Goal: Information Seeking & Learning: Learn about a topic

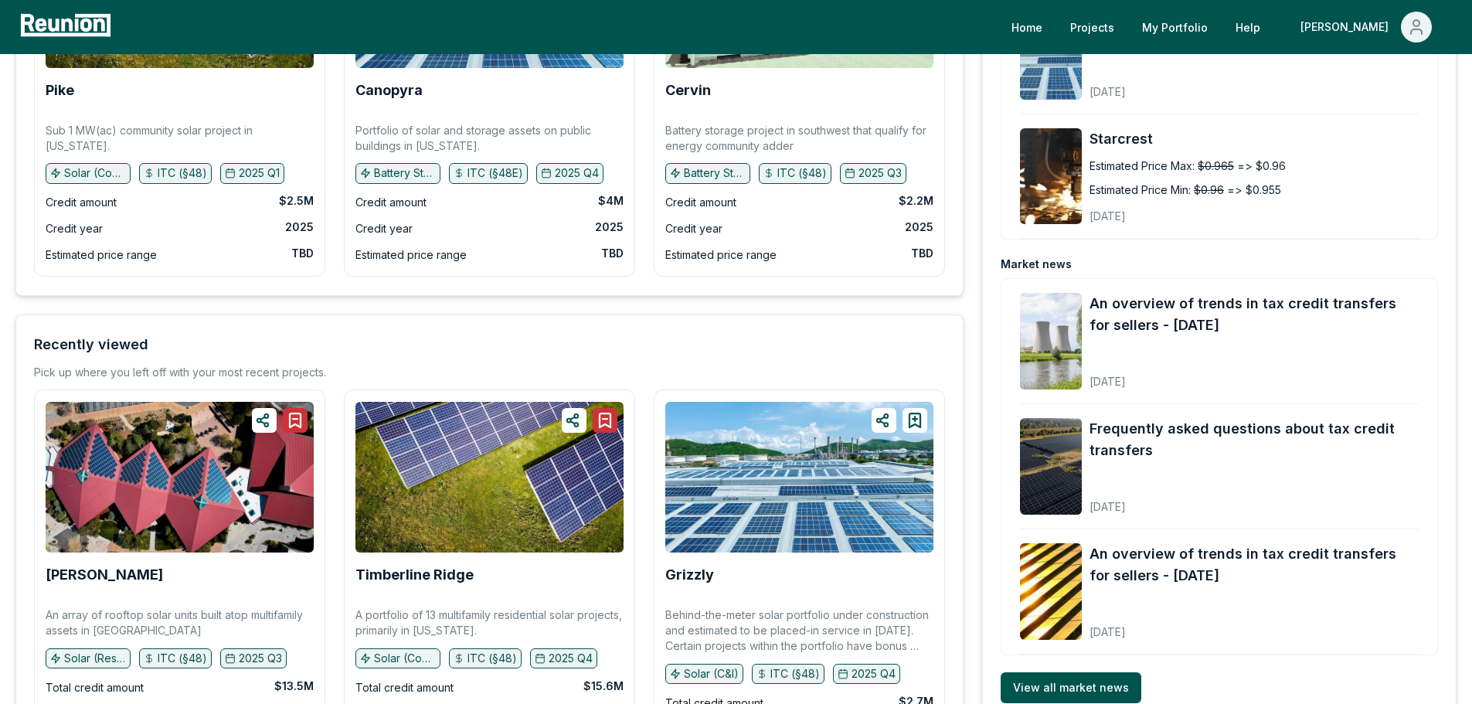
scroll to position [426, 0]
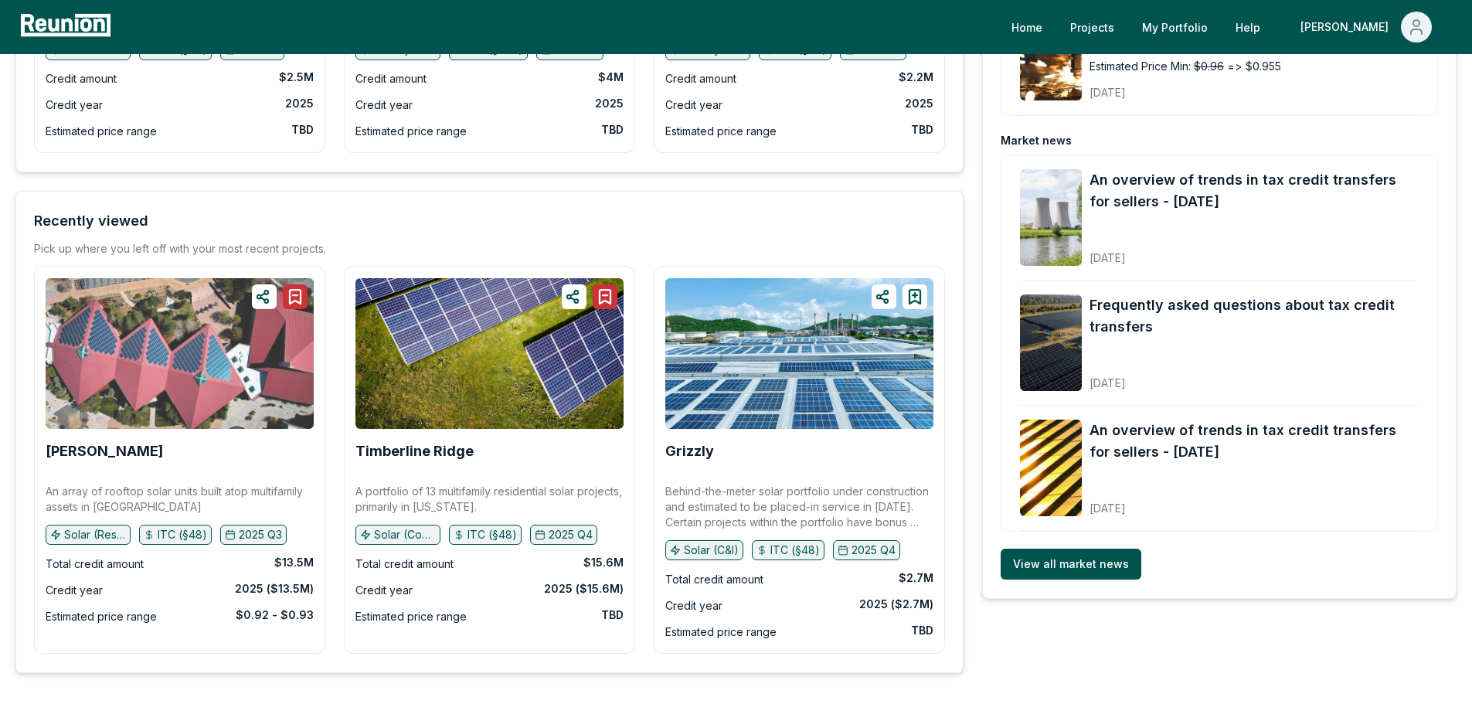
click at [202, 355] on img at bounding box center [180, 353] width 268 height 151
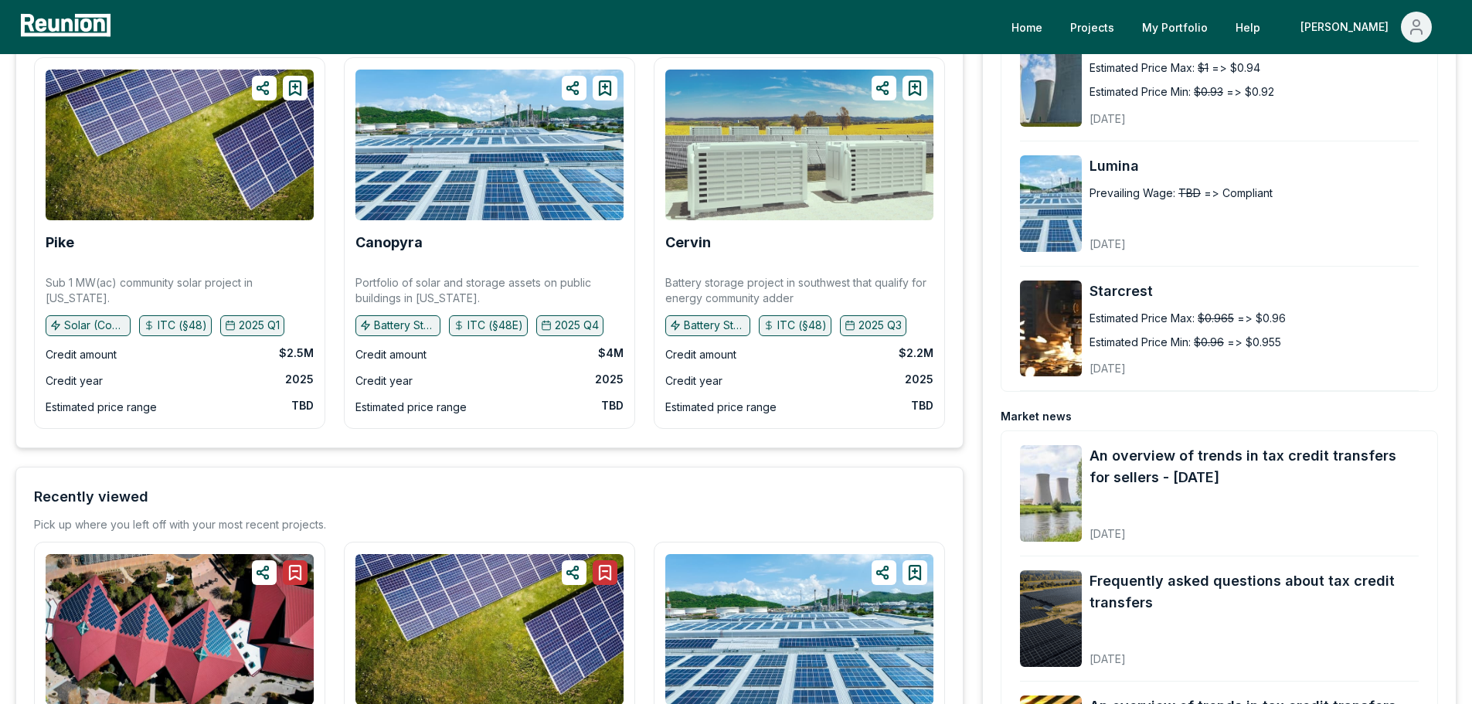
scroll to position [0, 0]
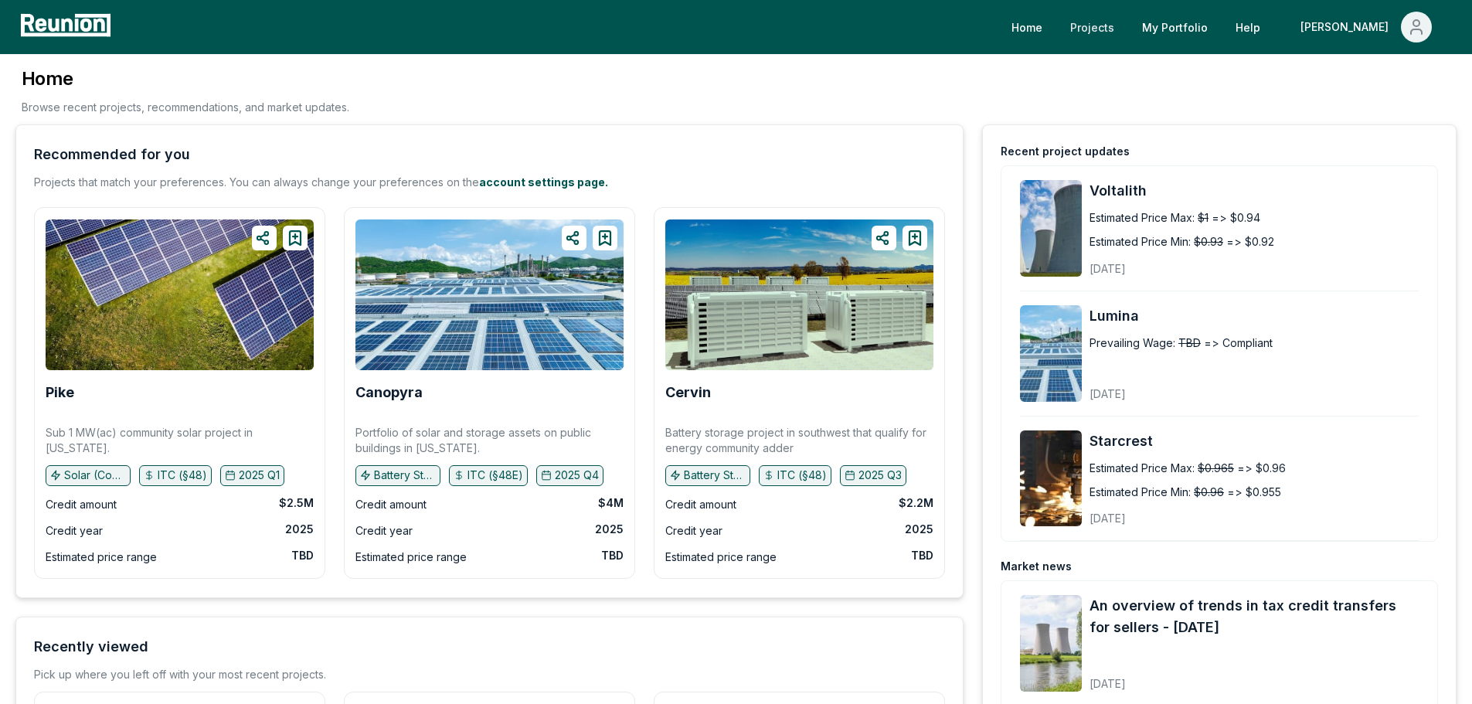
click at [1127, 29] on link "Projects" at bounding box center [1092, 27] width 69 height 31
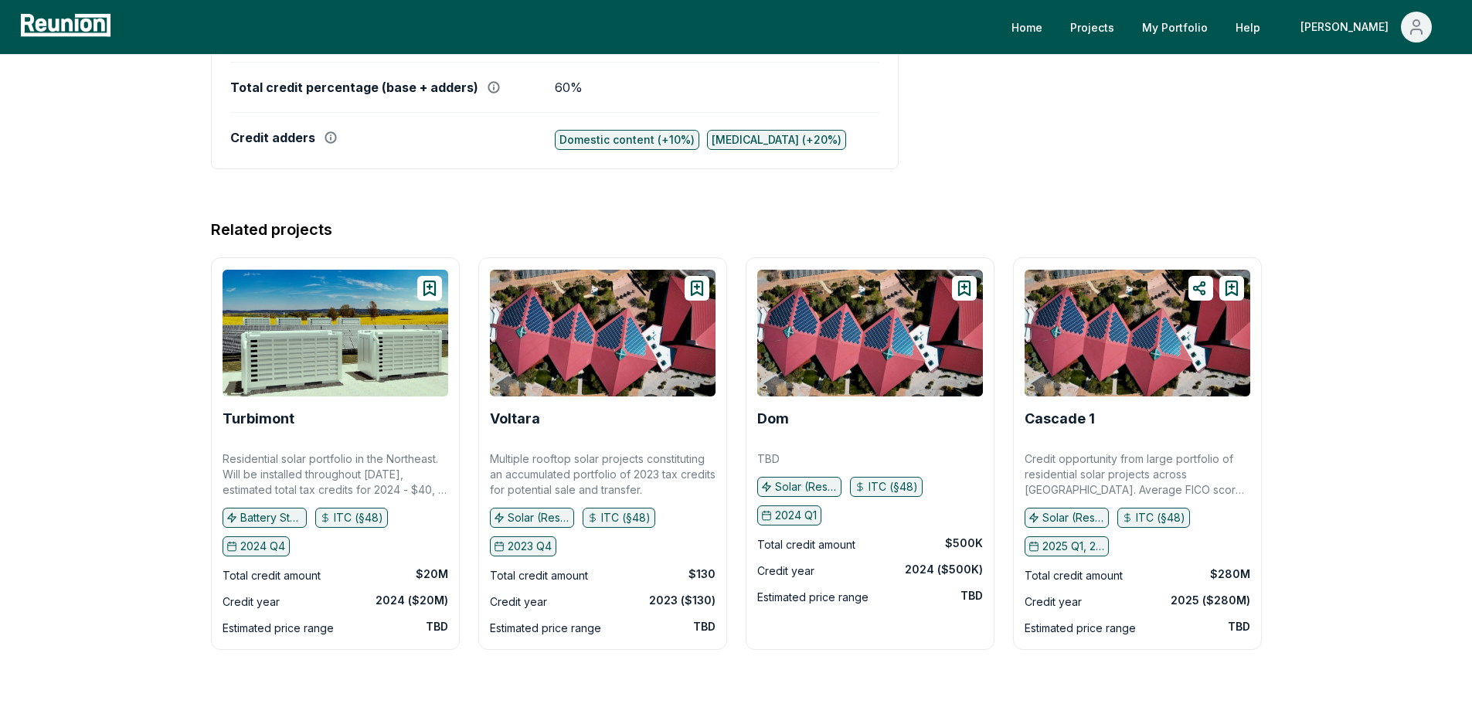
scroll to position [1194, 0]
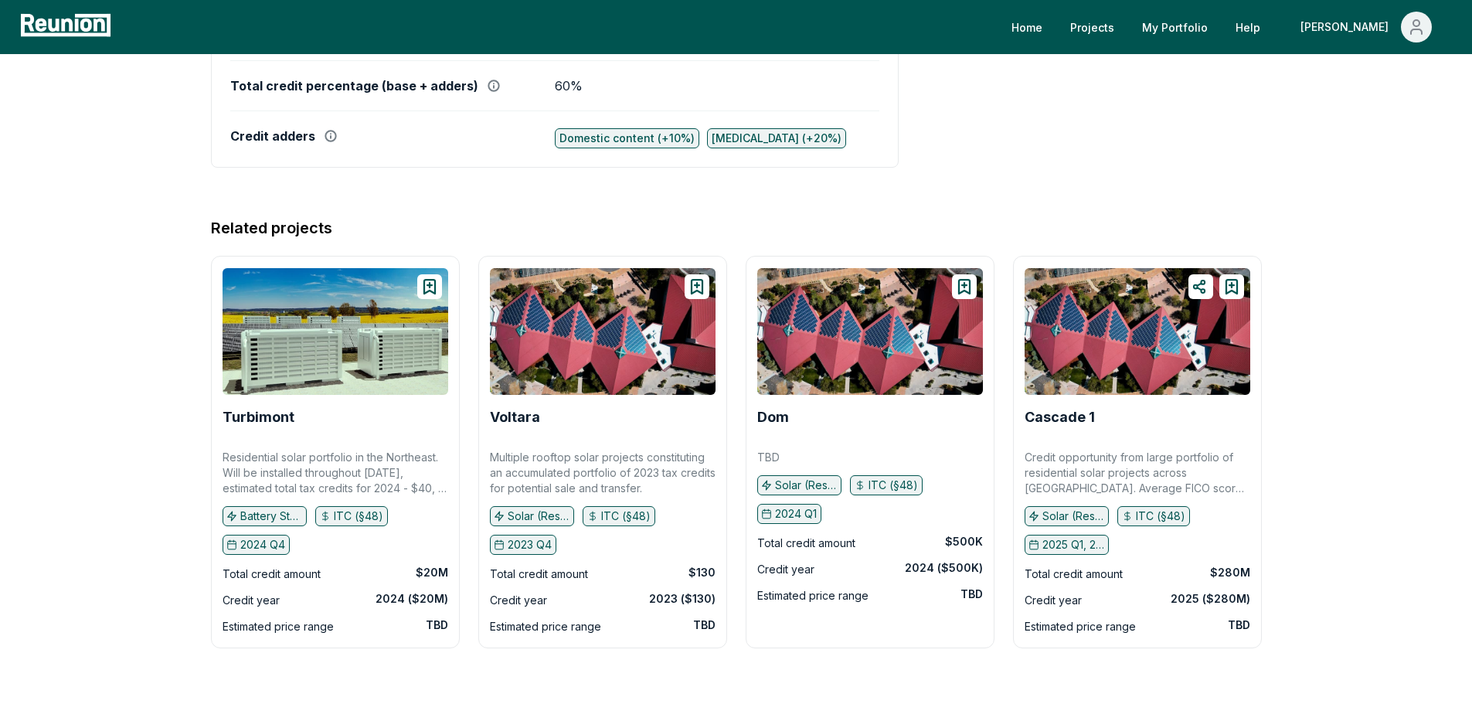
click at [728, 136] on div "Low income (+20%)" at bounding box center [777, 138] width 130 height 15
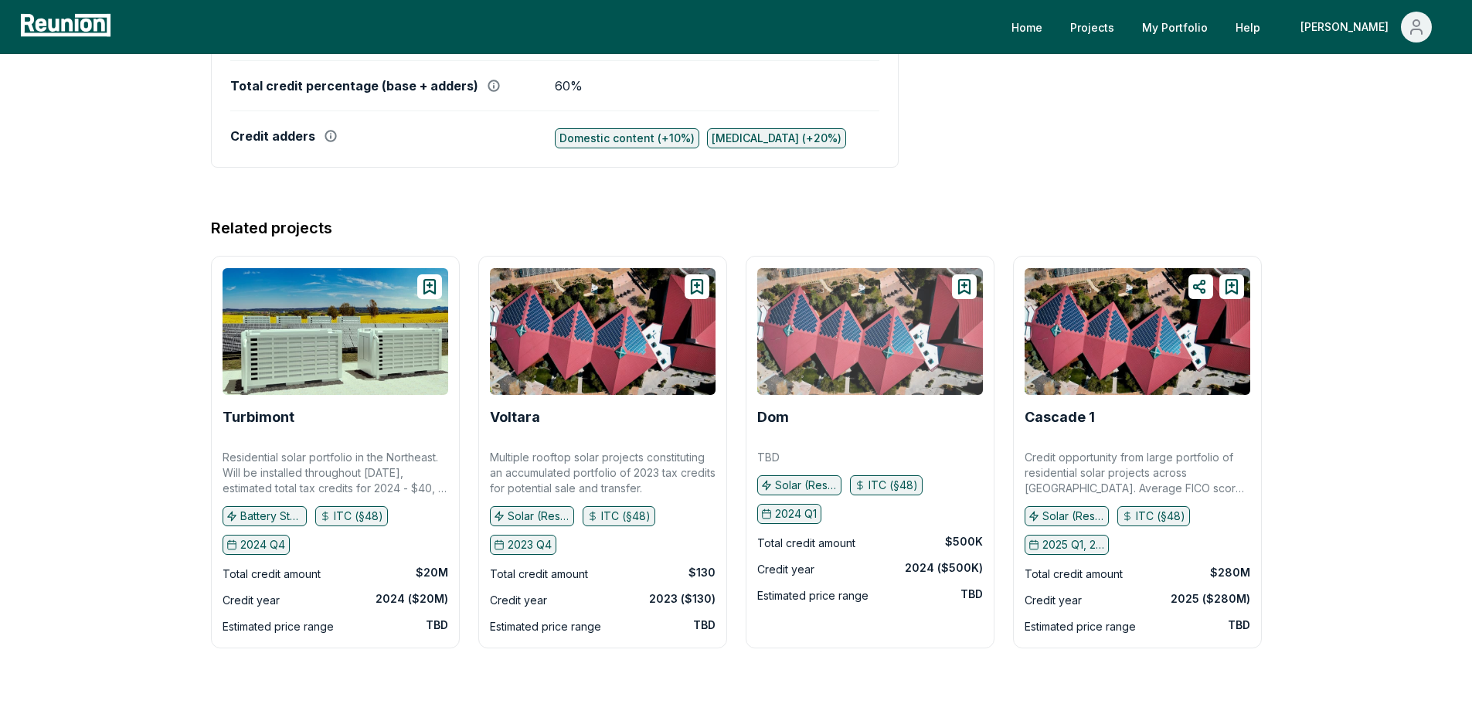
click at [835, 359] on img at bounding box center [870, 331] width 226 height 127
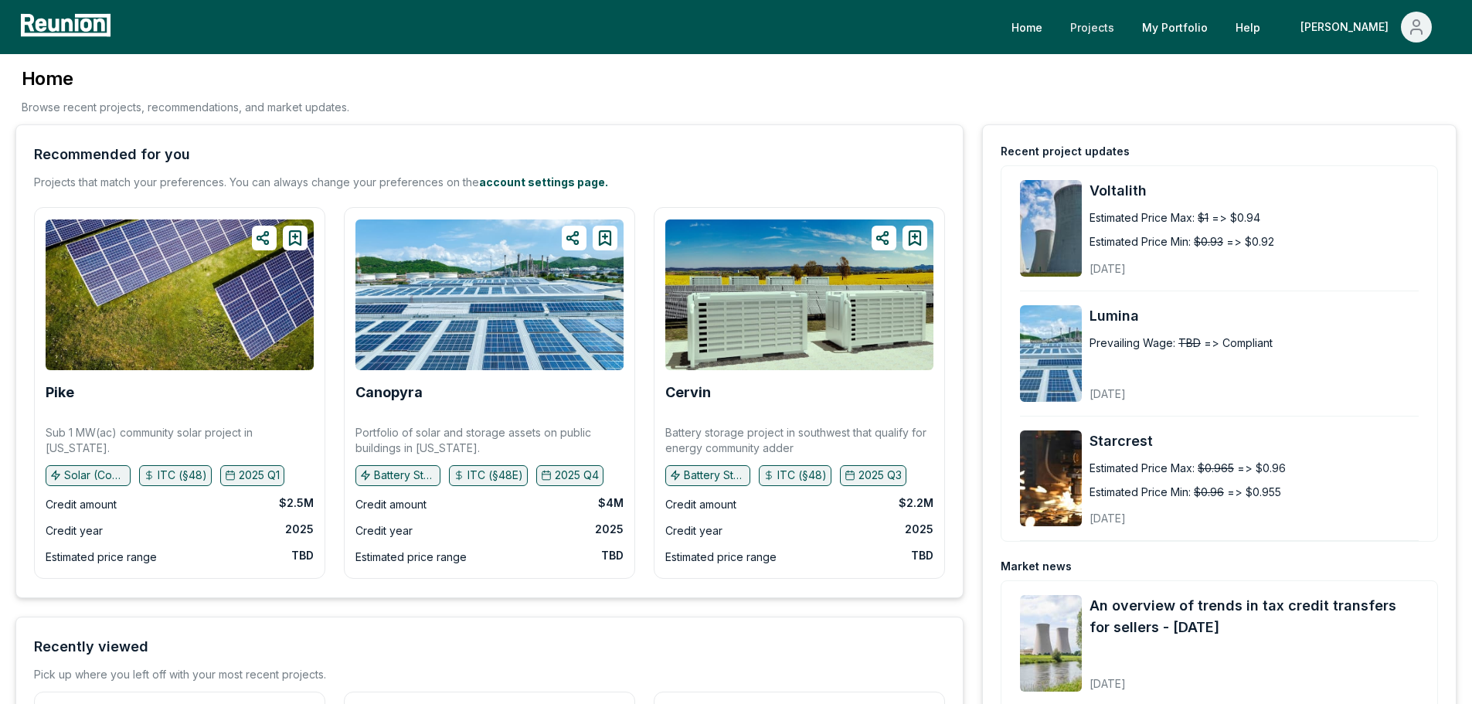
click at [1127, 26] on link "Projects" at bounding box center [1092, 27] width 69 height 31
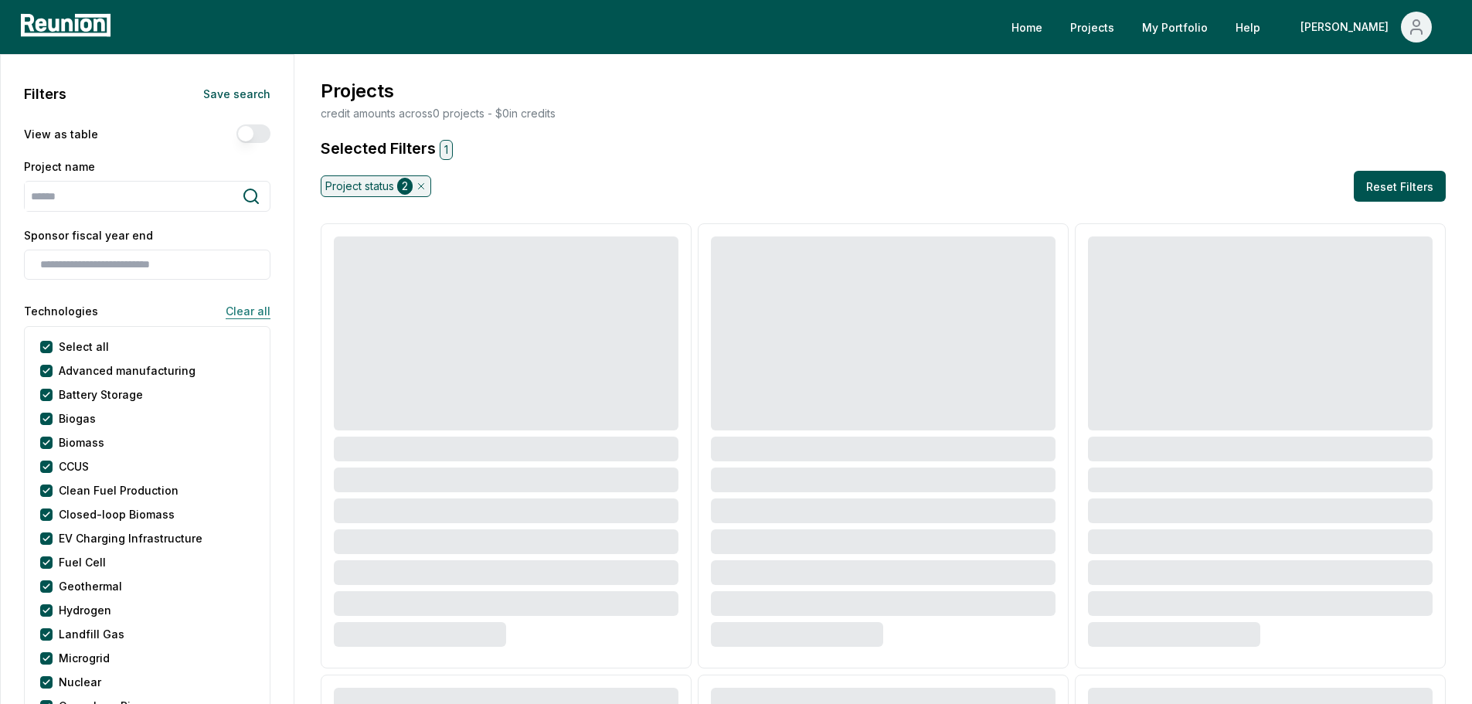
drag, startPoint x: 241, startPoint y: 308, endPoint x: 229, endPoint y: 317, distance: 15.5
click at [243, 308] on button "Clear all" at bounding box center [241, 310] width 57 height 31
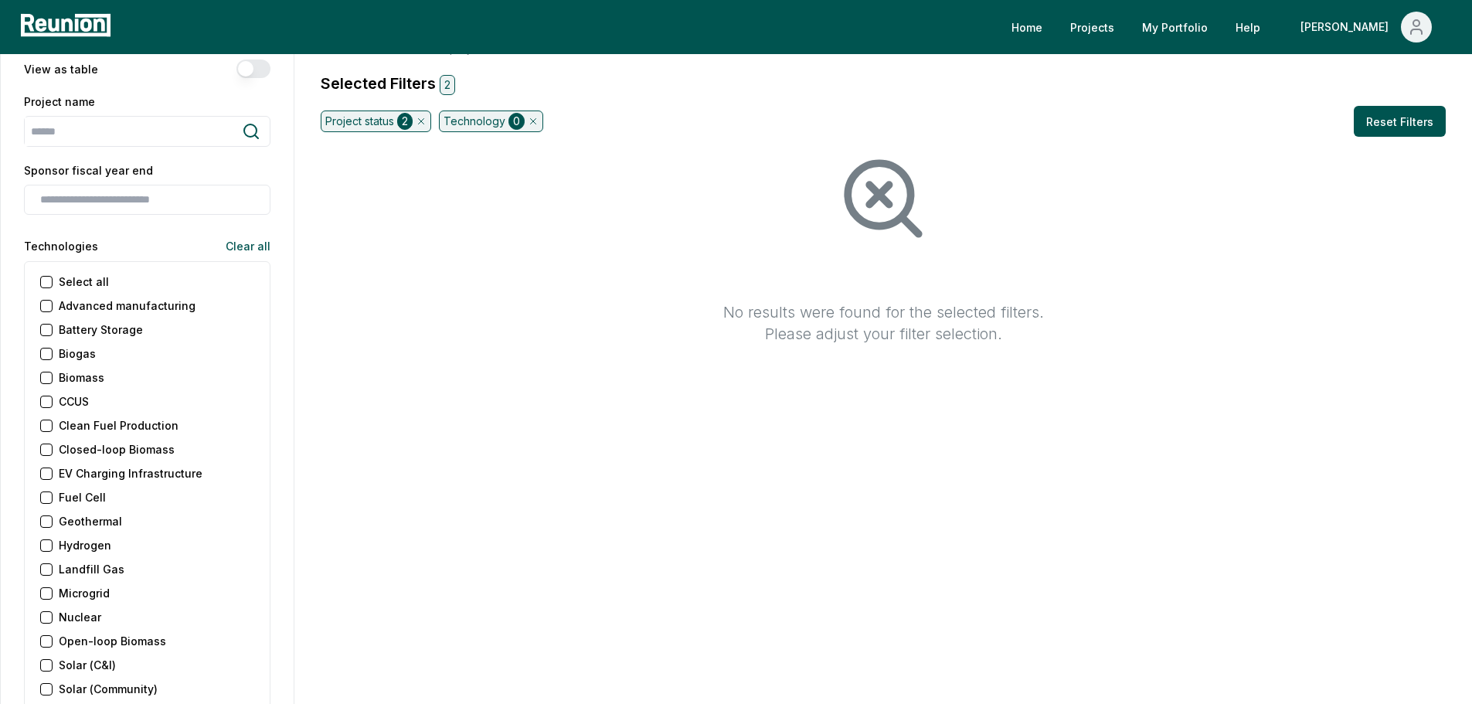
scroll to position [232, 0]
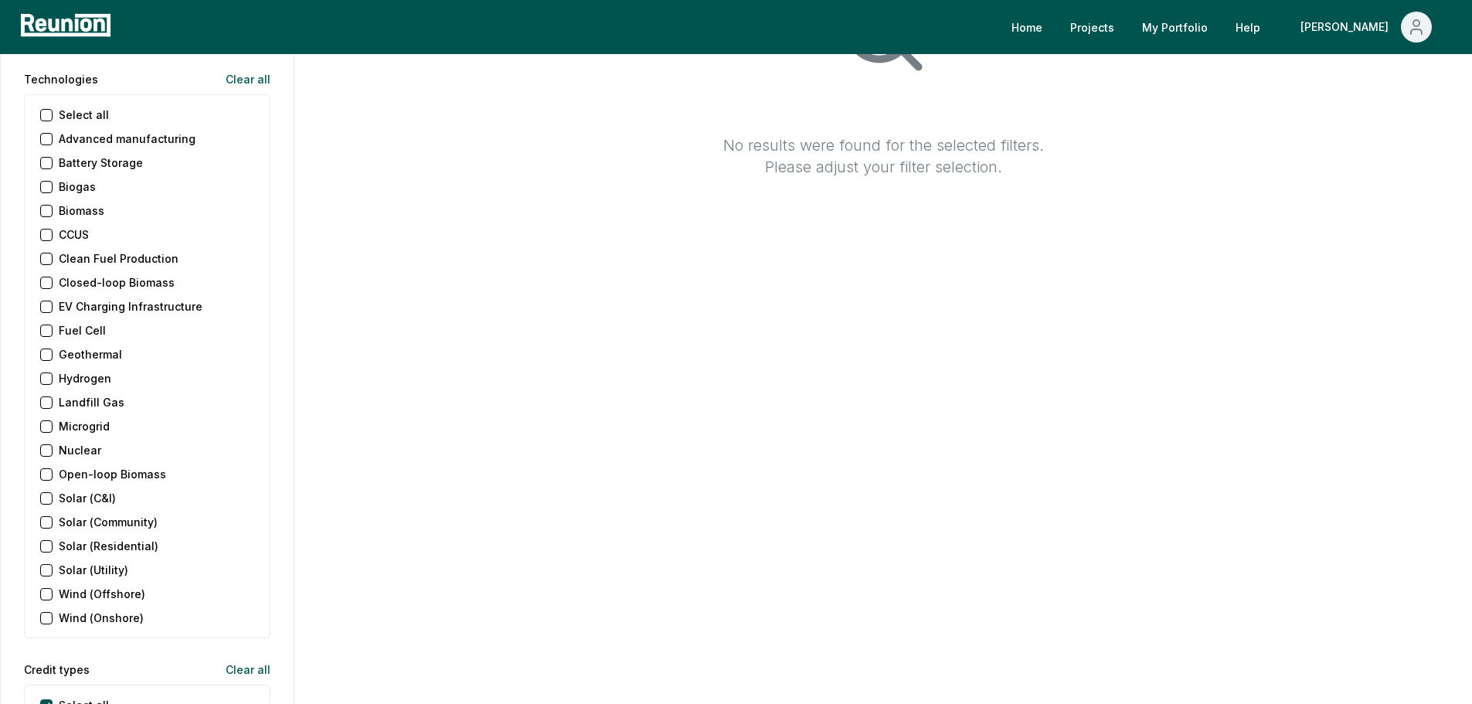
click at [44, 502] on \(C\&I\) "Solar (C&I)" at bounding box center [46, 498] width 12 height 12
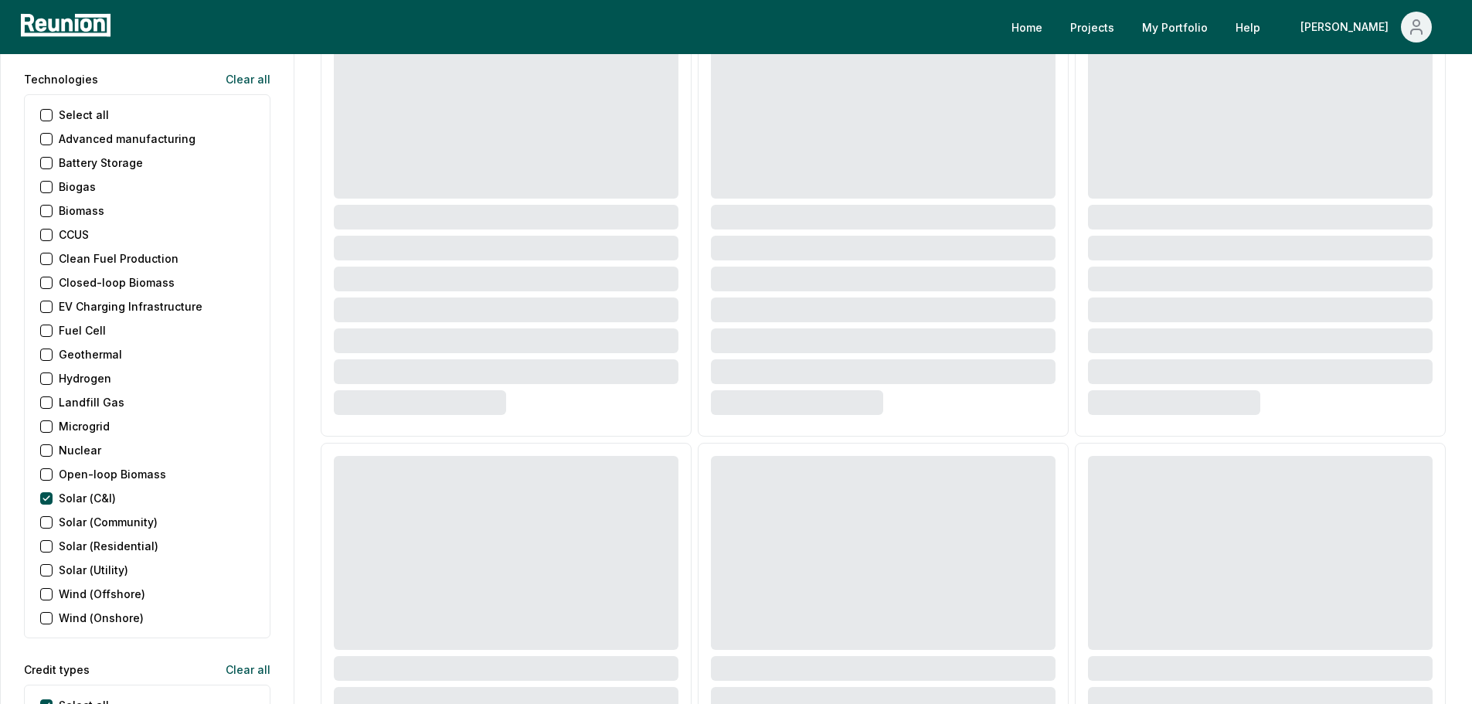
click at [46, 518] on \(Community\) "Solar (Community)" at bounding box center [46, 522] width 12 height 12
click at [46, 536] on div "Select all Advanced manufacturing Battery Storage Biogas Biomass CCUS Clean Fue…" at bounding box center [147, 366] width 247 height 544
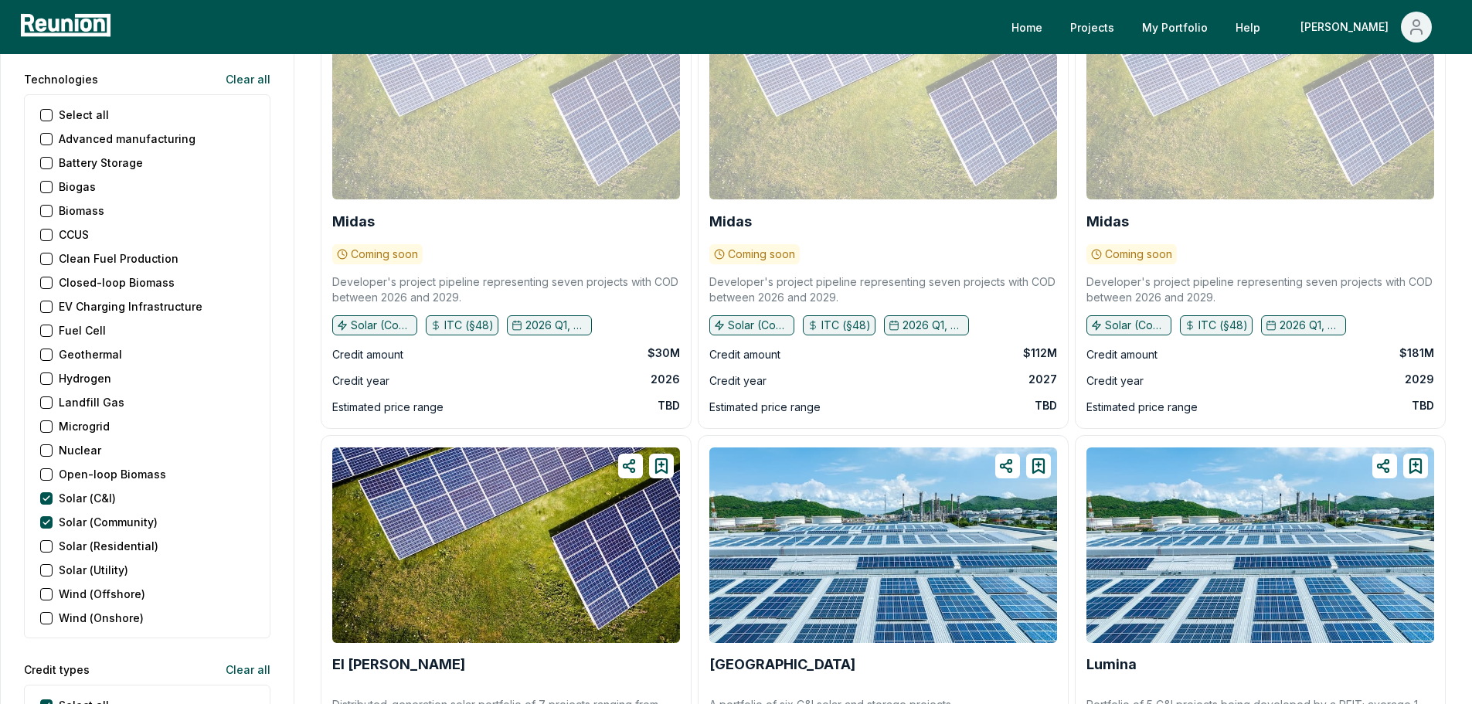
click at [42, 545] on \(Residential\) "Solar (Residential)" at bounding box center [46, 546] width 12 height 12
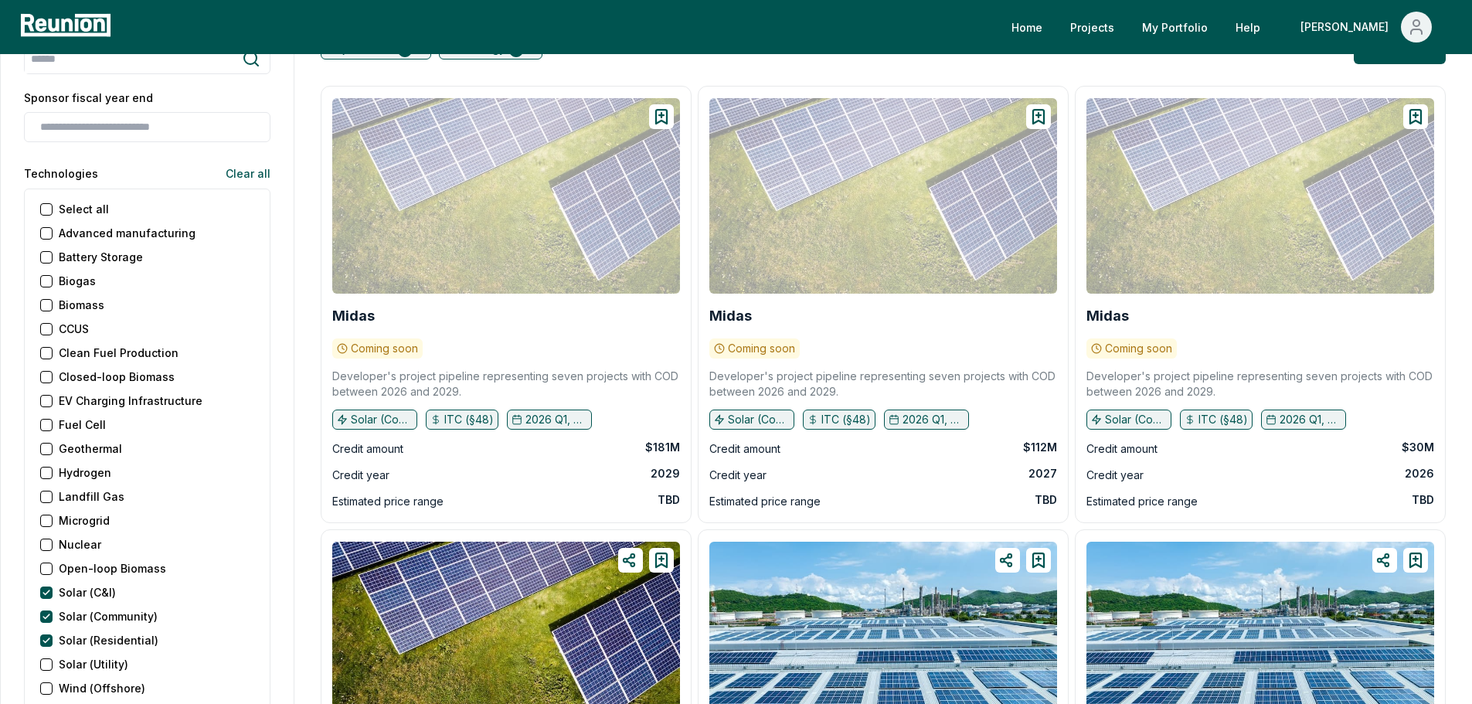
scroll to position [0, 0]
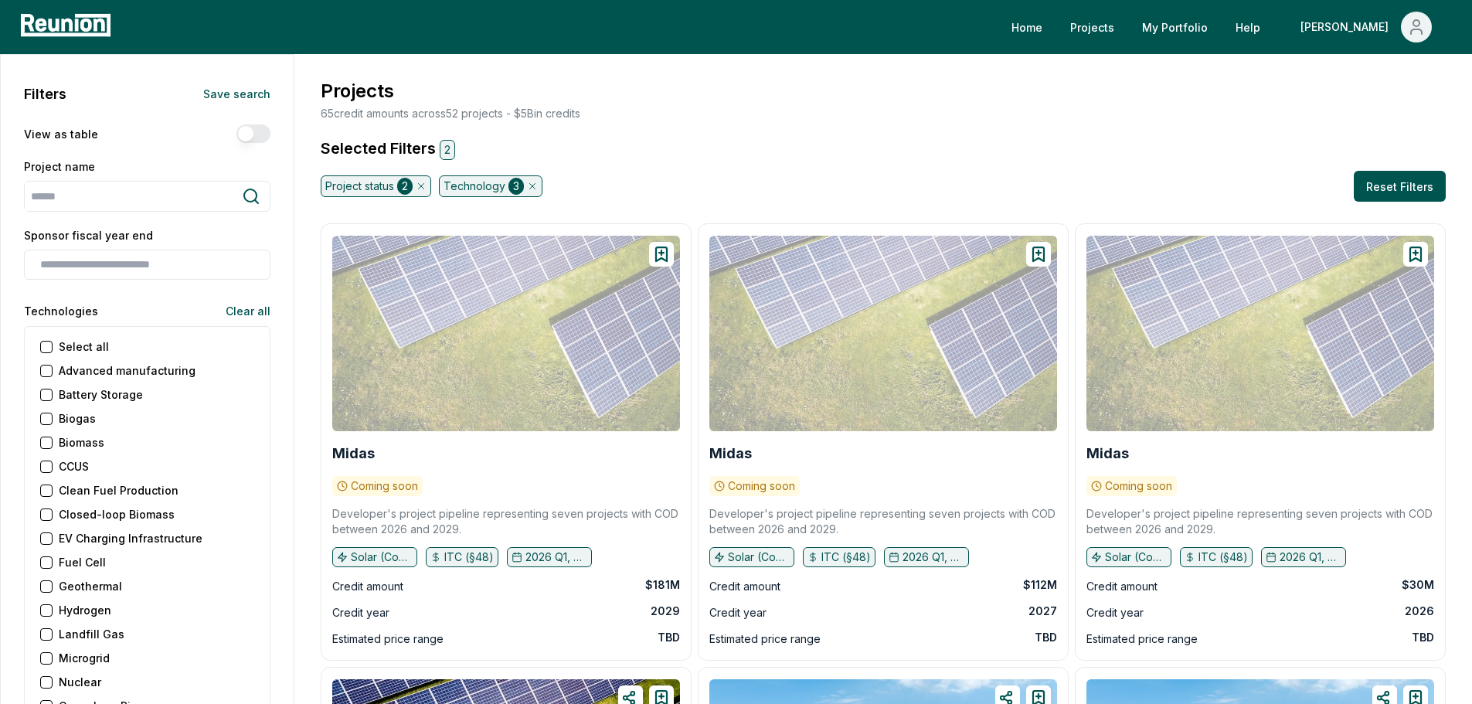
click at [444, 529] on p "Developer's project pipeline representing seven projects with COD between 2026 …" at bounding box center [506, 521] width 348 height 31
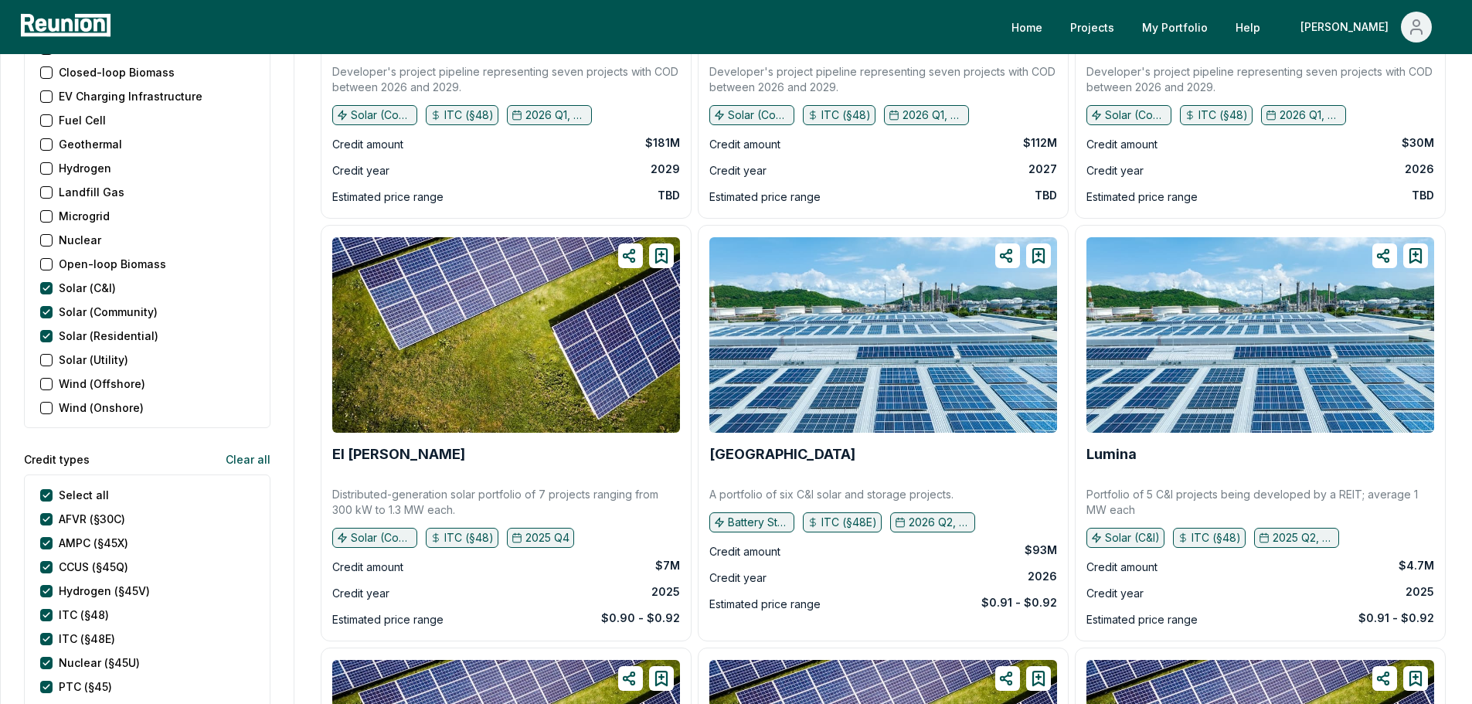
scroll to position [464, 0]
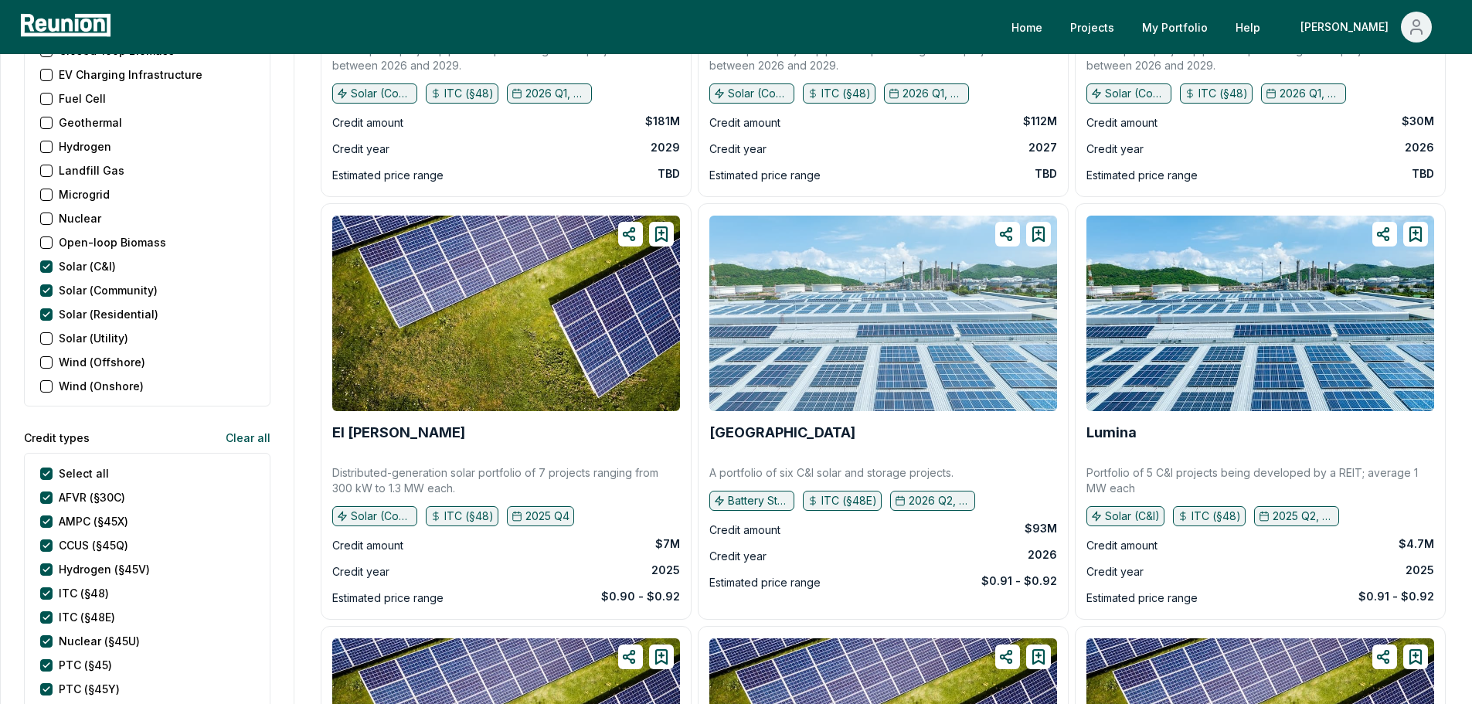
click at [836, 303] on img at bounding box center [883, 314] width 348 height 196
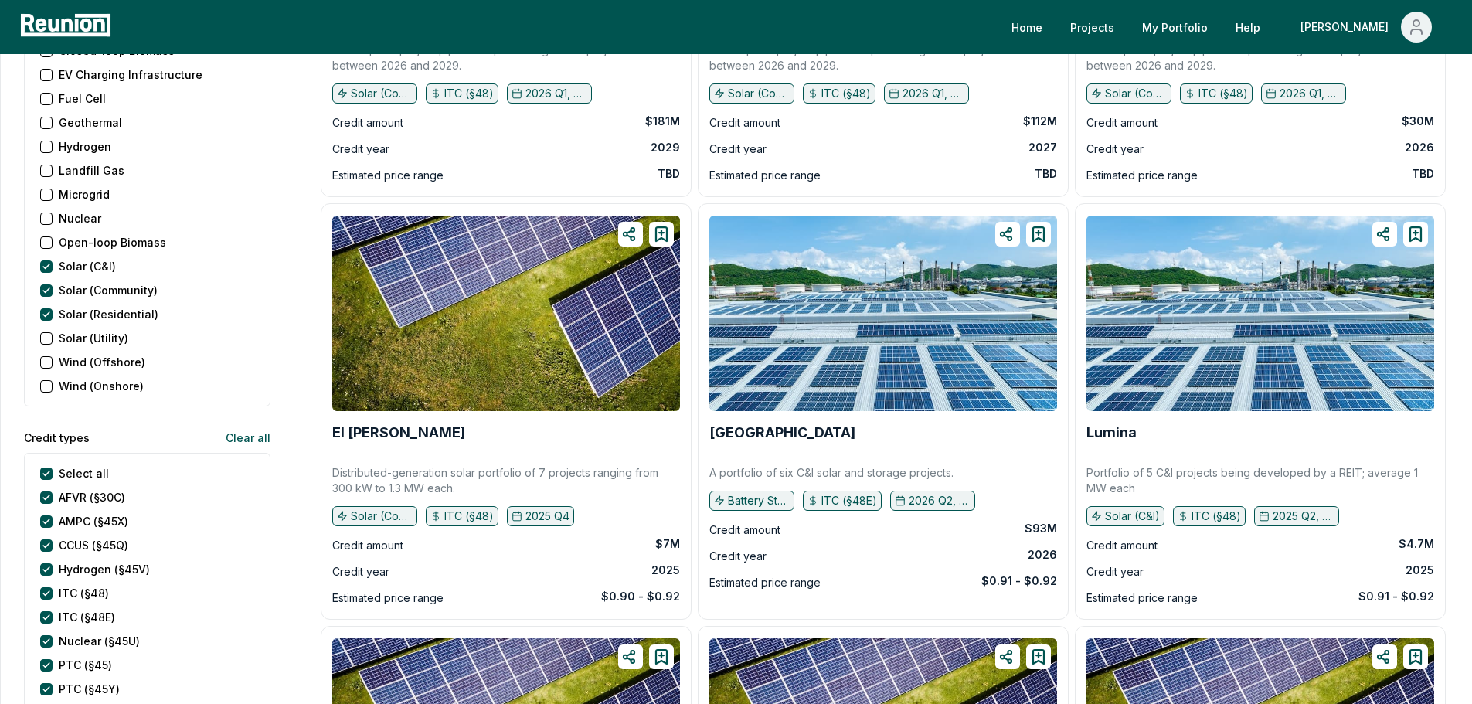
click at [1163, 470] on p "Portfolio of 5 C&I projects being developed by a REIT; average 1 MW each" at bounding box center [1261, 480] width 348 height 31
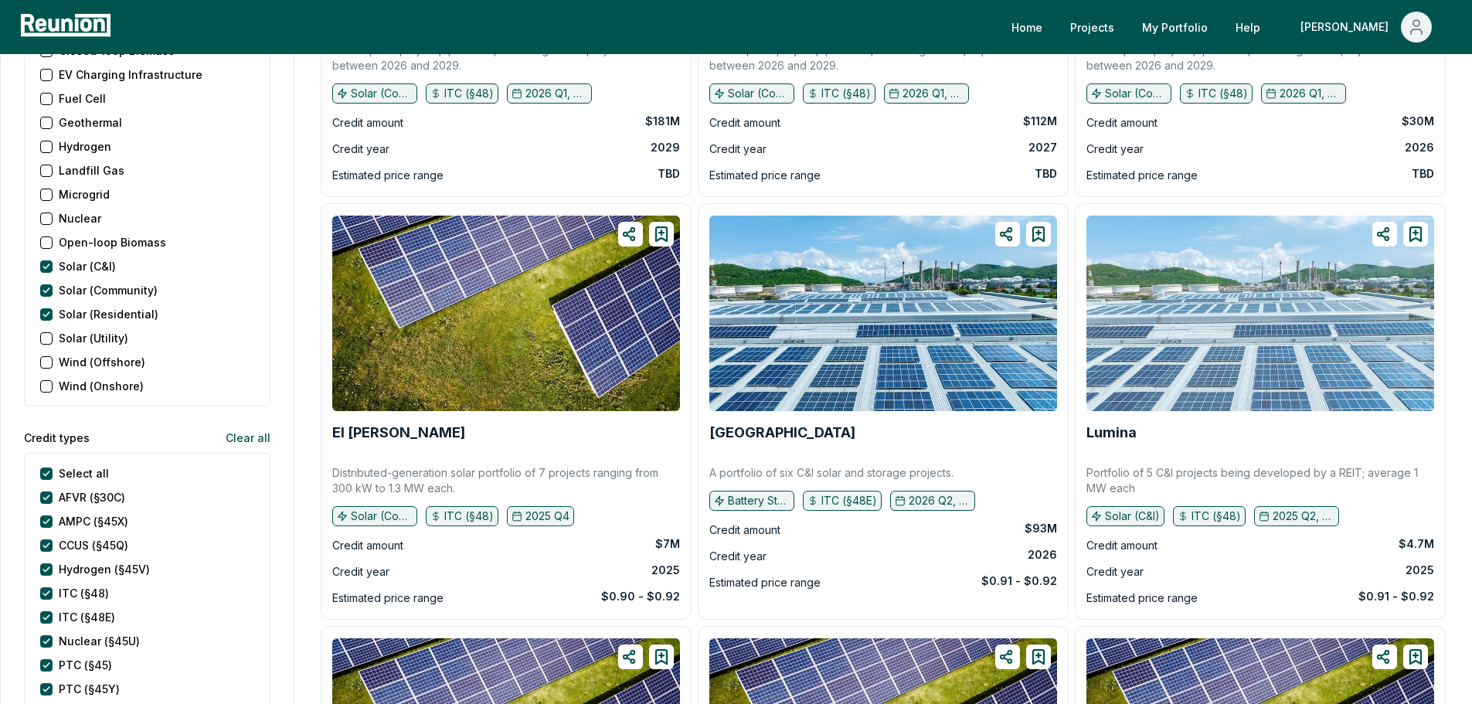
click at [1157, 332] on img at bounding box center [1261, 314] width 348 height 196
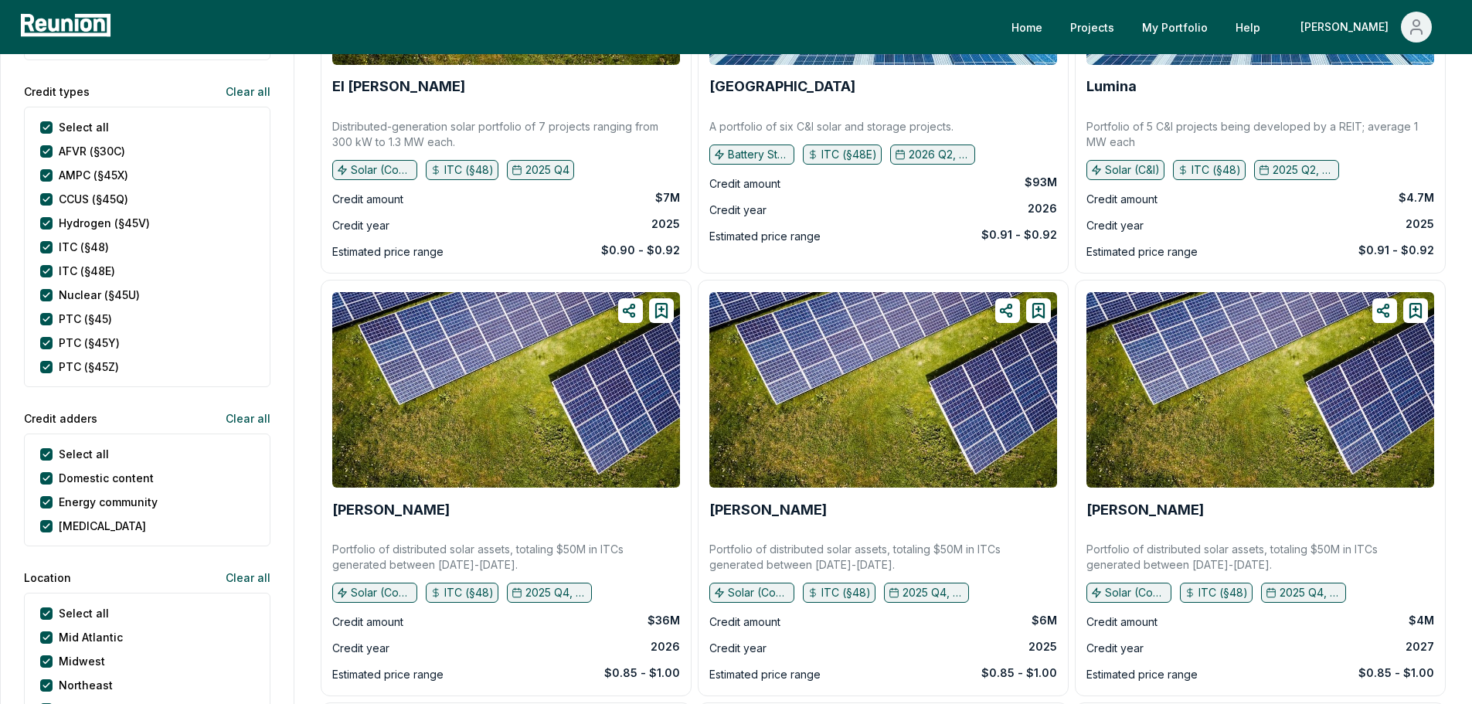
scroll to position [1005, 0]
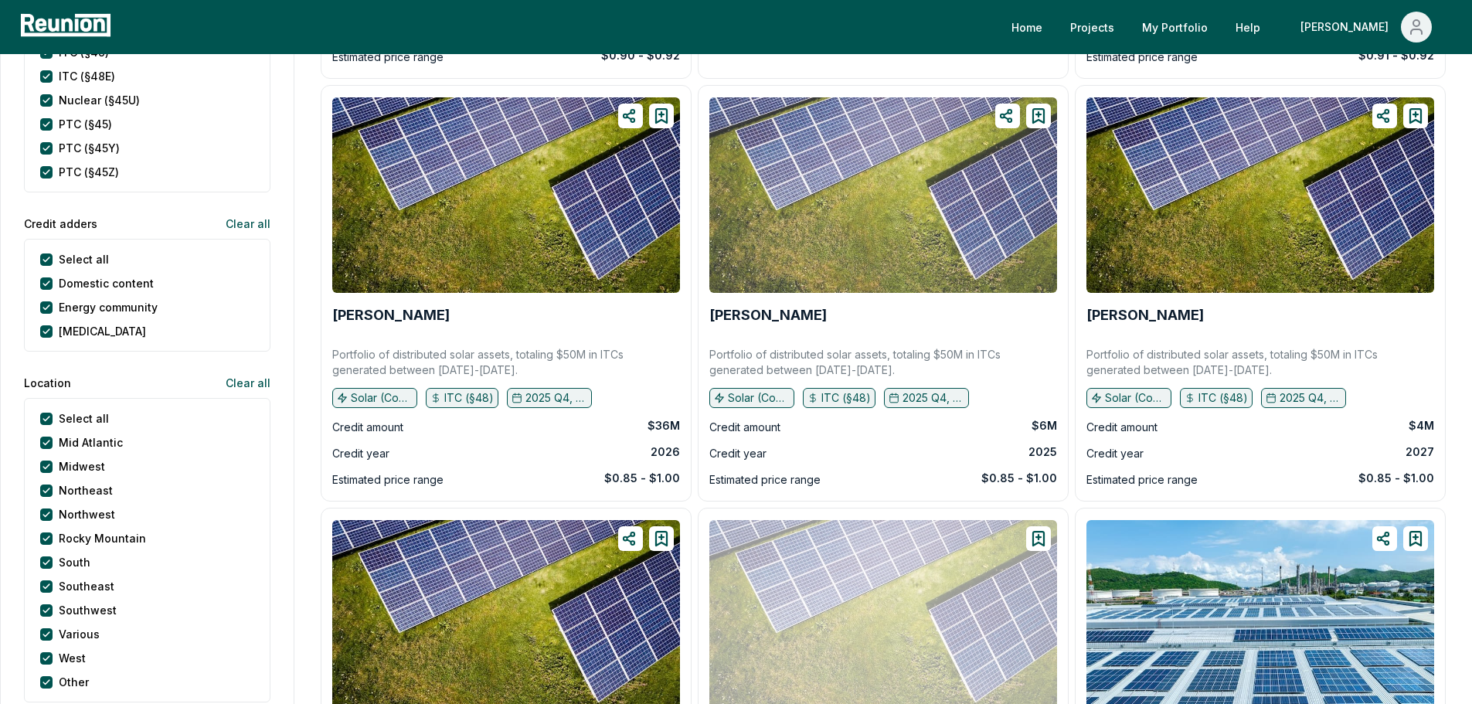
click at [860, 230] on img at bounding box center [883, 195] width 348 height 196
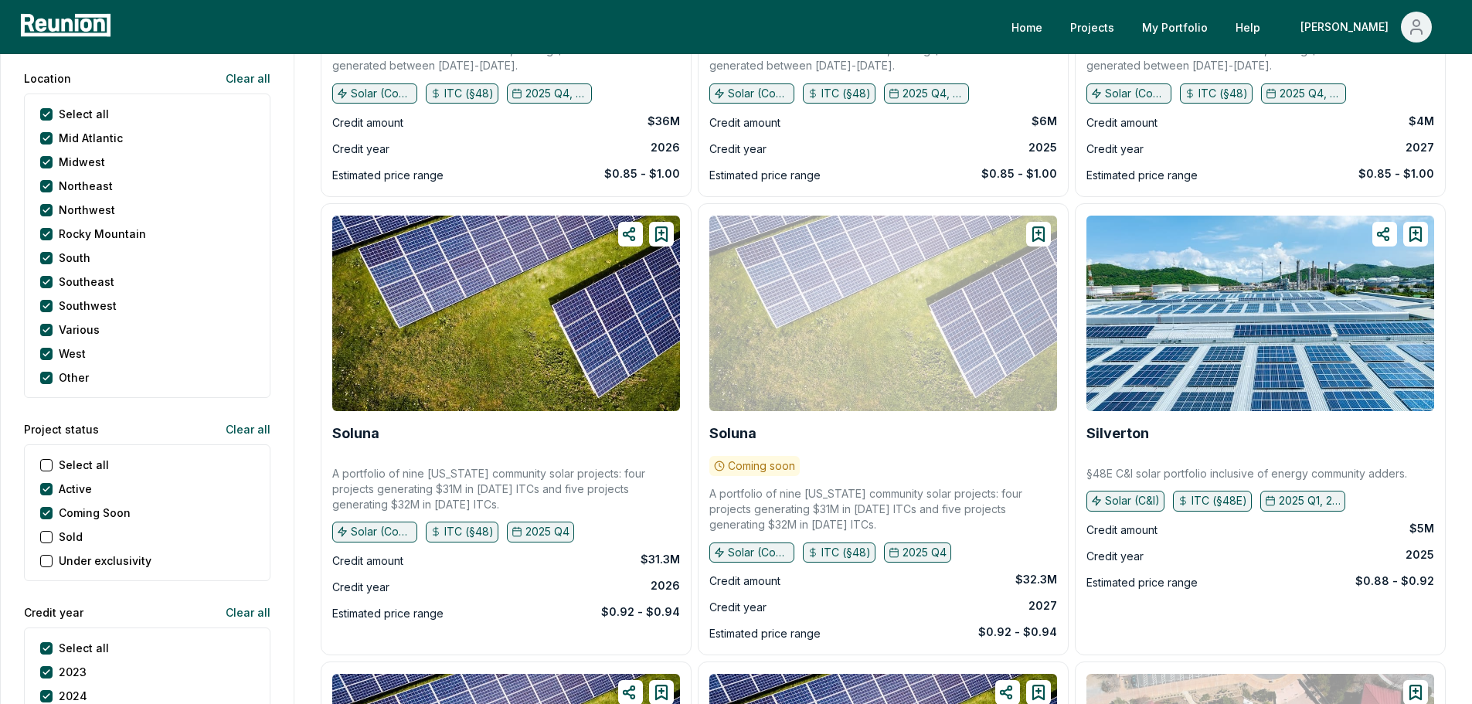
scroll to position [1314, 0]
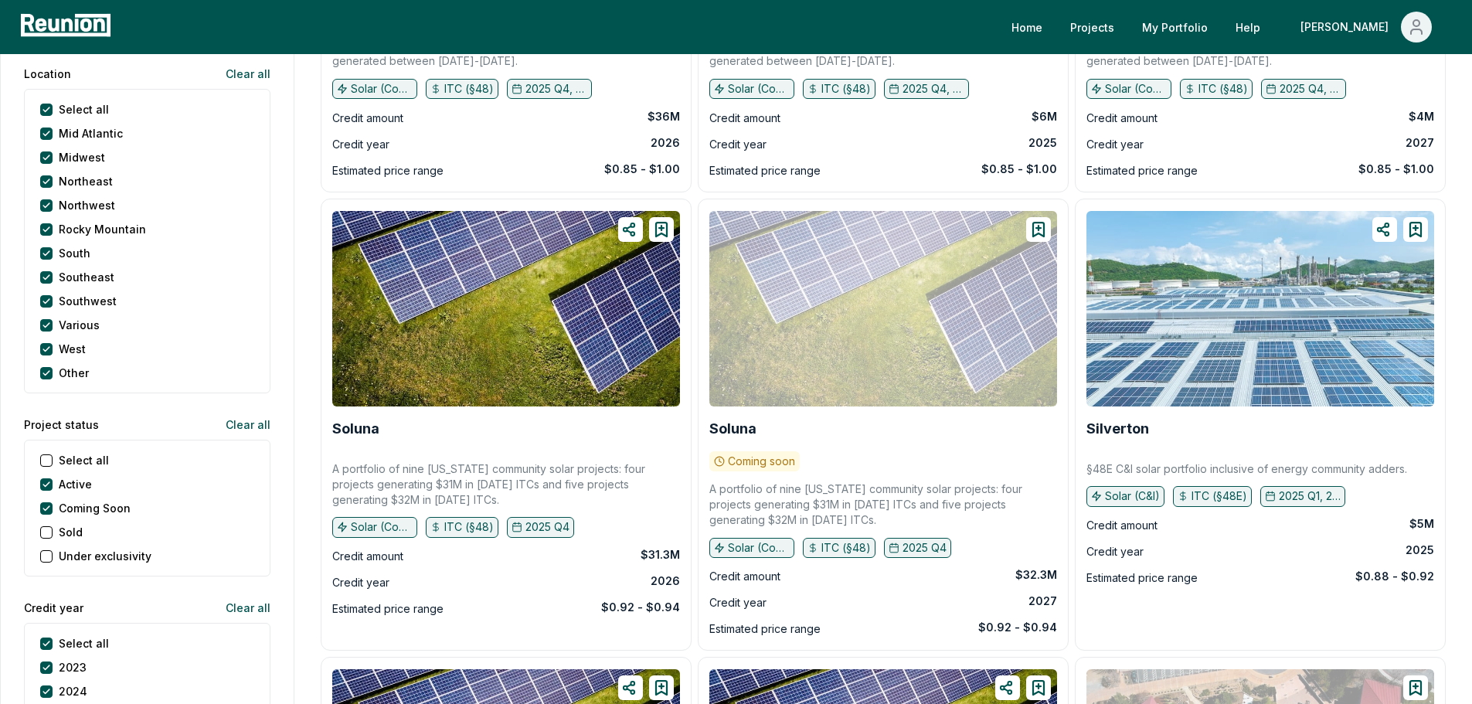
click at [1235, 327] on img at bounding box center [1261, 309] width 348 height 196
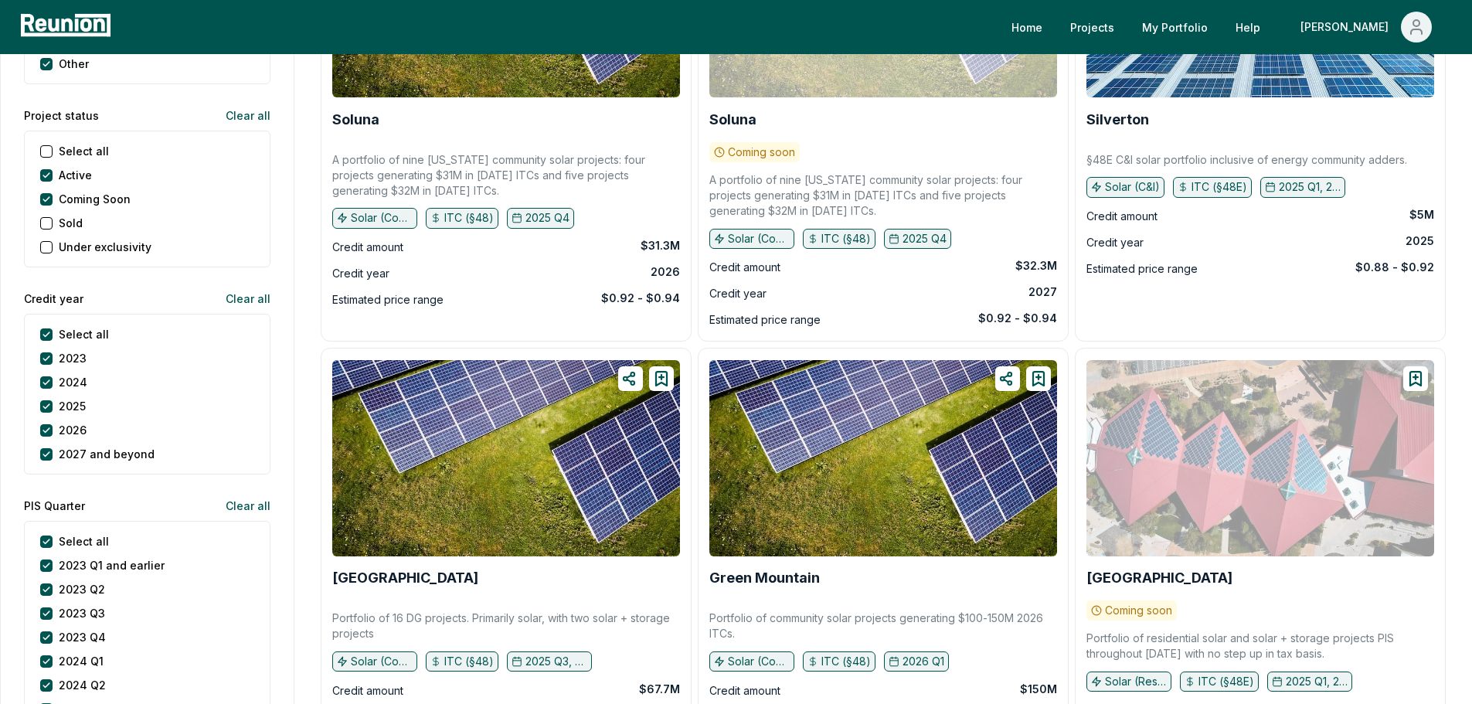
scroll to position [1855, 0]
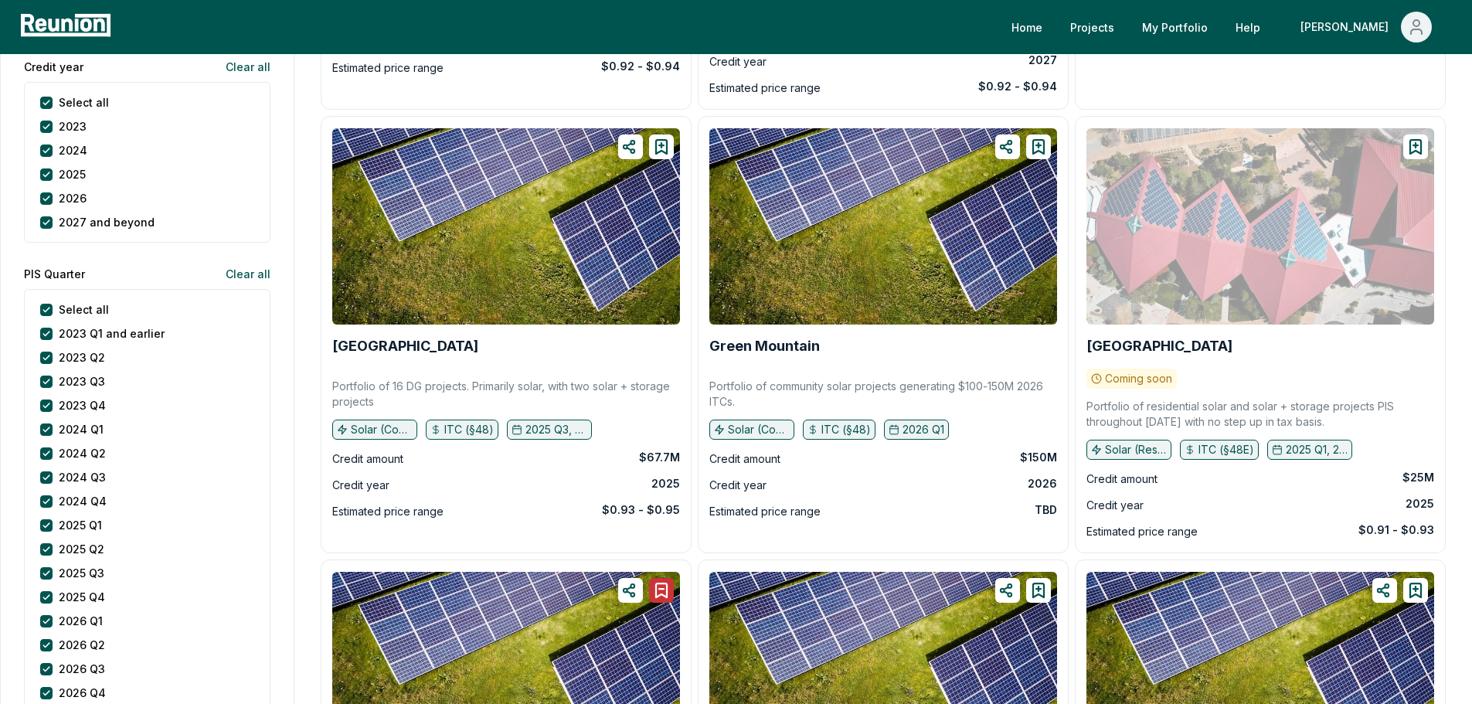
click at [1267, 233] on div at bounding box center [1261, 226] width 348 height 196
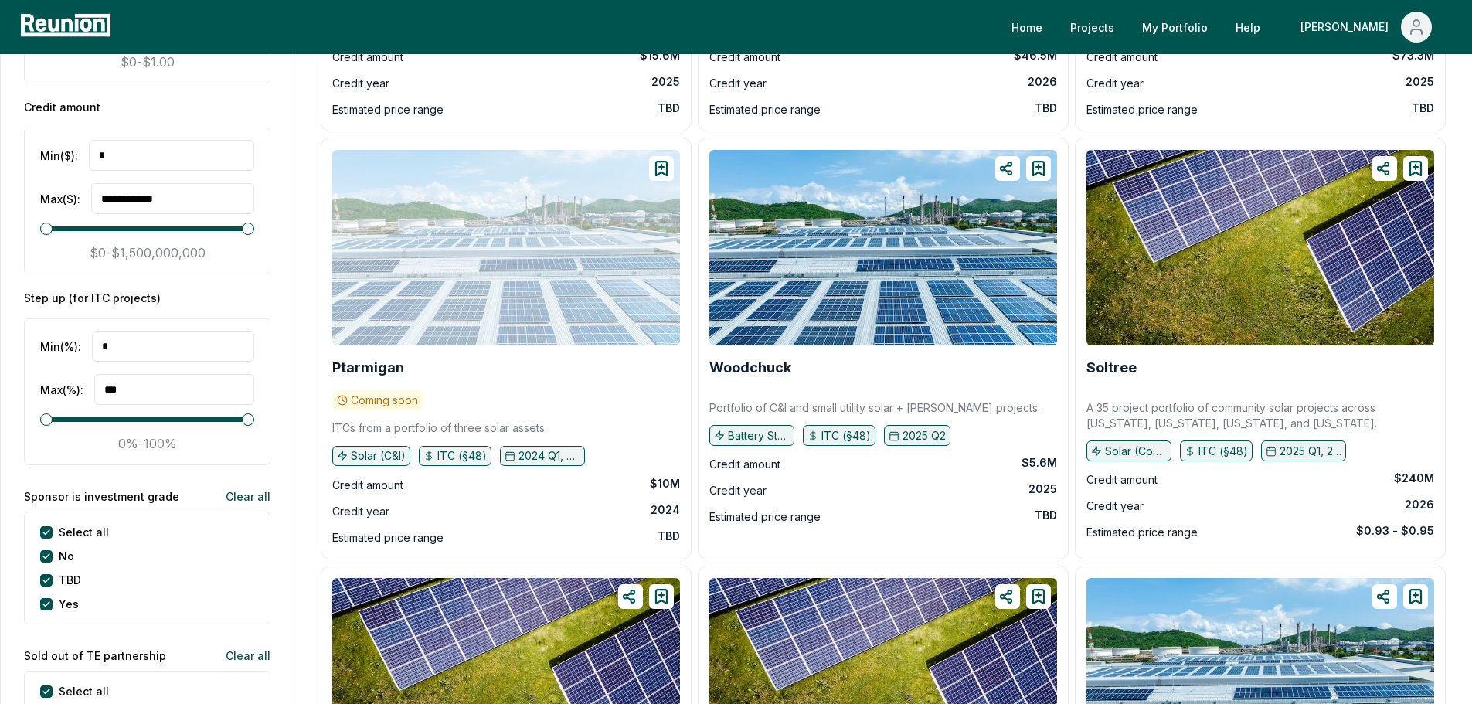
scroll to position [2705, 0]
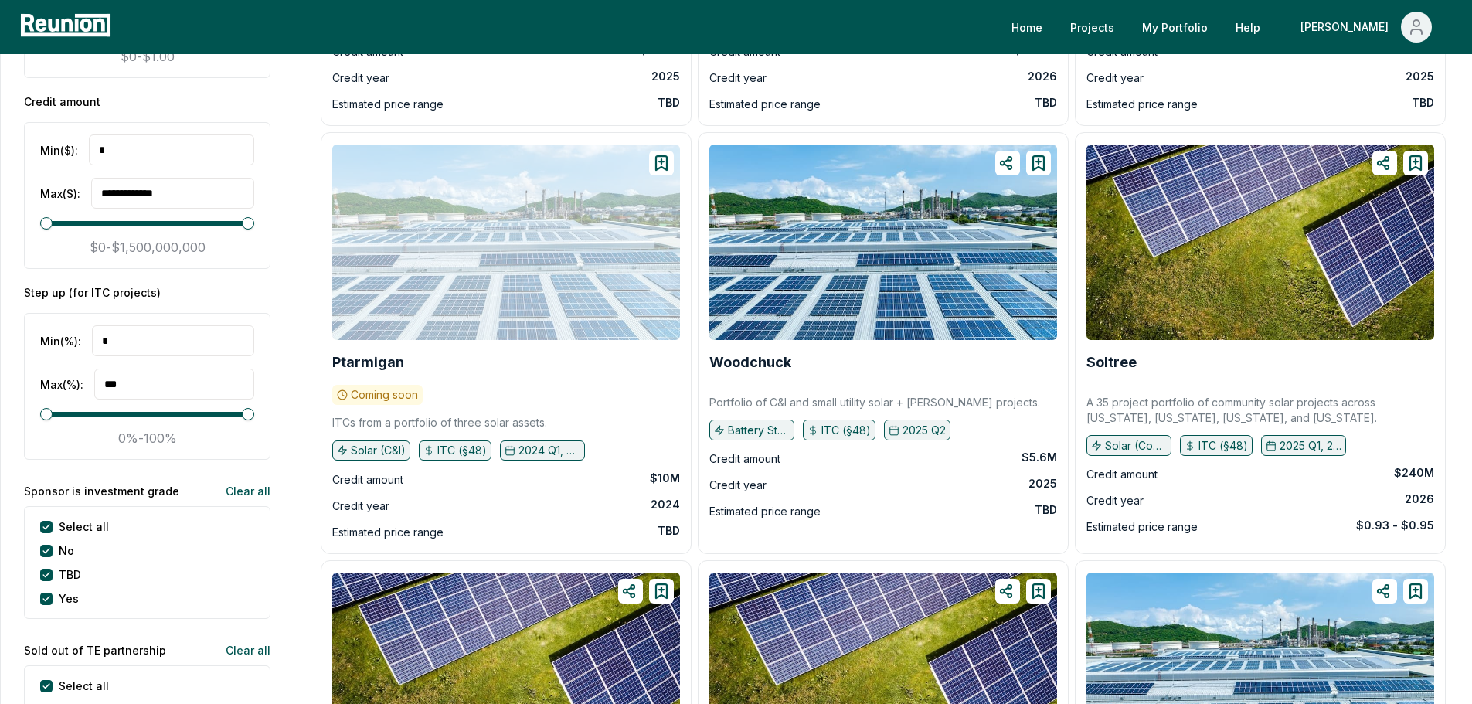
click at [478, 285] on div at bounding box center [506, 243] width 348 height 196
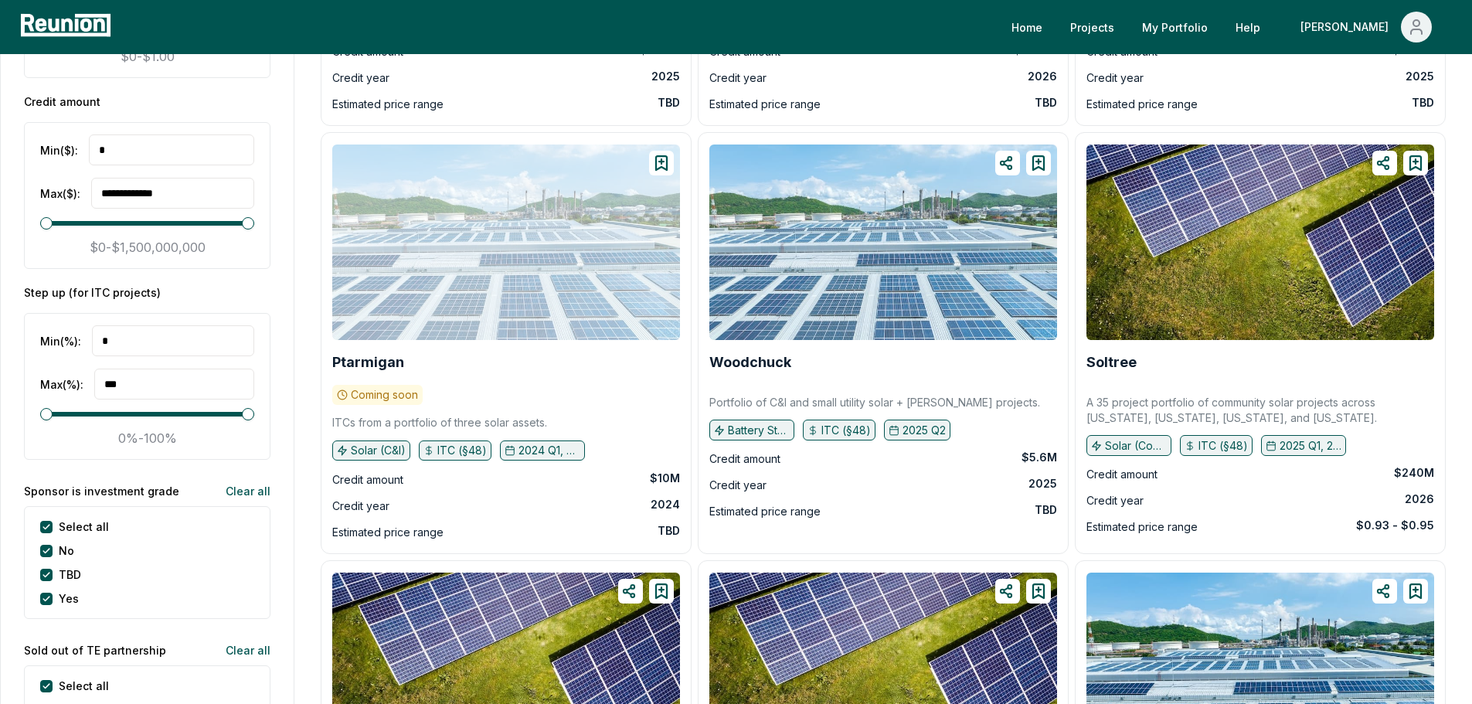
click at [912, 285] on img at bounding box center [883, 243] width 348 height 196
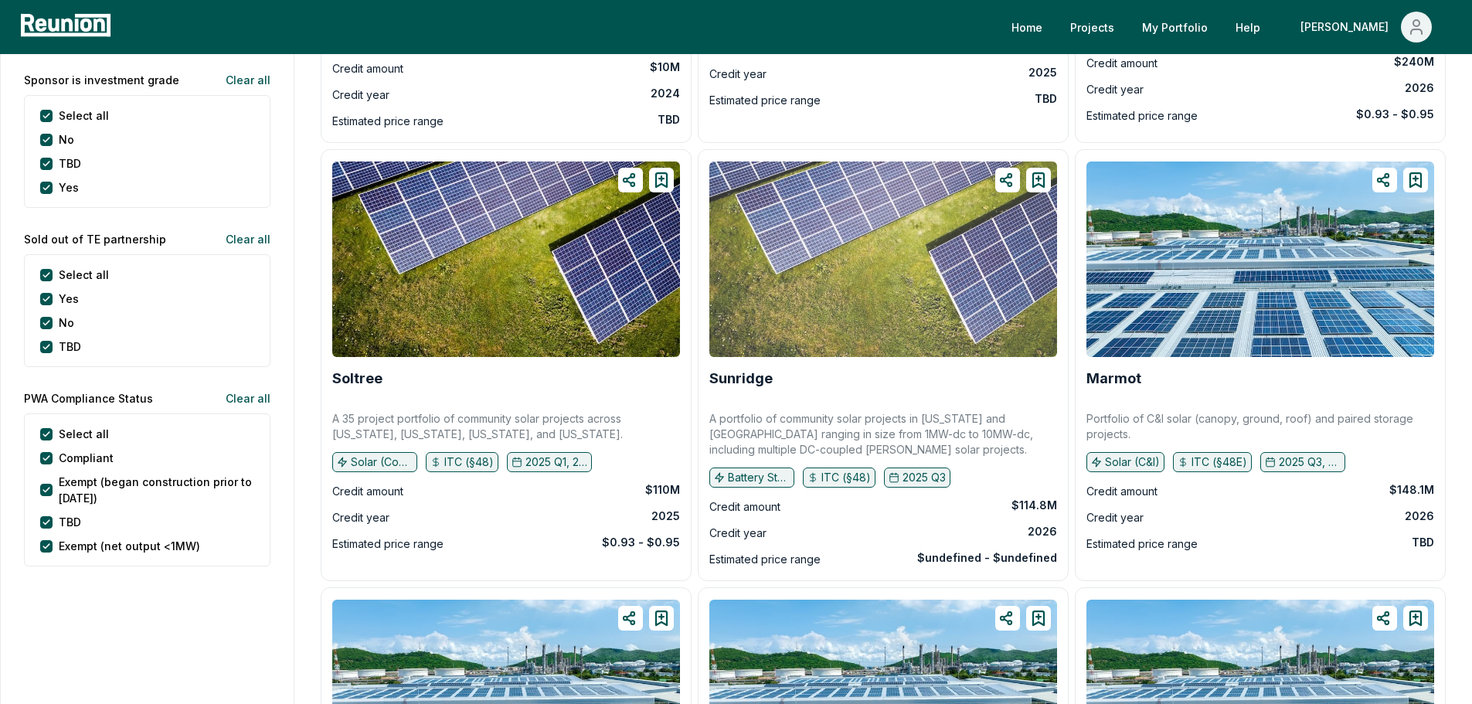
scroll to position [3169, 0]
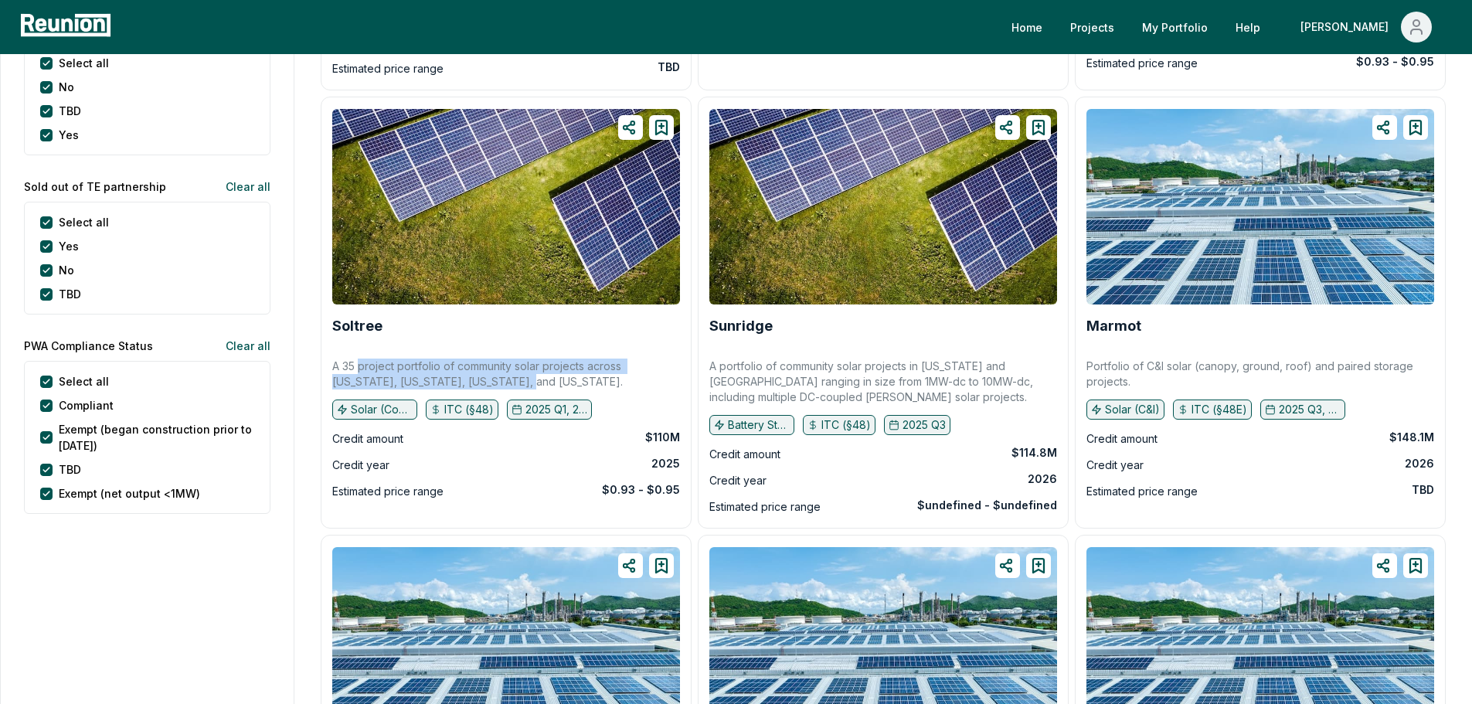
drag, startPoint x: 395, startPoint y: 362, endPoint x: 476, endPoint y: 383, distance: 83.8
click at [476, 383] on p "A 35 project portfolio of community solar projects across Illinois, Maine, Mass…" at bounding box center [506, 374] width 348 height 31
drag, startPoint x: 503, startPoint y: 385, endPoint x: 475, endPoint y: 369, distance: 32.5
click at [455, 371] on p "A 35 project portfolio of community solar projects across Illinois, Maine, Mass…" at bounding box center [506, 374] width 348 height 31
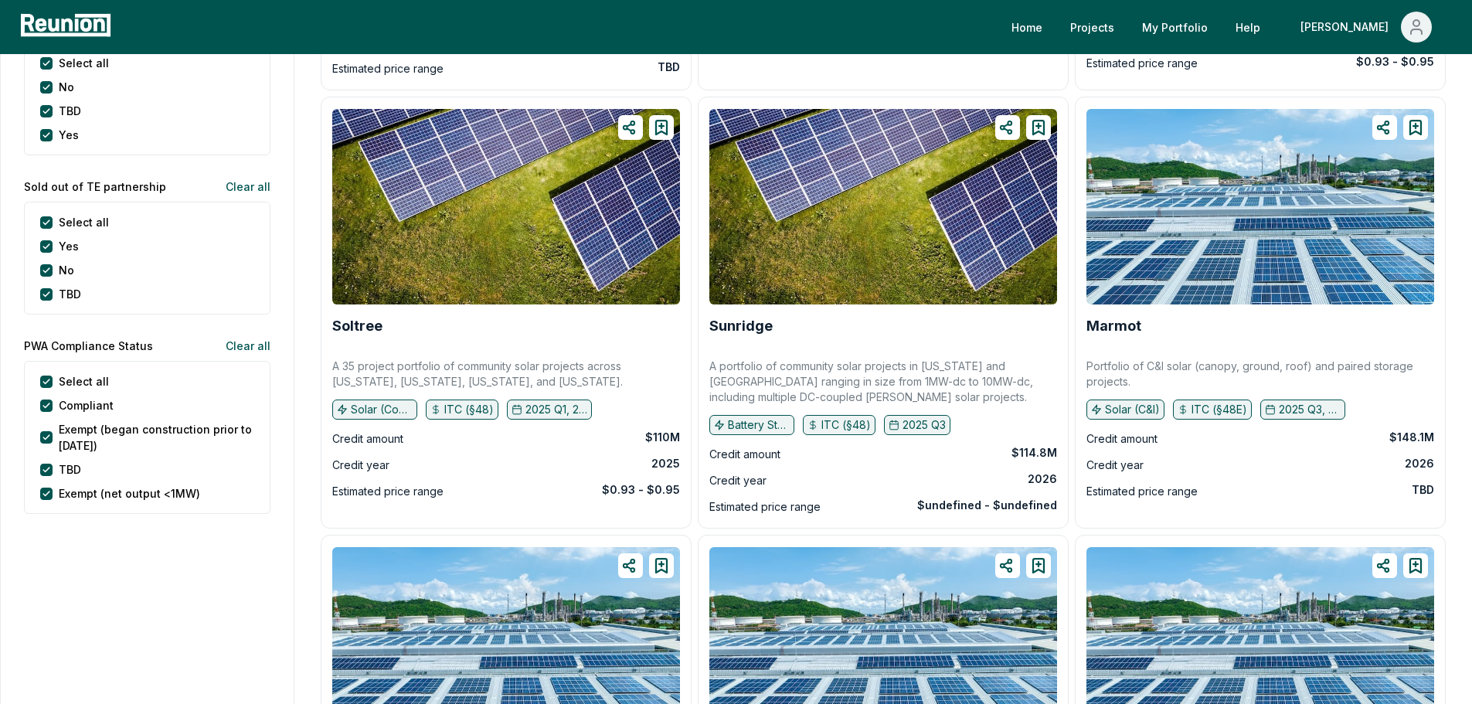
click at [720, 380] on p "A portfolio of community solar projects in Illinois and MN ranging in size from…" at bounding box center [883, 382] width 348 height 46
drag, startPoint x: 717, startPoint y: 367, endPoint x: 794, endPoint y: 389, distance: 79.5
click at [795, 389] on p "A portfolio of community solar projects in Illinois and MN ranging in size from…" at bounding box center [883, 382] width 348 height 46
click at [794, 389] on p "A portfolio of community solar projects in Illinois and MN ranging in size from…" at bounding box center [883, 382] width 348 height 46
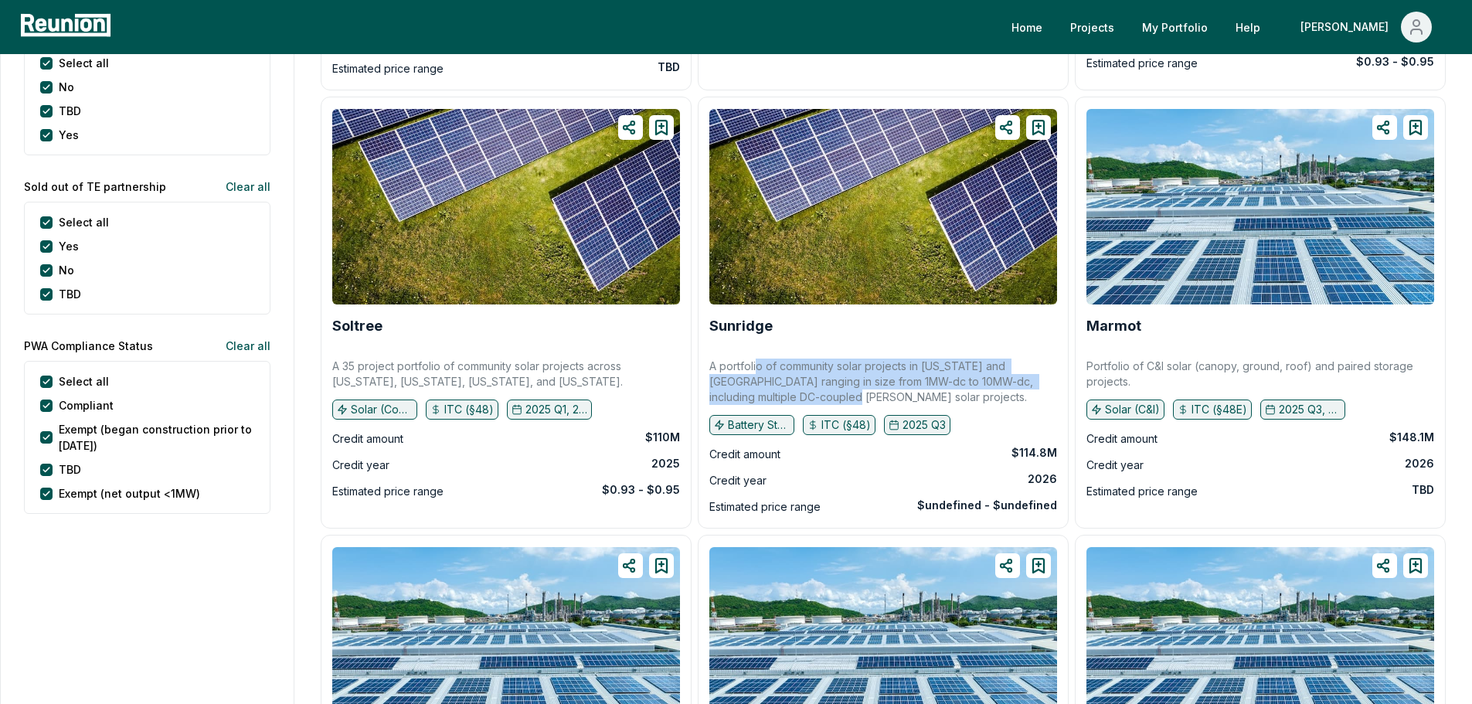
drag, startPoint x: 796, startPoint y: 397, endPoint x: 756, endPoint y: 370, distance: 48.4
click at [757, 370] on p "A portfolio of community solar projects in Illinois and MN ranging in size from…" at bounding box center [883, 382] width 348 height 46
click at [756, 369] on p "A portfolio of community solar projects in Illinois and MN ranging in size from…" at bounding box center [883, 382] width 348 height 46
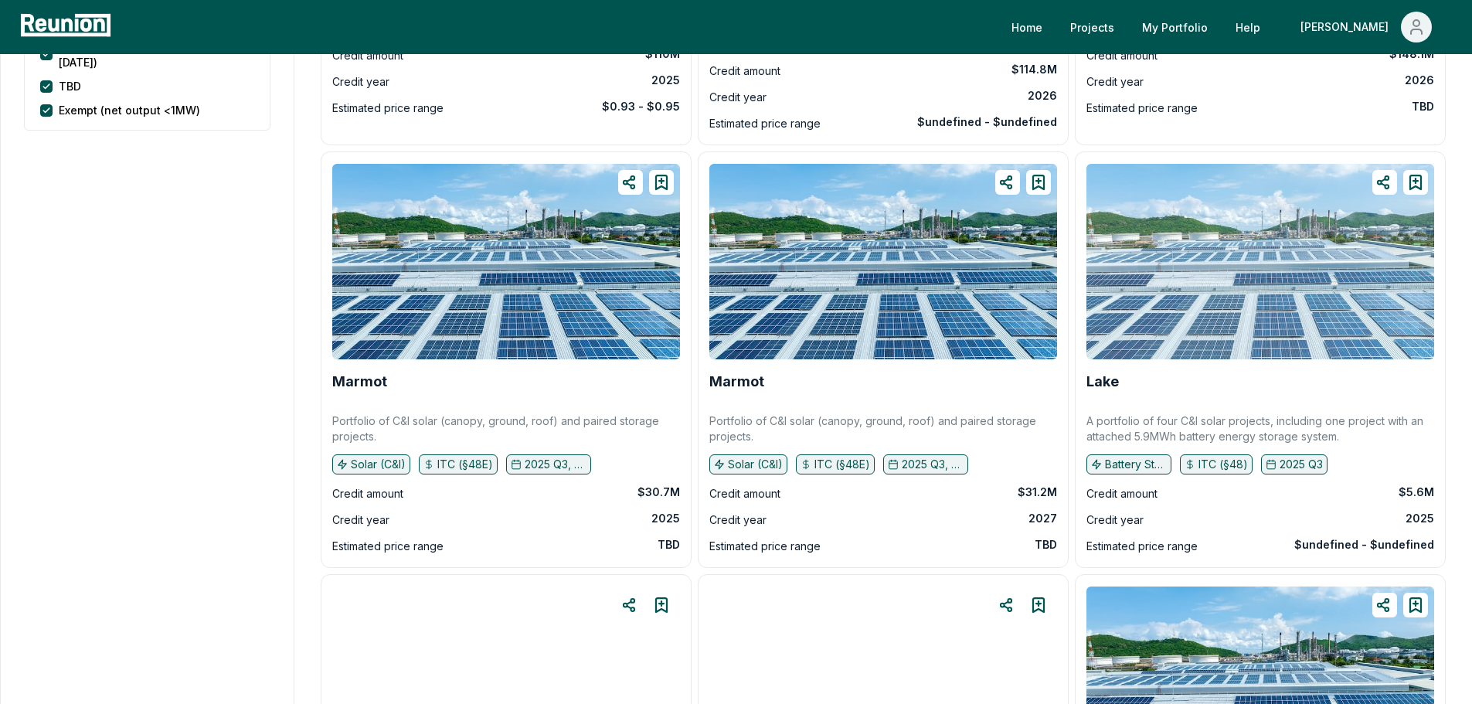
scroll to position [3555, 0]
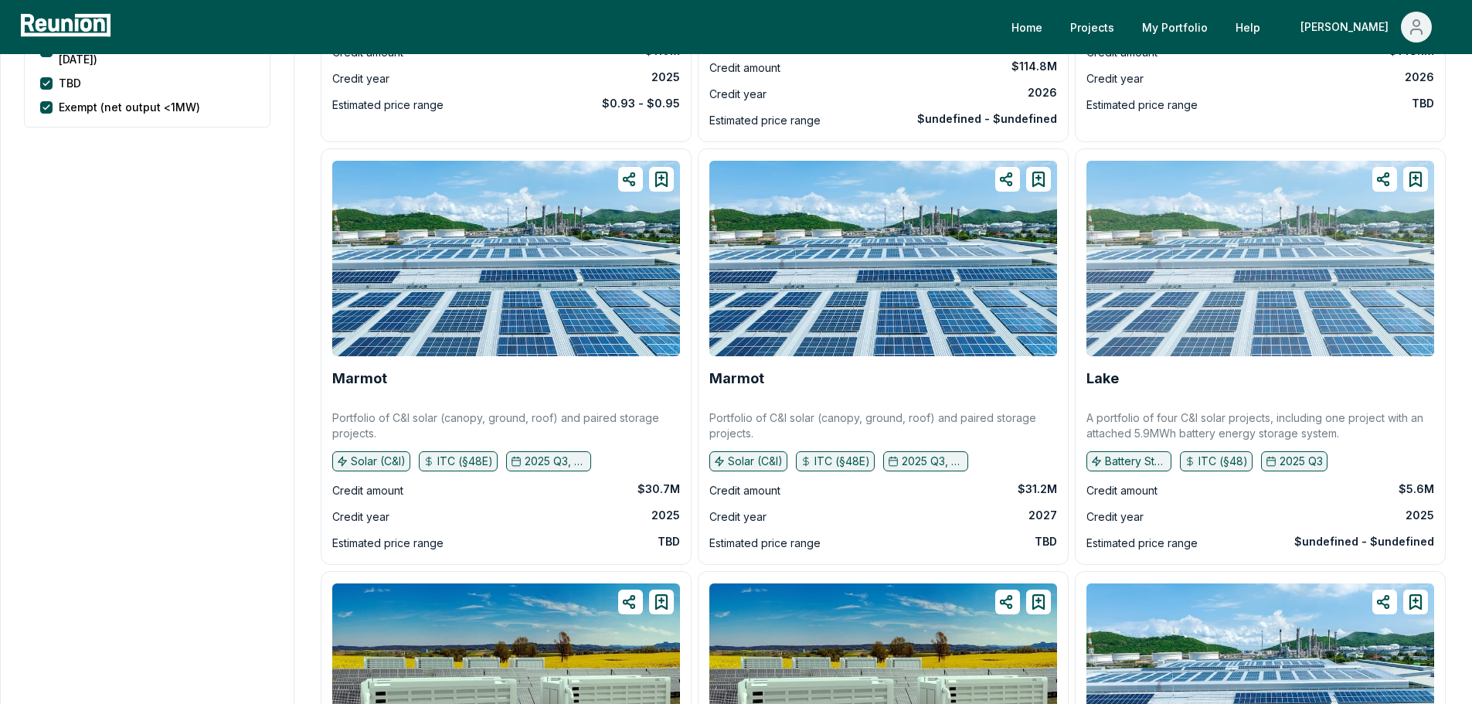
click at [1203, 277] on img at bounding box center [1261, 259] width 348 height 196
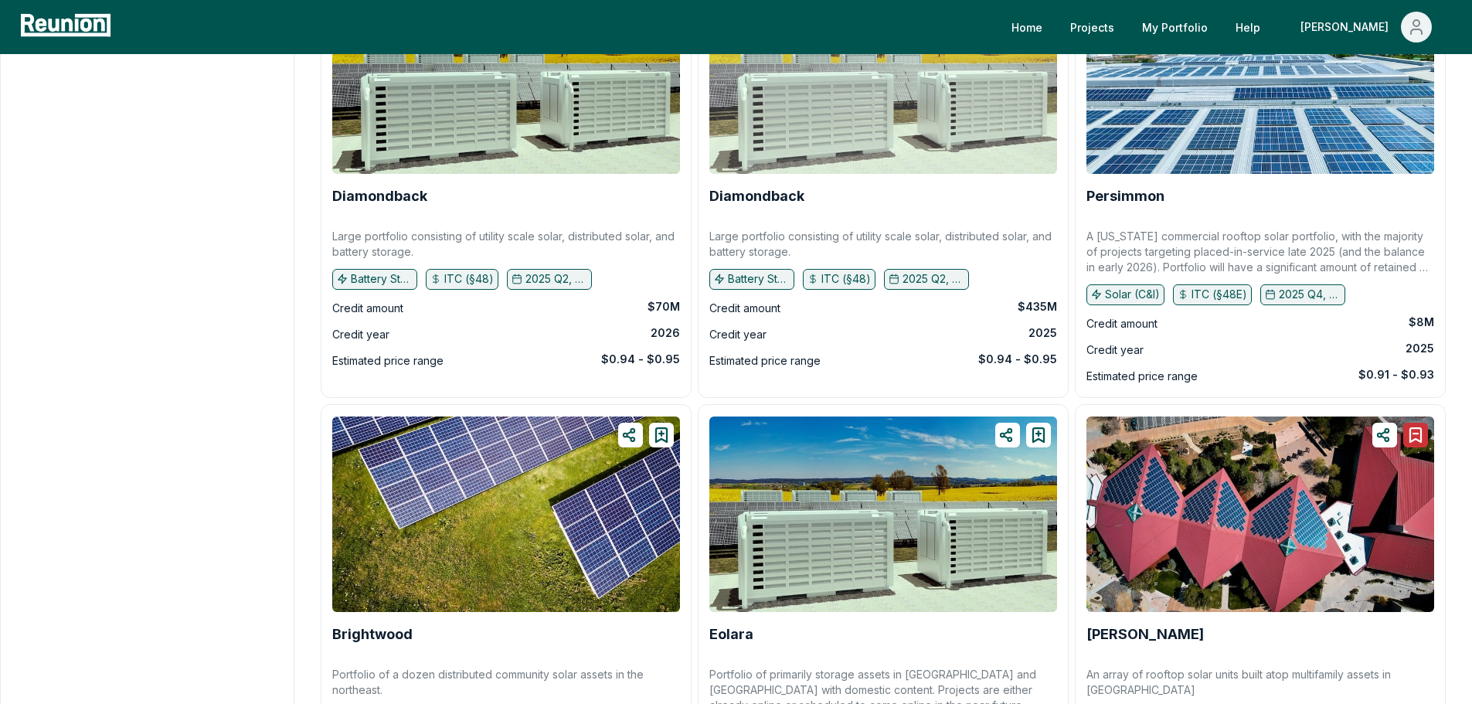
scroll to position [4173, 0]
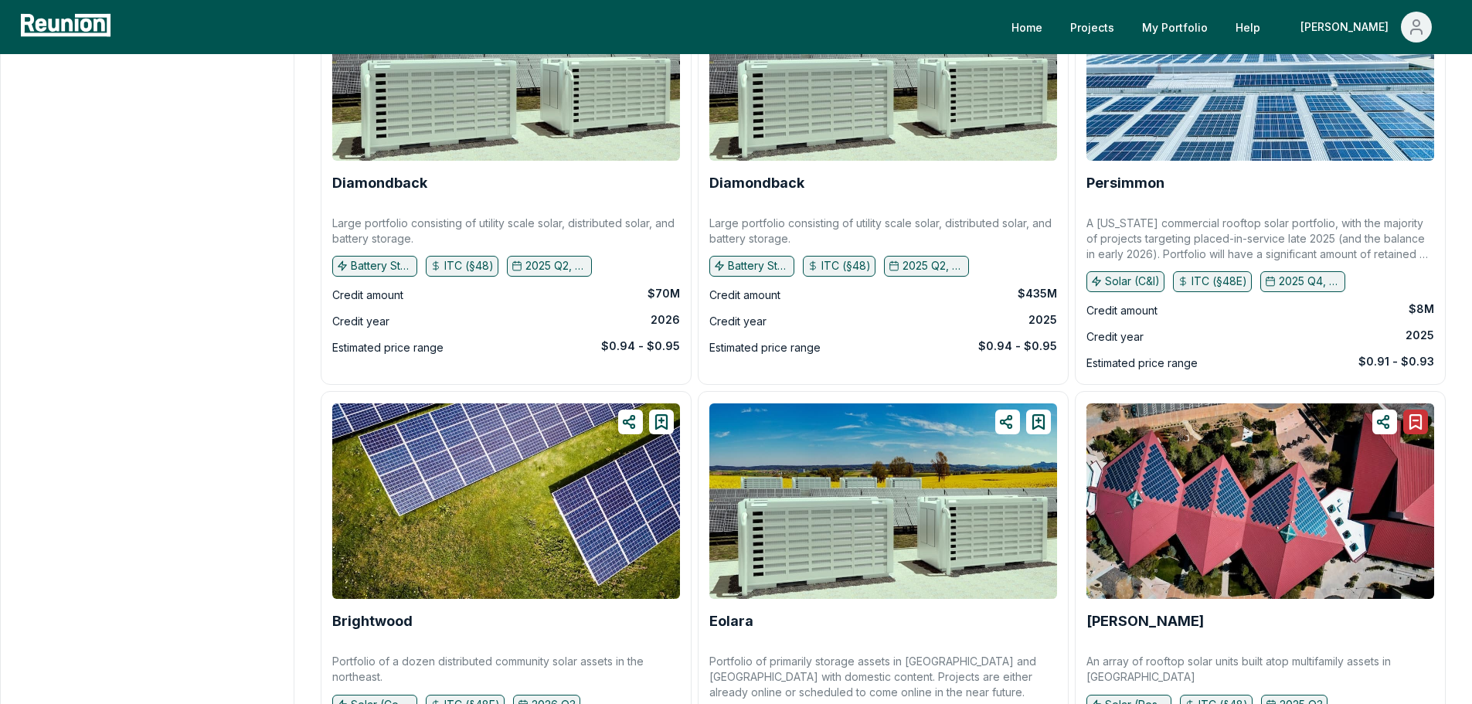
click at [1234, 242] on p "A California commercial rooftop solar portfolio, with the majority of projects …" at bounding box center [1261, 239] width 348 height 46
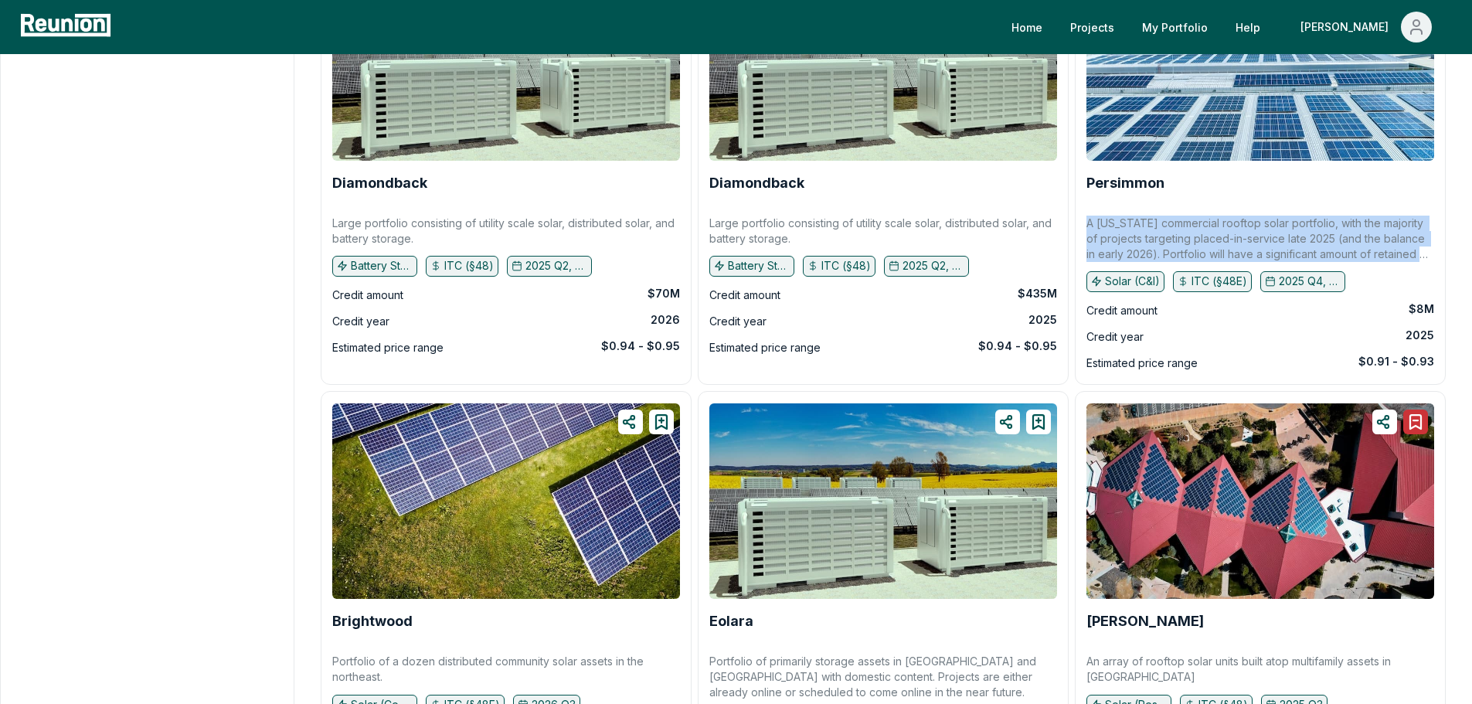
click at [1234, 242] on p "A California commercial rooftop solar portfolio, with the majority of projects …" at bounding box center [1261, 239] width 348 height 46
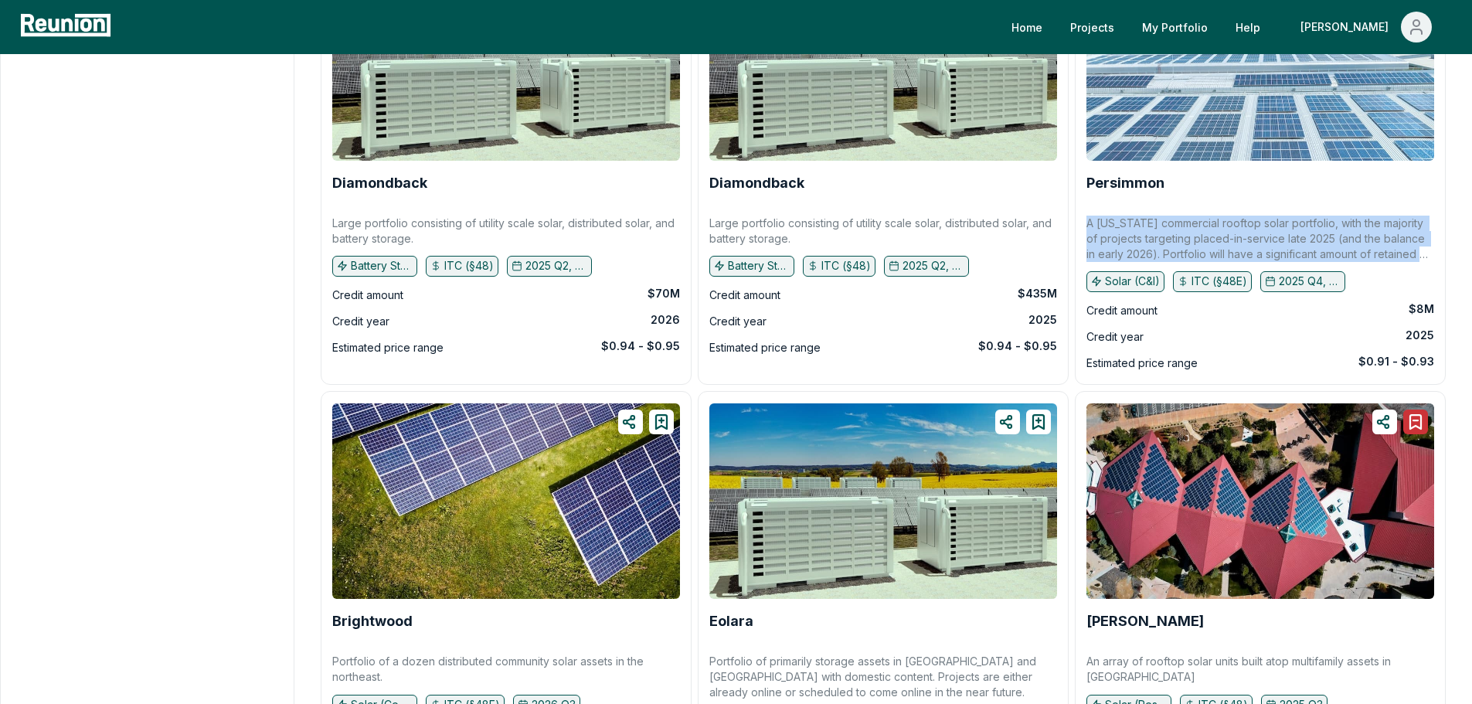
click at [1184, 99] on img at bounding box center [1261, 63] width 348 height 196
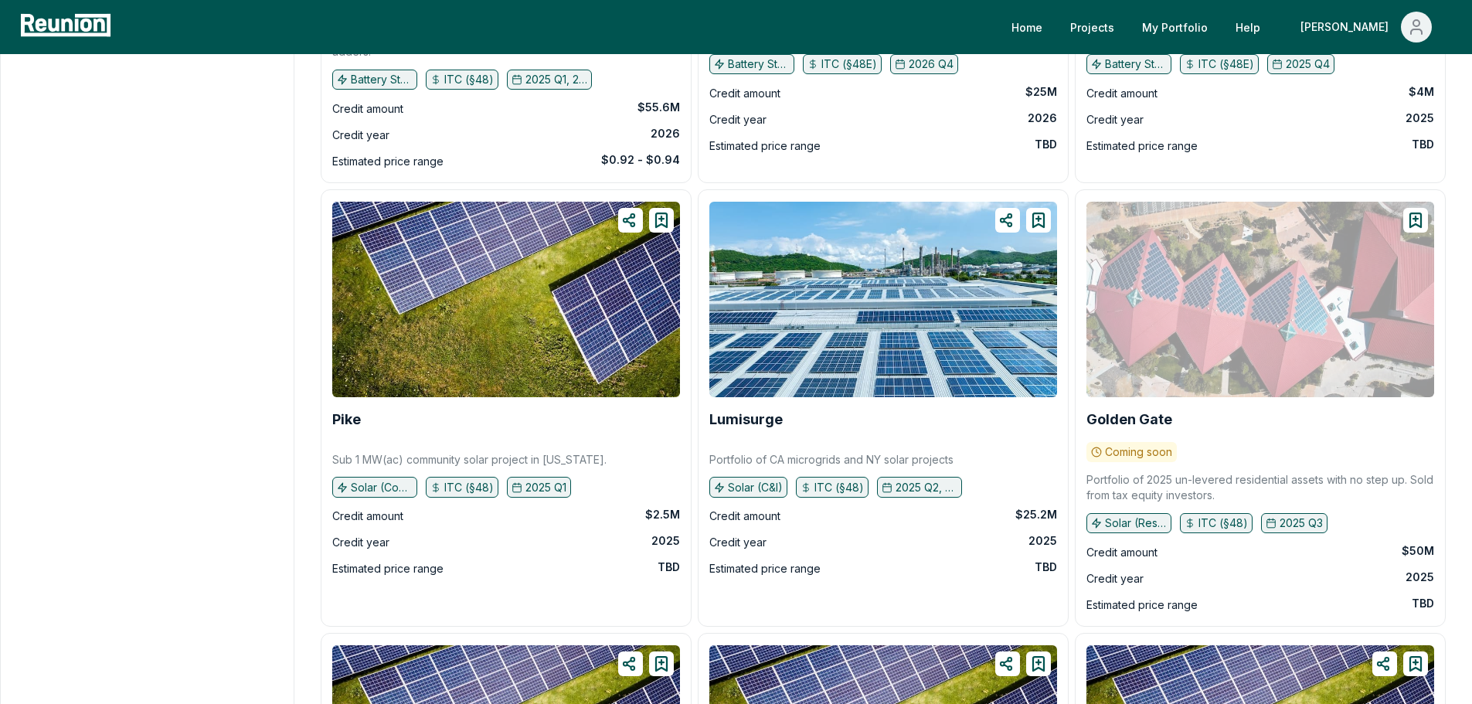
scroll to position [5719, 0]
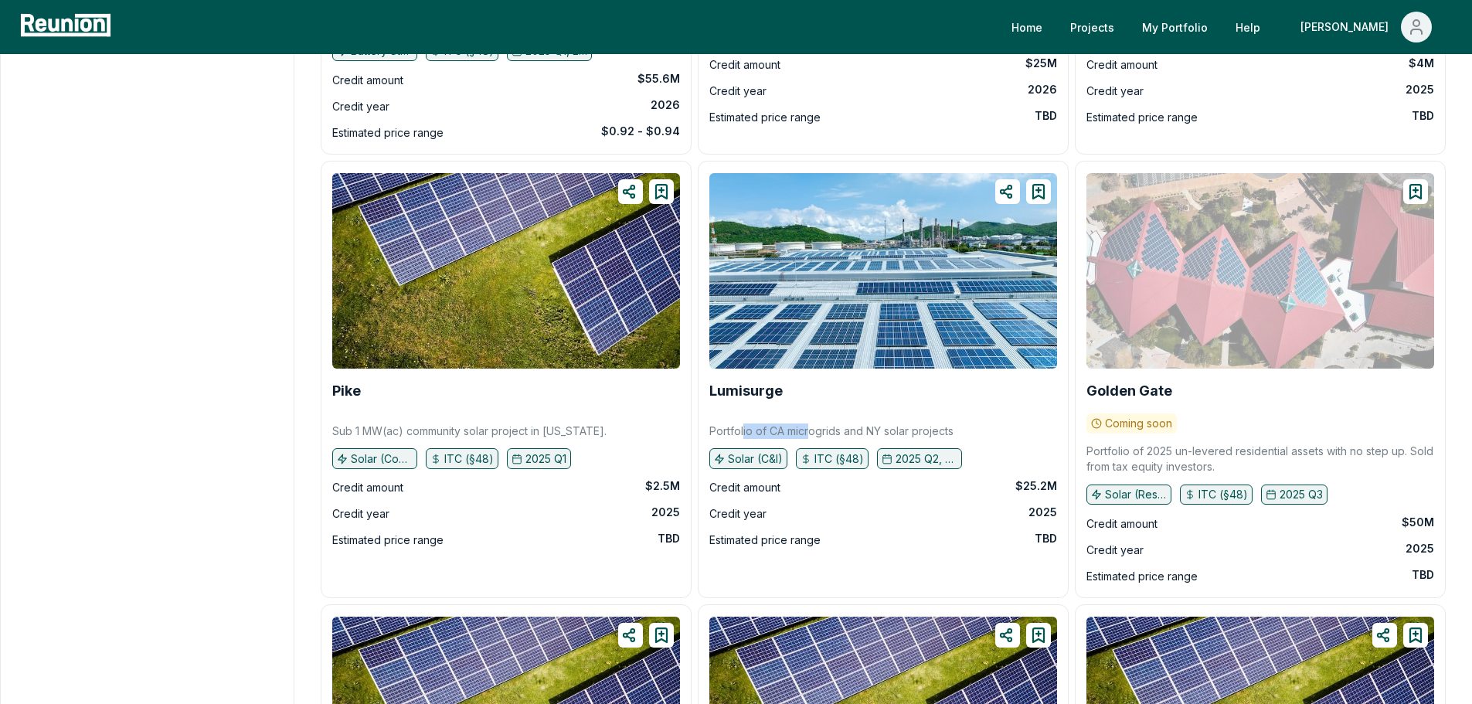
drag, startPoint x: 743, startPoint y: 430, endPoint x: 811, endPoint y: 434, distance: 67.4
click at [811, 434] on p "Portfolio of CA microgrids and NY solar projects" at bounding box center [831, 431] width 244 height 15
click at [811, 433] on p "Portfolio of CA microgrids and NY solar projects" at bounding box center [831, 431] width 244 height 15
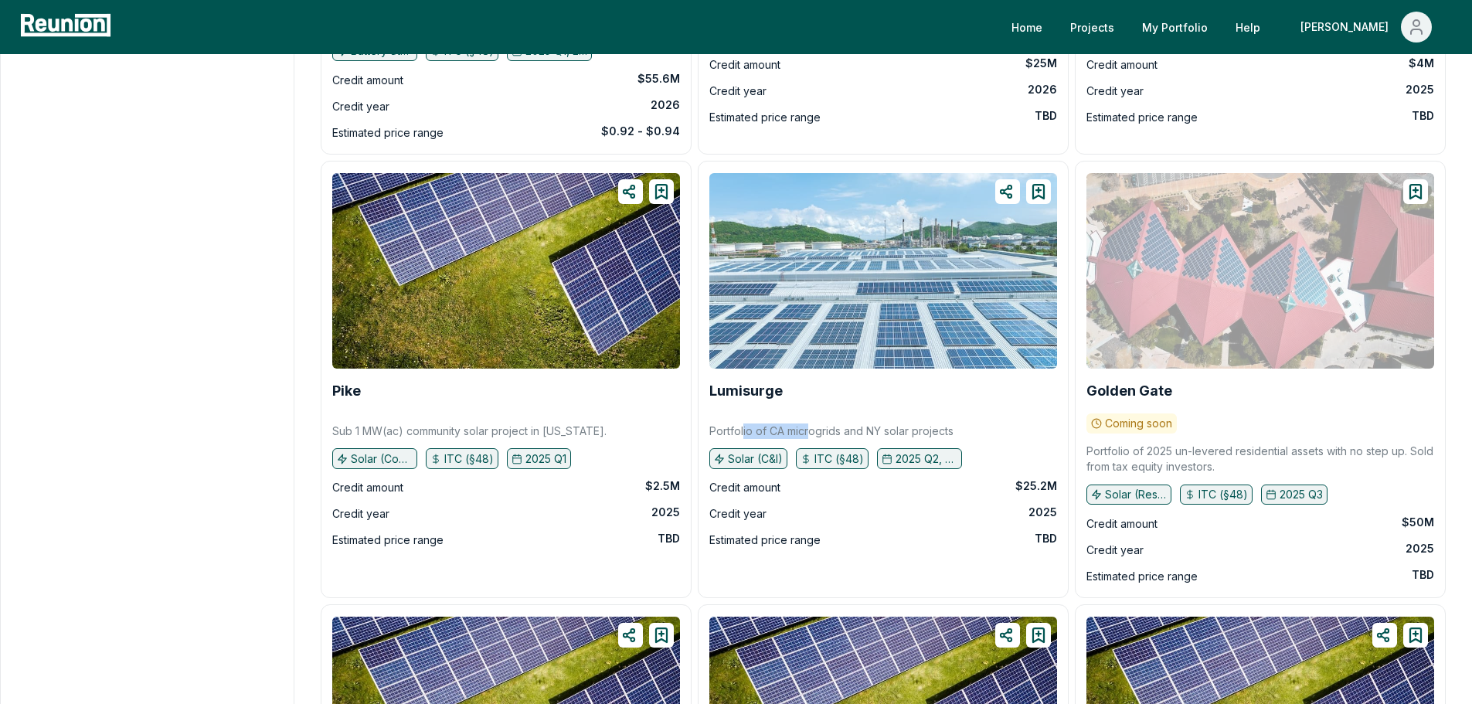
click at [819, 317] on img at bounding box center [883, 271] width 348 height 196
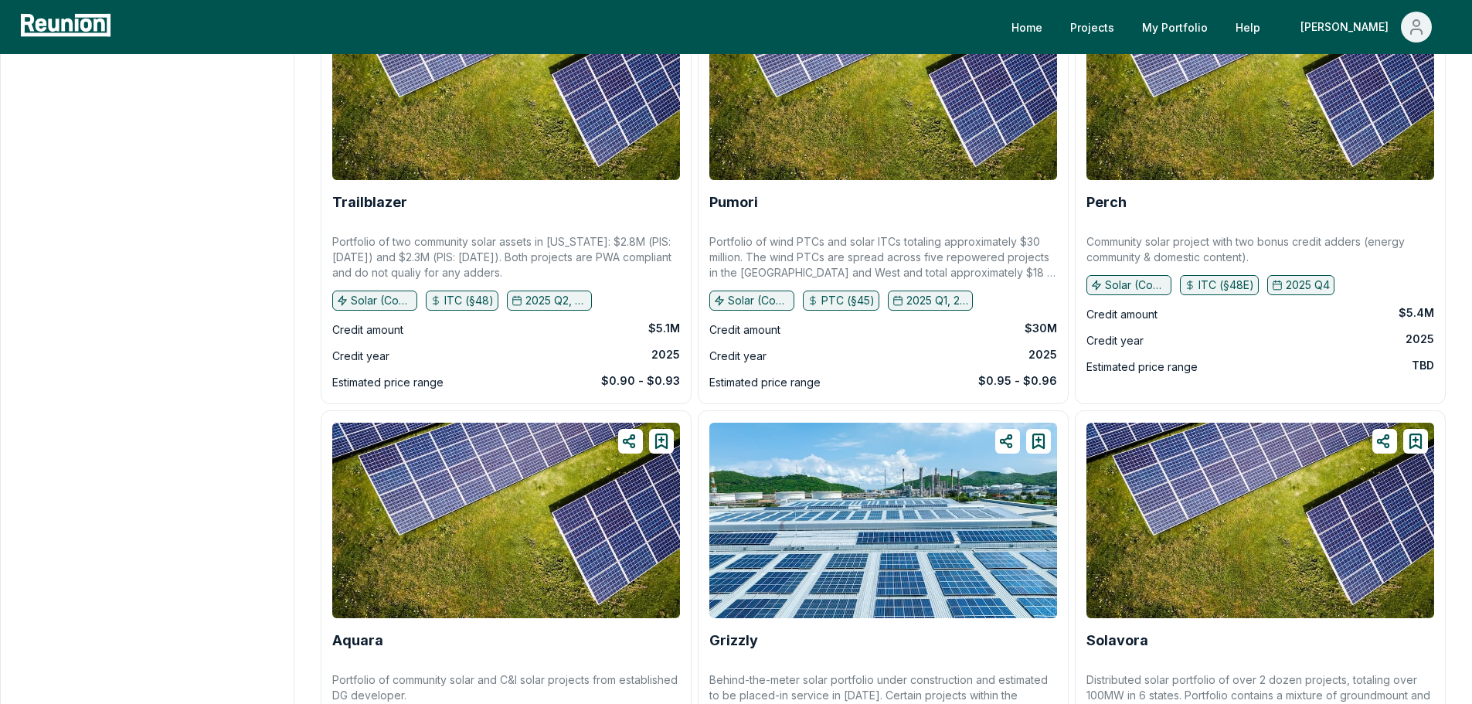
scroll to position [6569, 0]
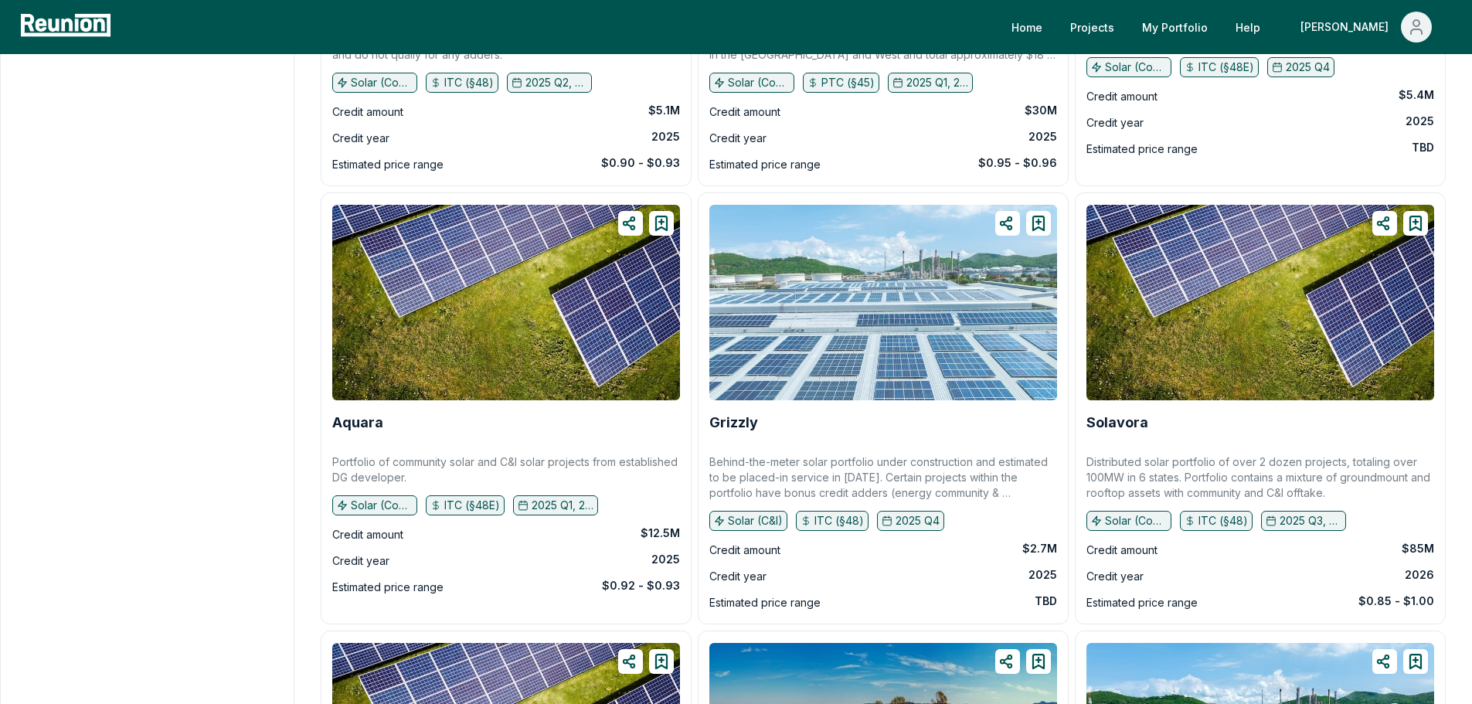
click at [835, 330] on img at bounding box center [883, 303] width 348 height 196
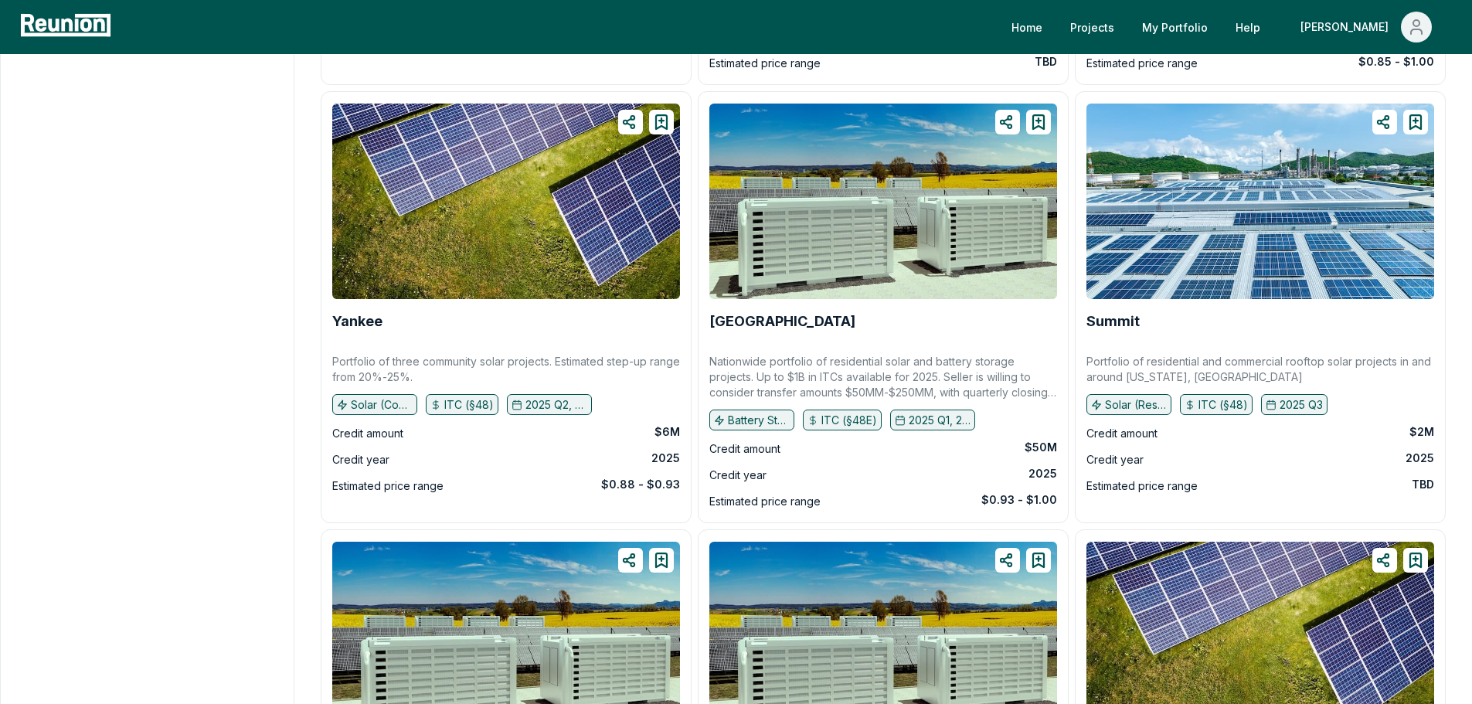
scroll to position [7110, 0]
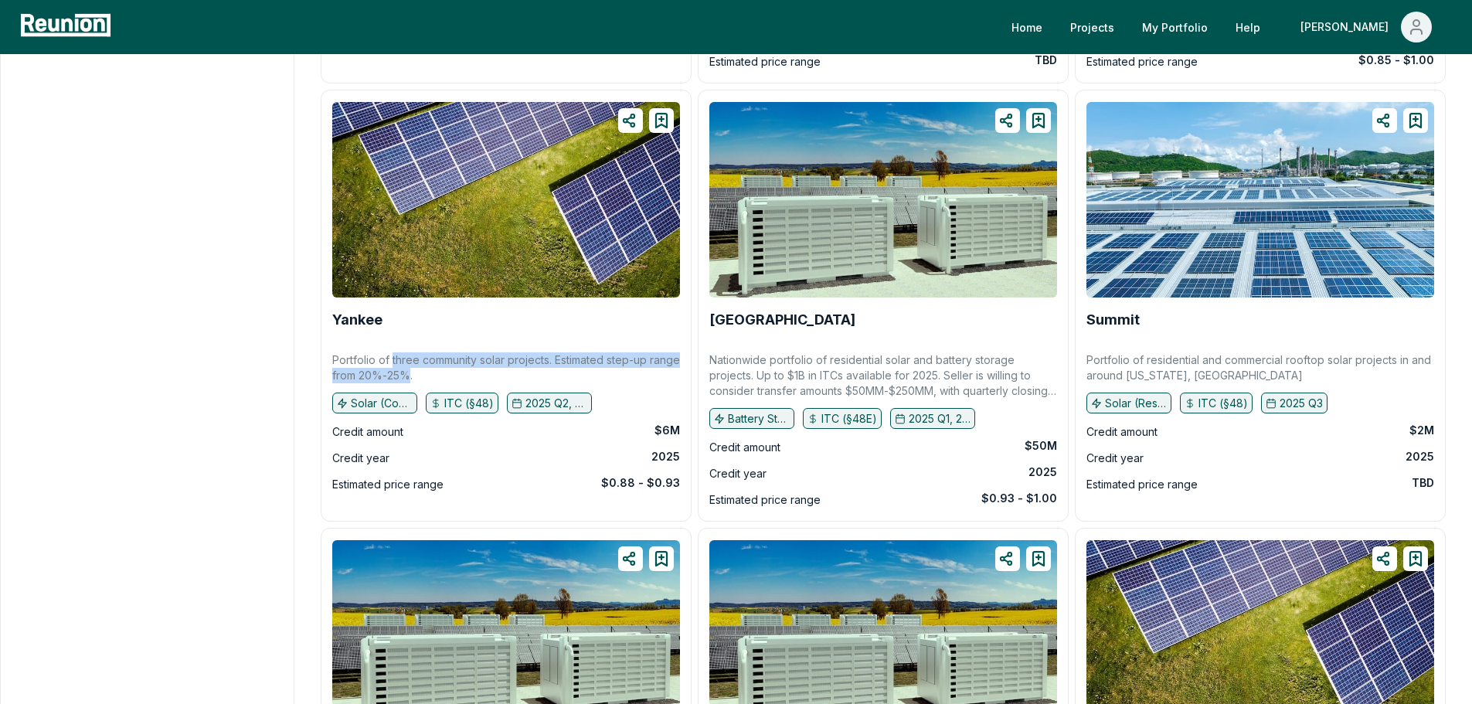
drag, startPoint x: 441, startPoint y: 379, endPoint x: 391, endPoint y: 364, distance: 51.8
click at [391, 364] on p "Portfolio of three community solar projects. Estimated step-up range from 20%-2…" at bounding box center [506, 367] width 348 height 31
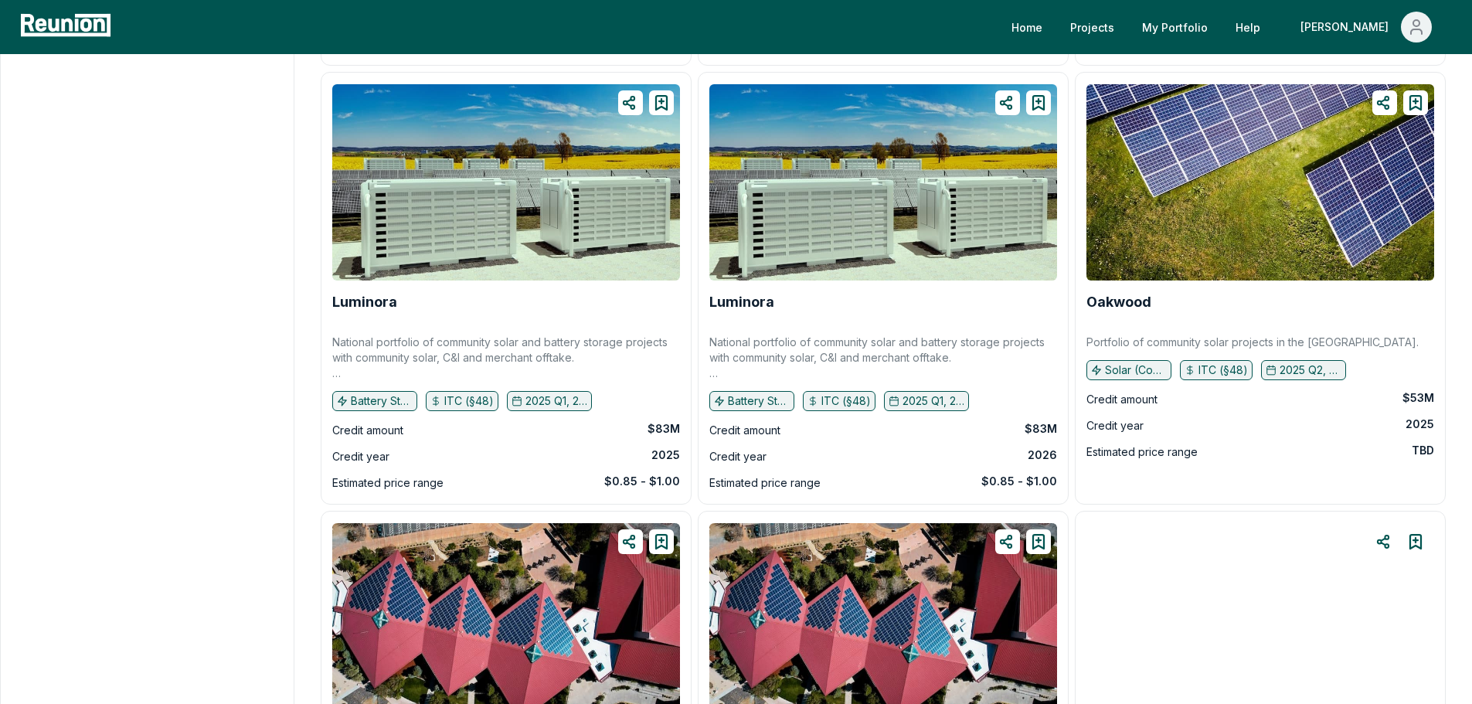
scroll to position [7574, 0]
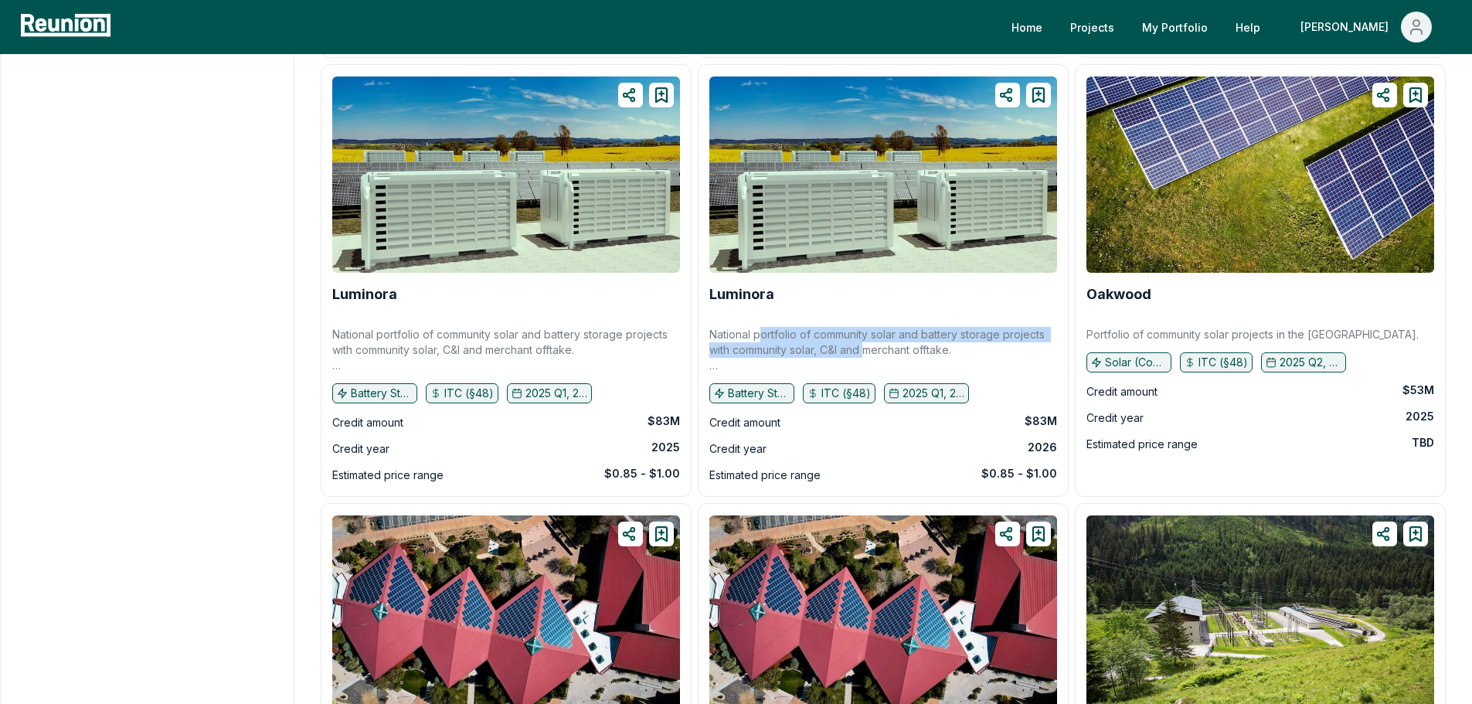
drag, startPoint x: 759, startPoint y: 333, endPoint x: 872, endPoint y: 356, distance: 115.2
click at [872, 356] on p "National portfolio of community solar and battery storage projects with communi…" at bounding box center [883, 350] width 348 height 46
click at [870, 356] on p "National portfolio of community solar and battery storage projects with communi…" at bounding box center [883, 350] width 348 height 46
click at [855, 349] on p "National portfolio of community solar and battery storage projects with communi…" at bounding box center [883, 350] width 348 height 46
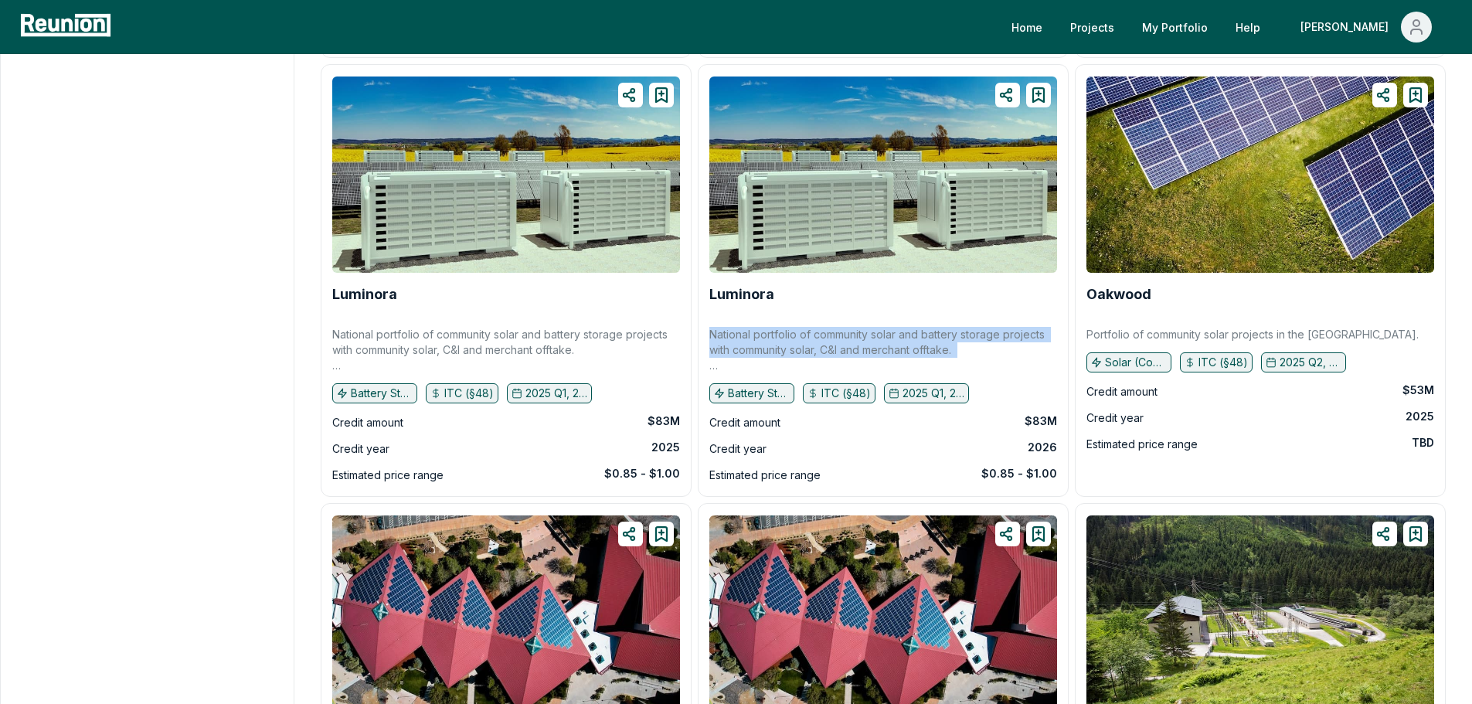
click at [855, 349] on p "National portfolio of community solar and battery storage projects with communi…" at bounding box center [883, 350] width 348 height 46
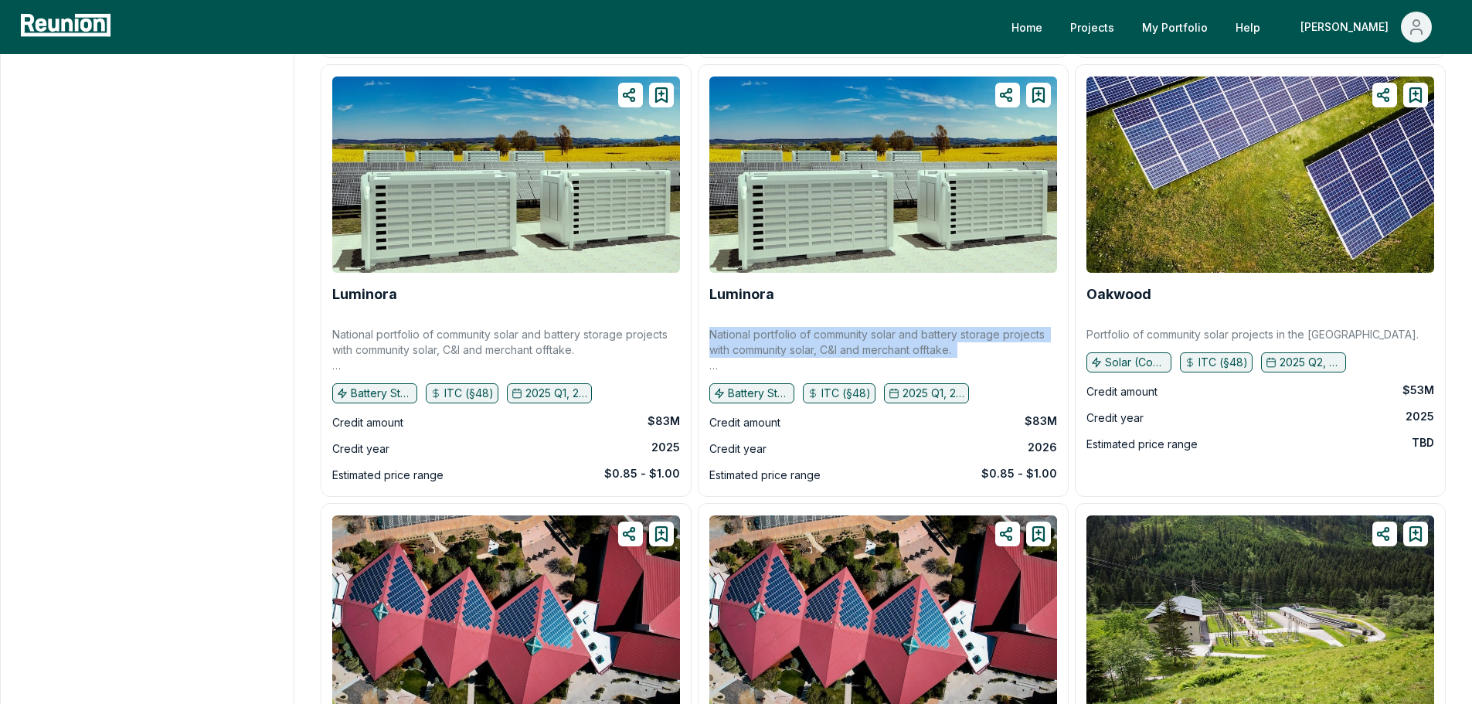
click at [855, 346] on p "National portfolio of community solar and battery storage projects with communi…" at bounding box center [883, 350] width 348 height 46
click at [852, 344] on p "National portfolio of community solar and battery storage projects with communi…" at bounding box center [883, 350] width 348 height 46
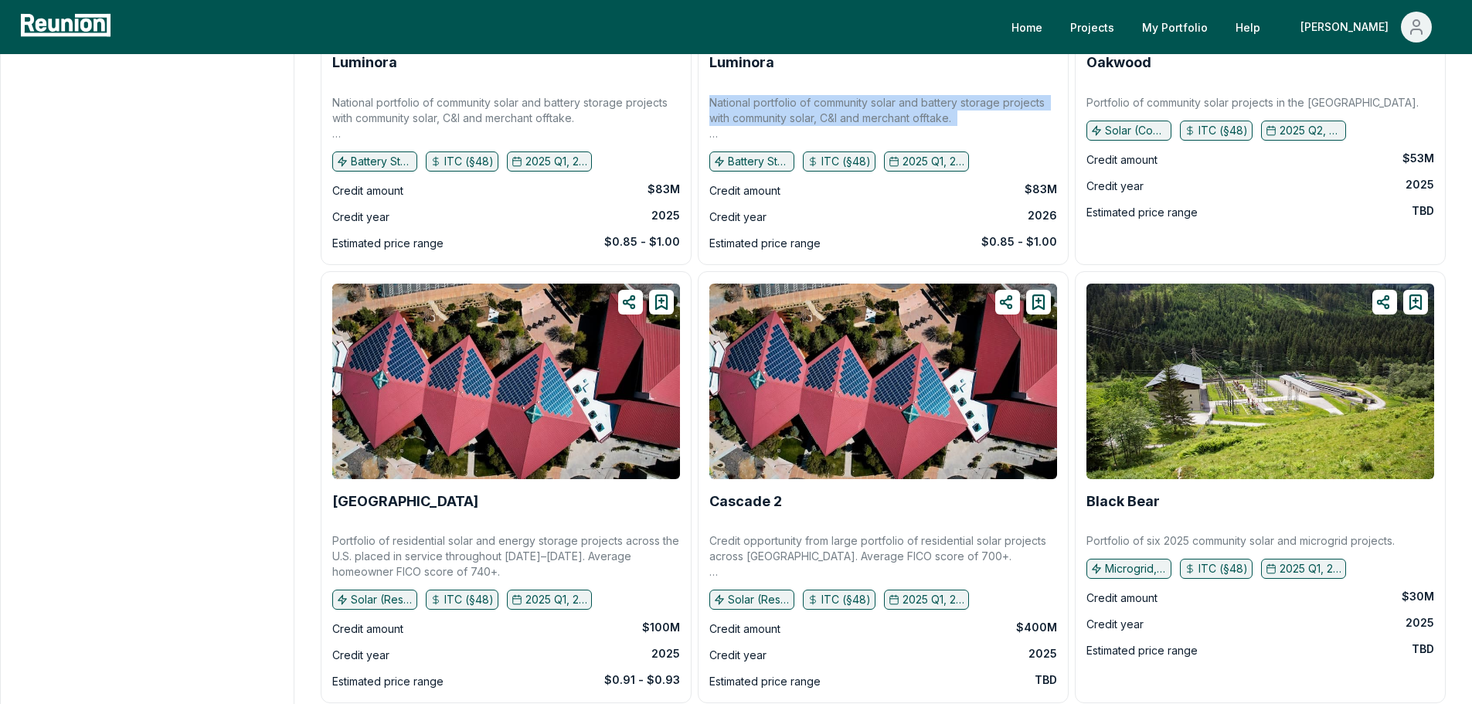
scroll to position [8038, 0]
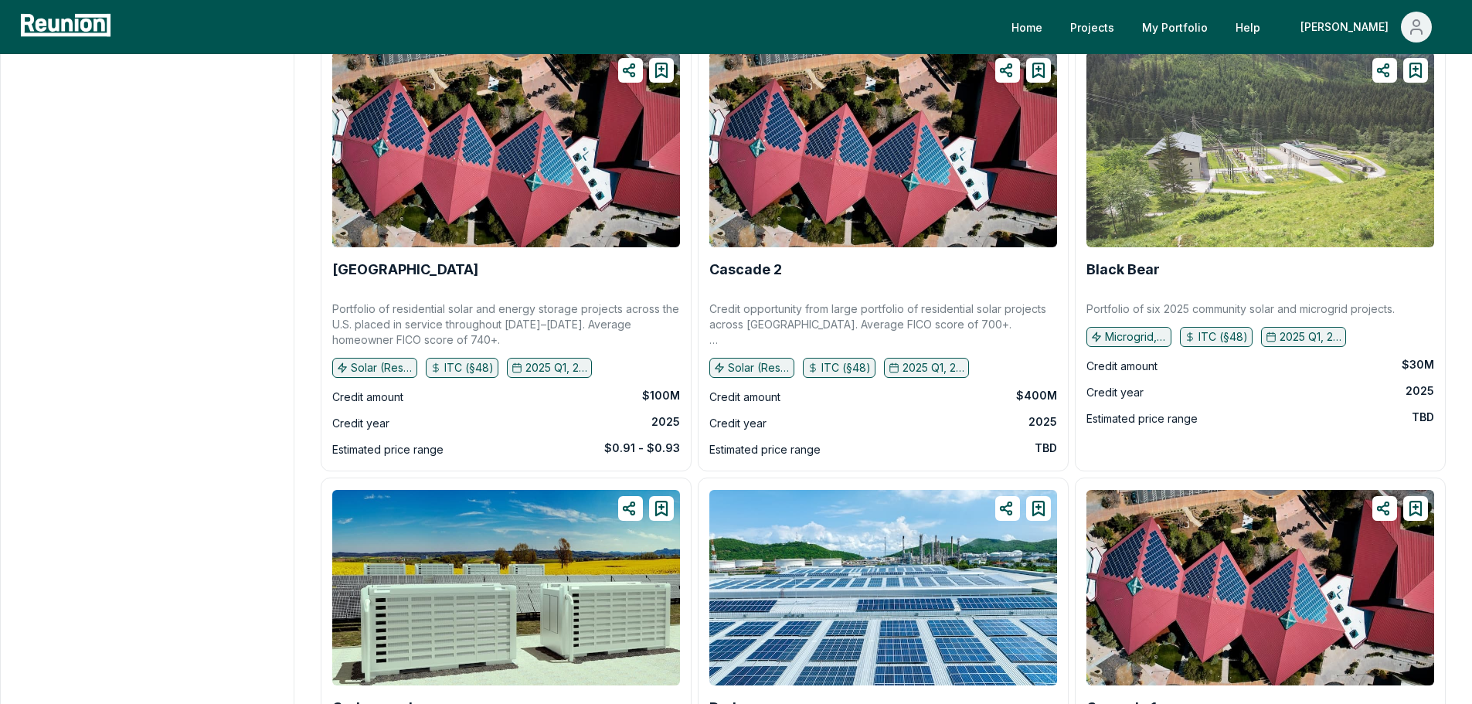
click at [1258, 230] on img at bounding box center [1261, 150] width 348 height 196
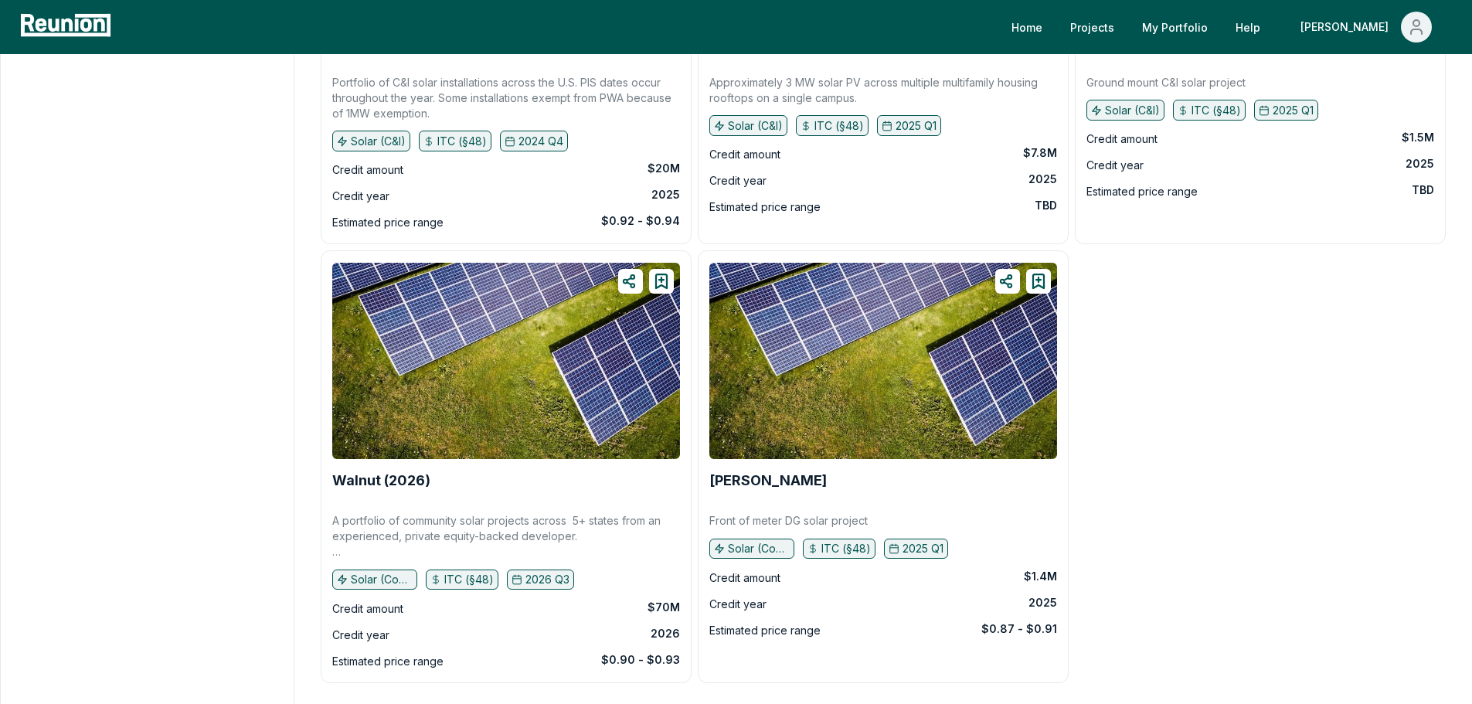
scroll to position [9147, 0]
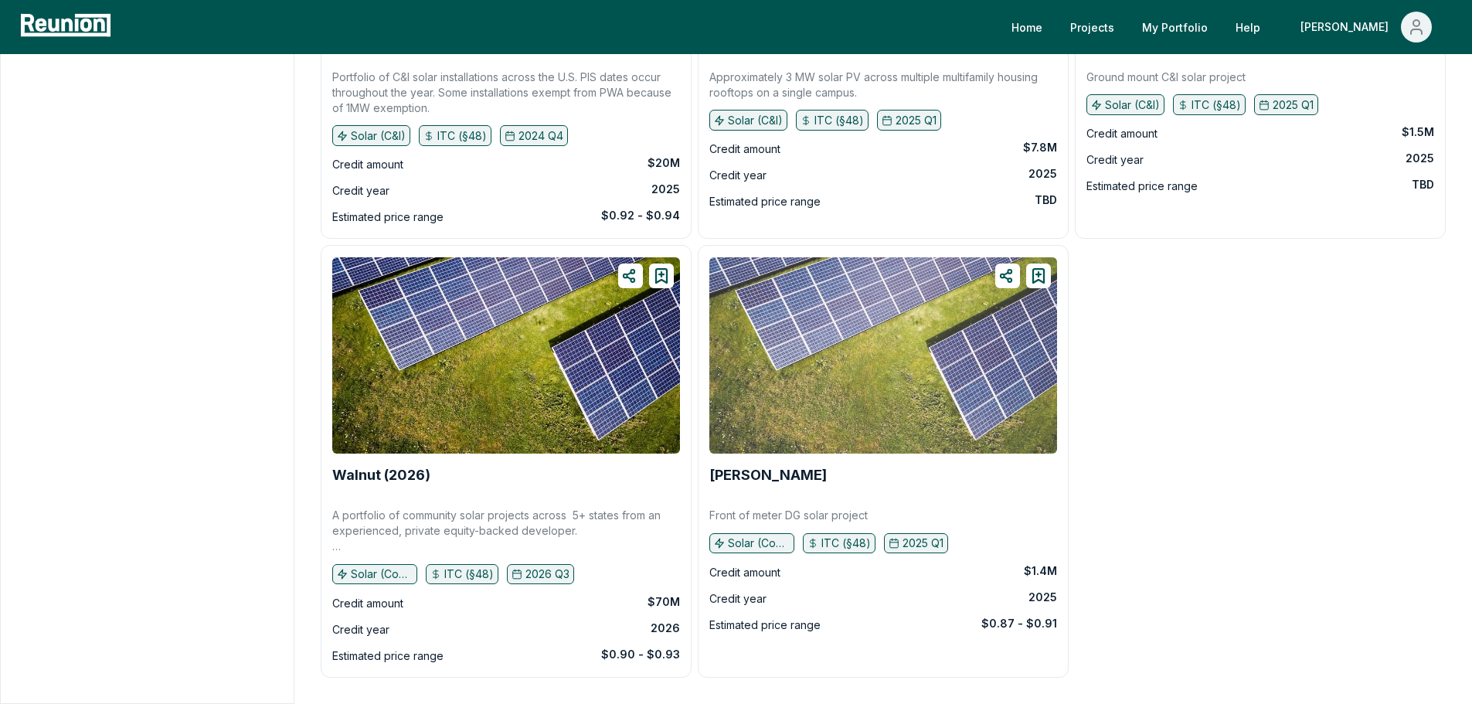
click at [769, 396] on img at bounding box center [883, 355] width 348 height 196
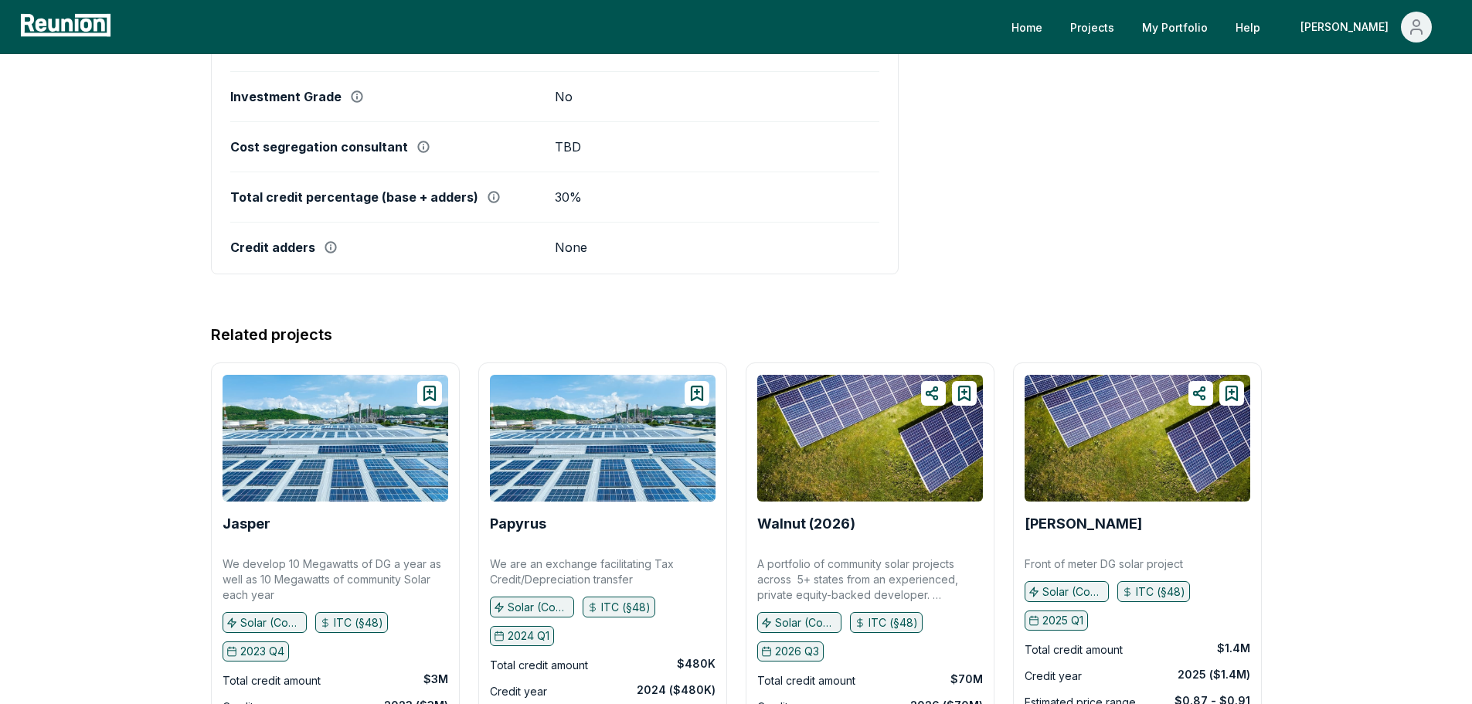
scroll to position [1159, 0]
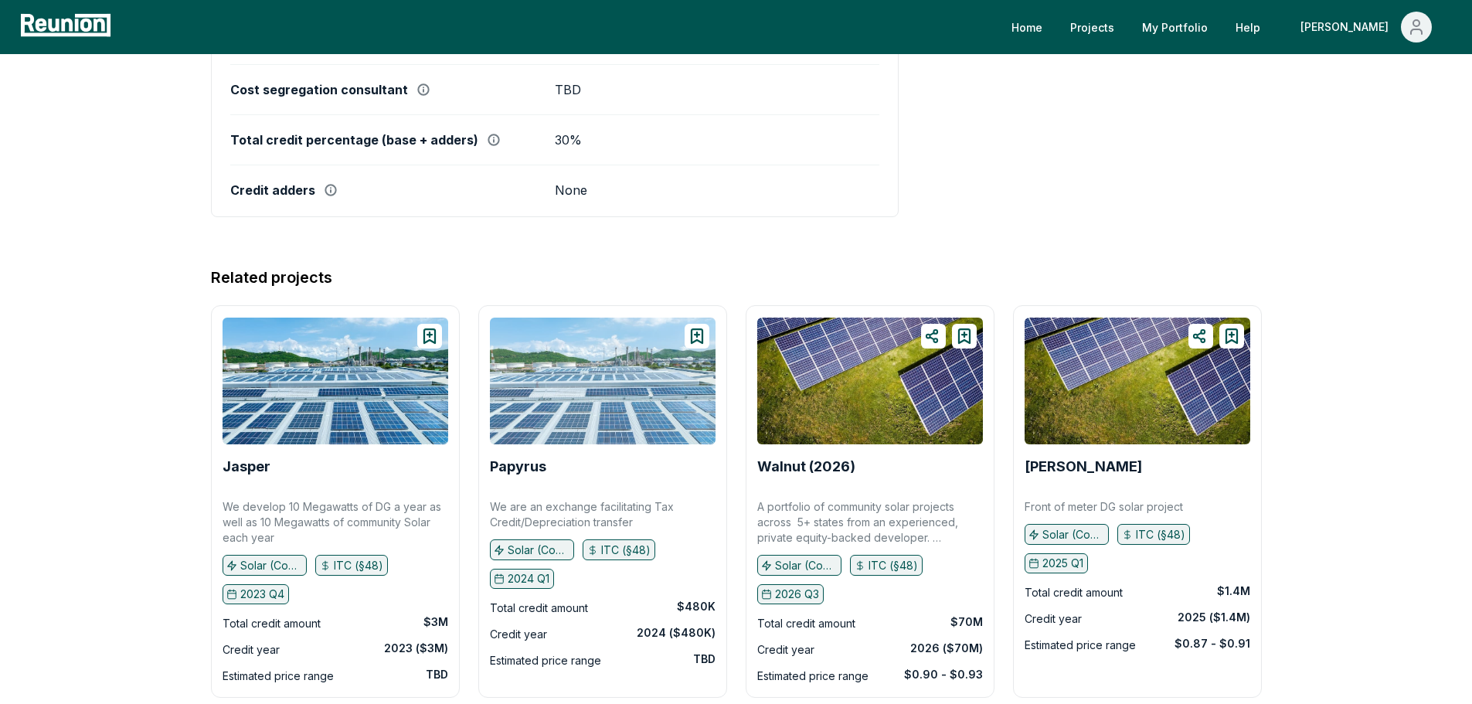
click at [584, 410] on img at bounding box center [603, 381] width 226 height 127
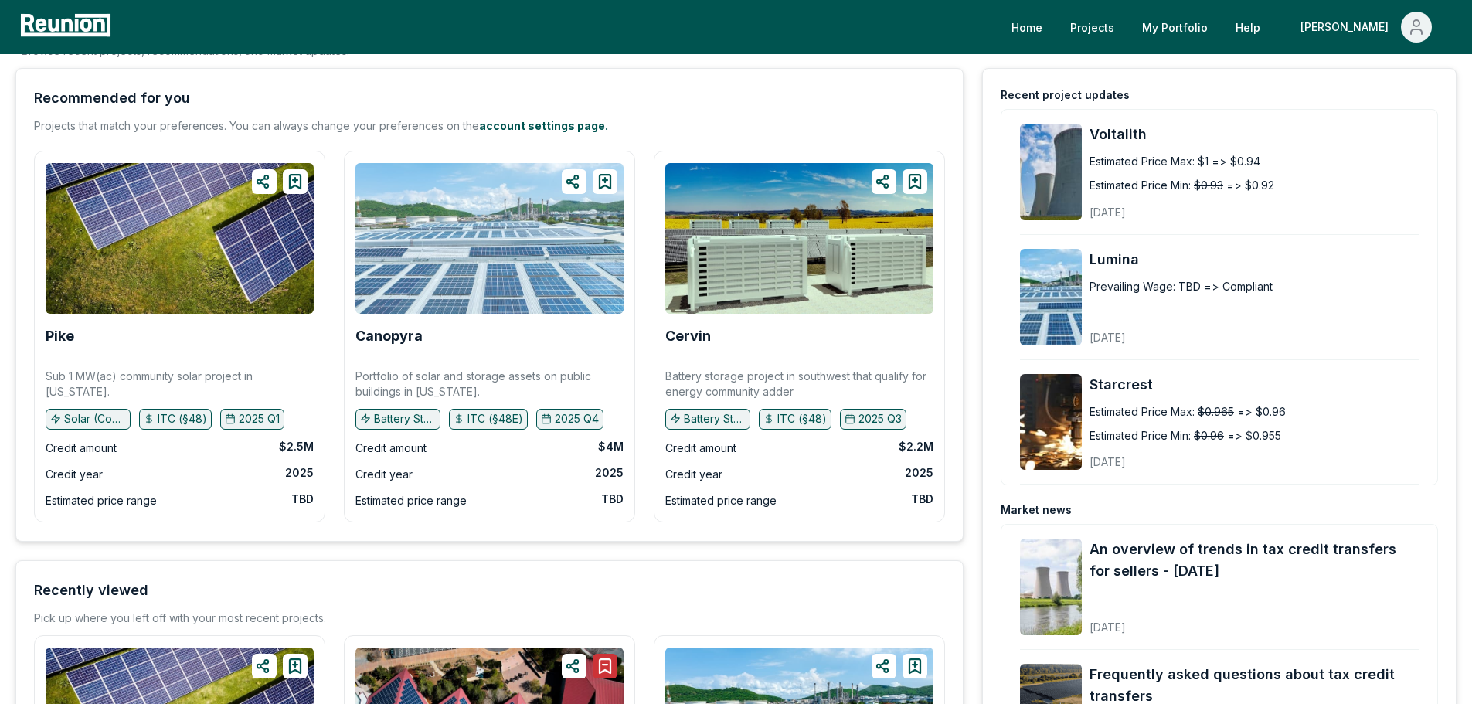
scroll to position [155, 0]
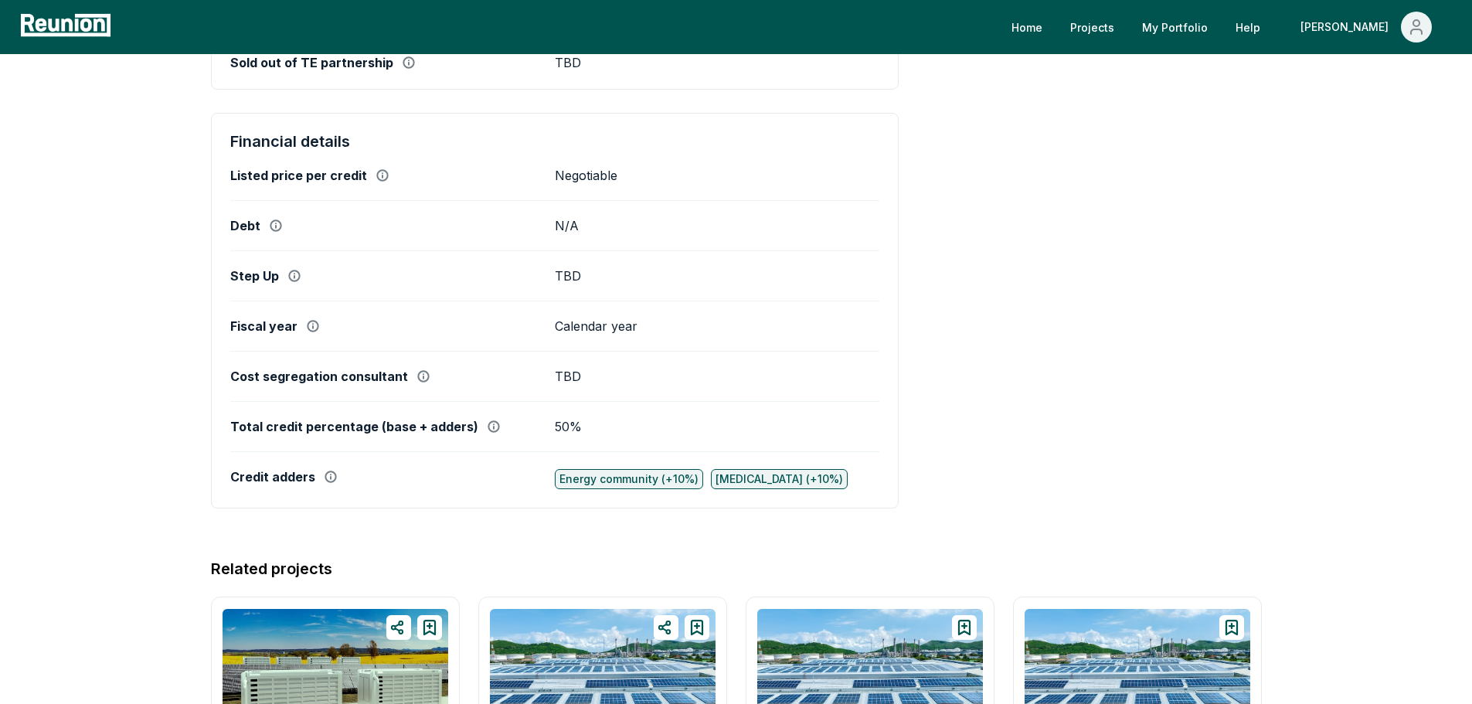
scroll to position [850, 0]
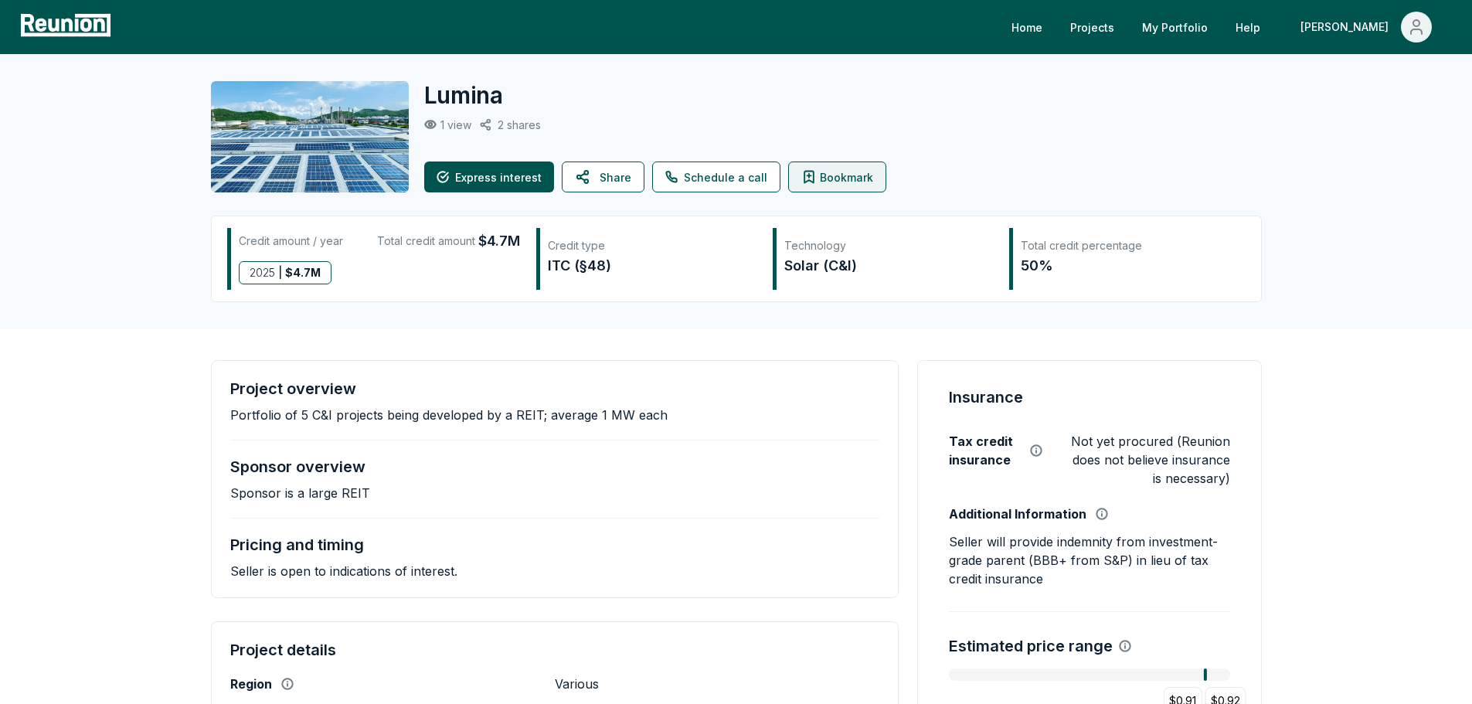
click at [815, 182] on button "Bookmark" at bounding box center [837, 177] width 98 height 31
click at [697, 175] on link "Schedule a call" at bounding box center [716, 177] width 128 height 31
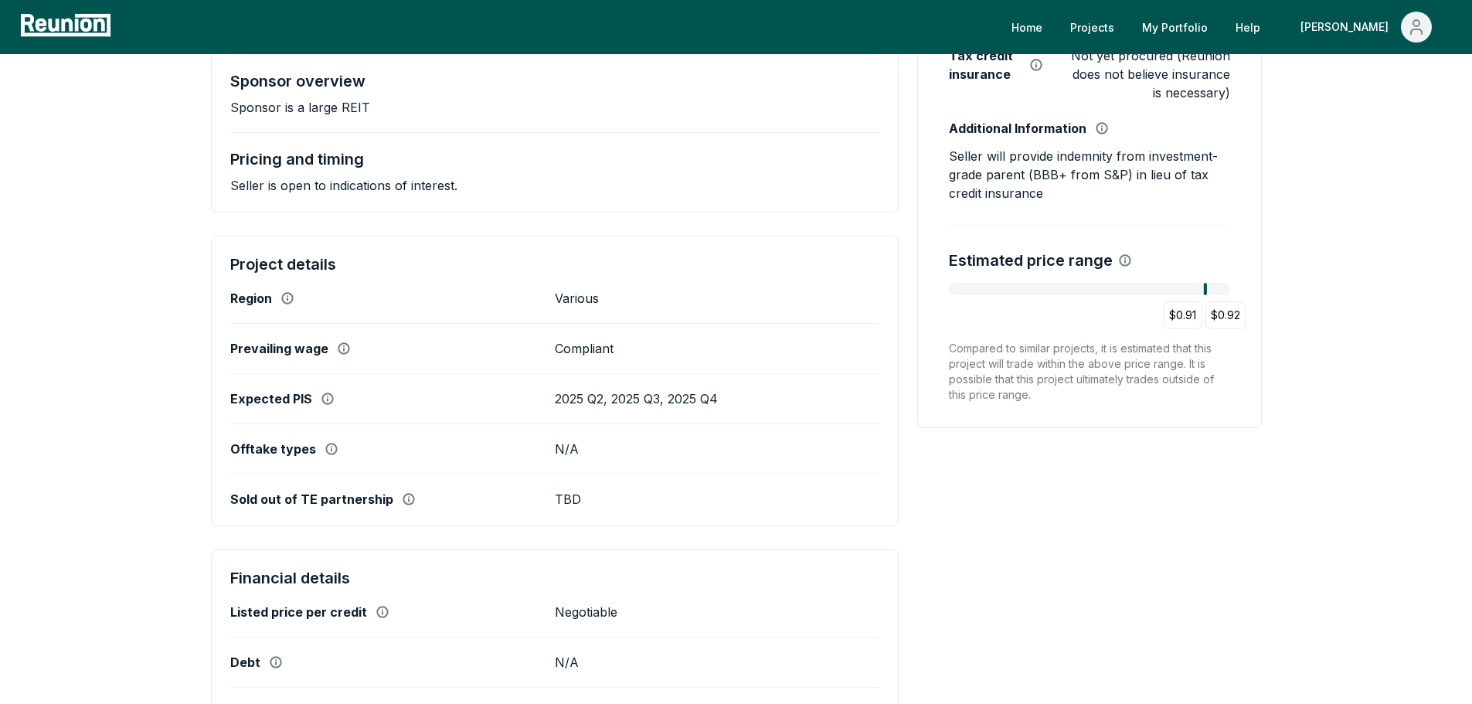
scroll to position [386, 0]
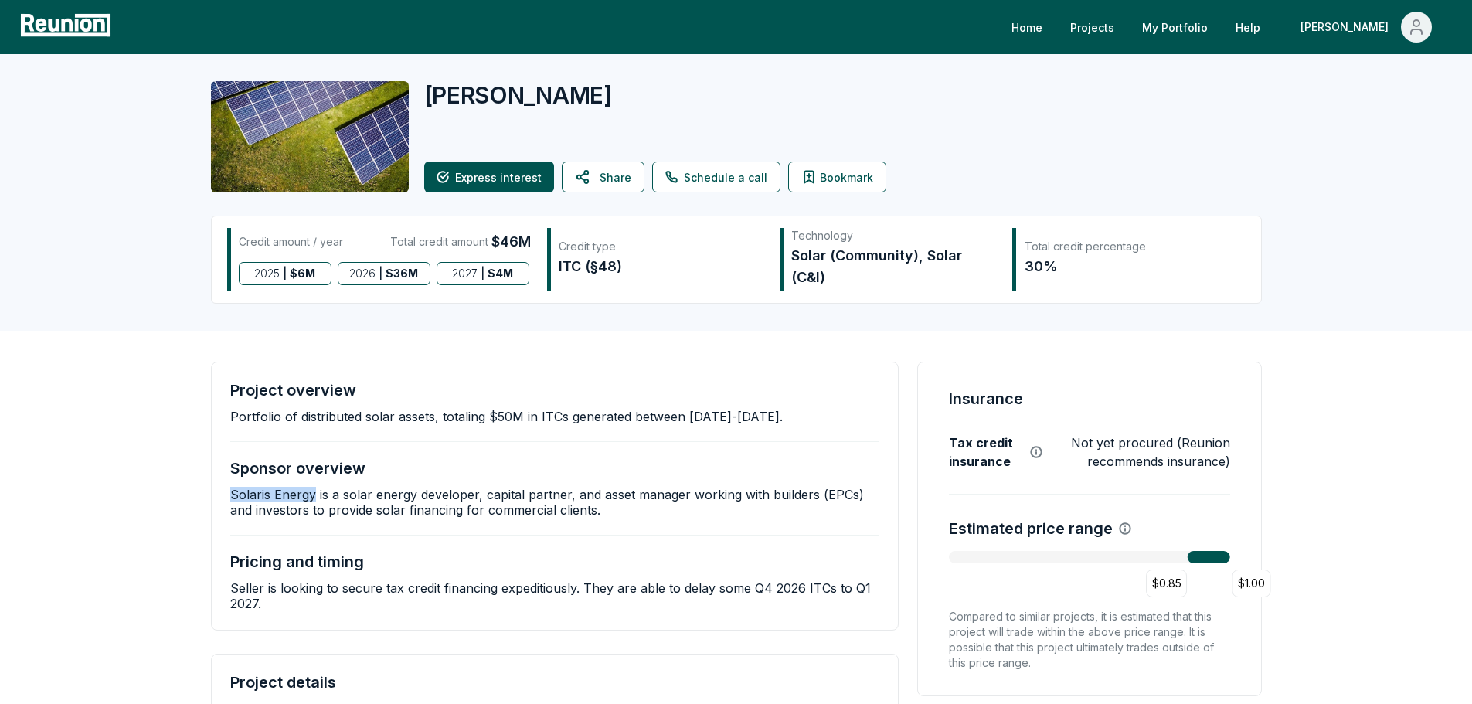
drag, startPoint x: 315, startPoint y: 494, endPoint x: 200, endPoint y: 499, distance: 114.5
copy p "Solaris Energy"
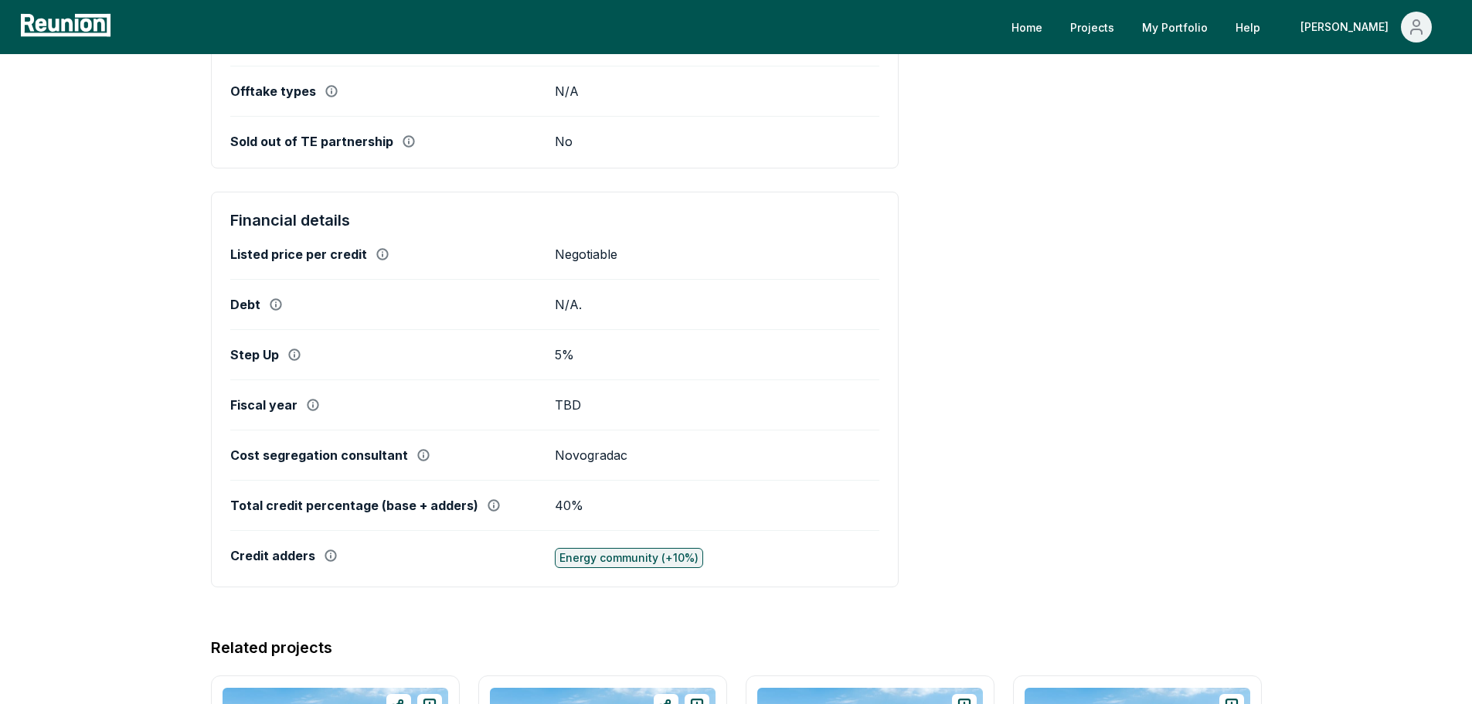
scroll to position [850, 0]
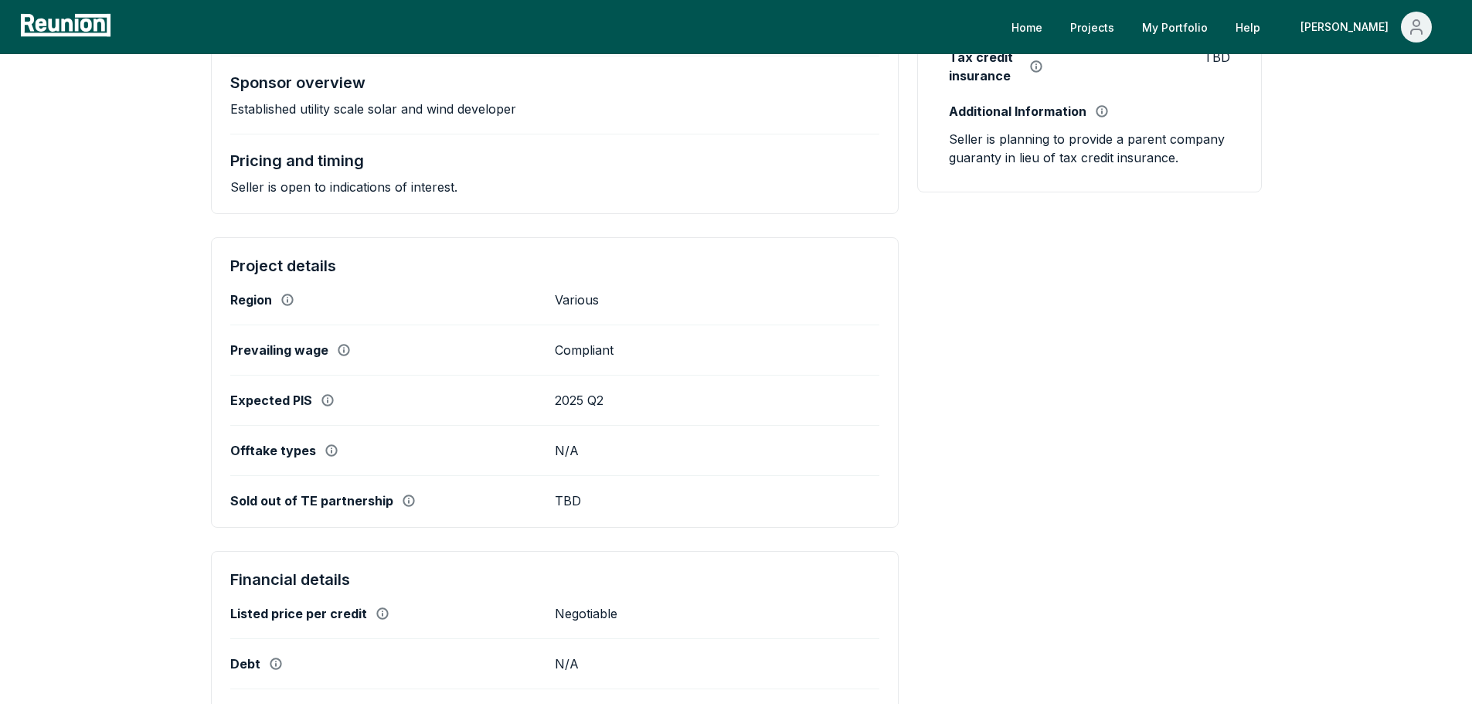
scroll to position [386, 0]
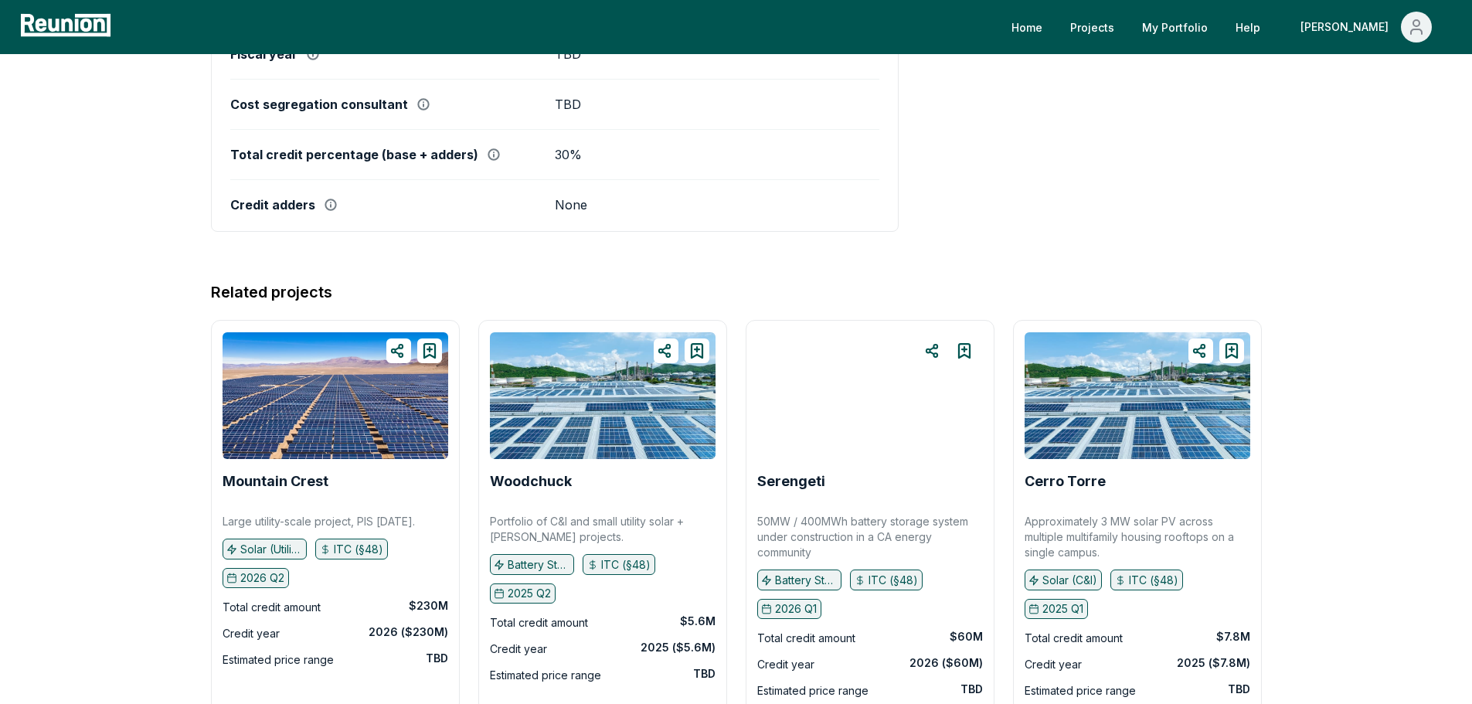
scroll to position [1159, 0]
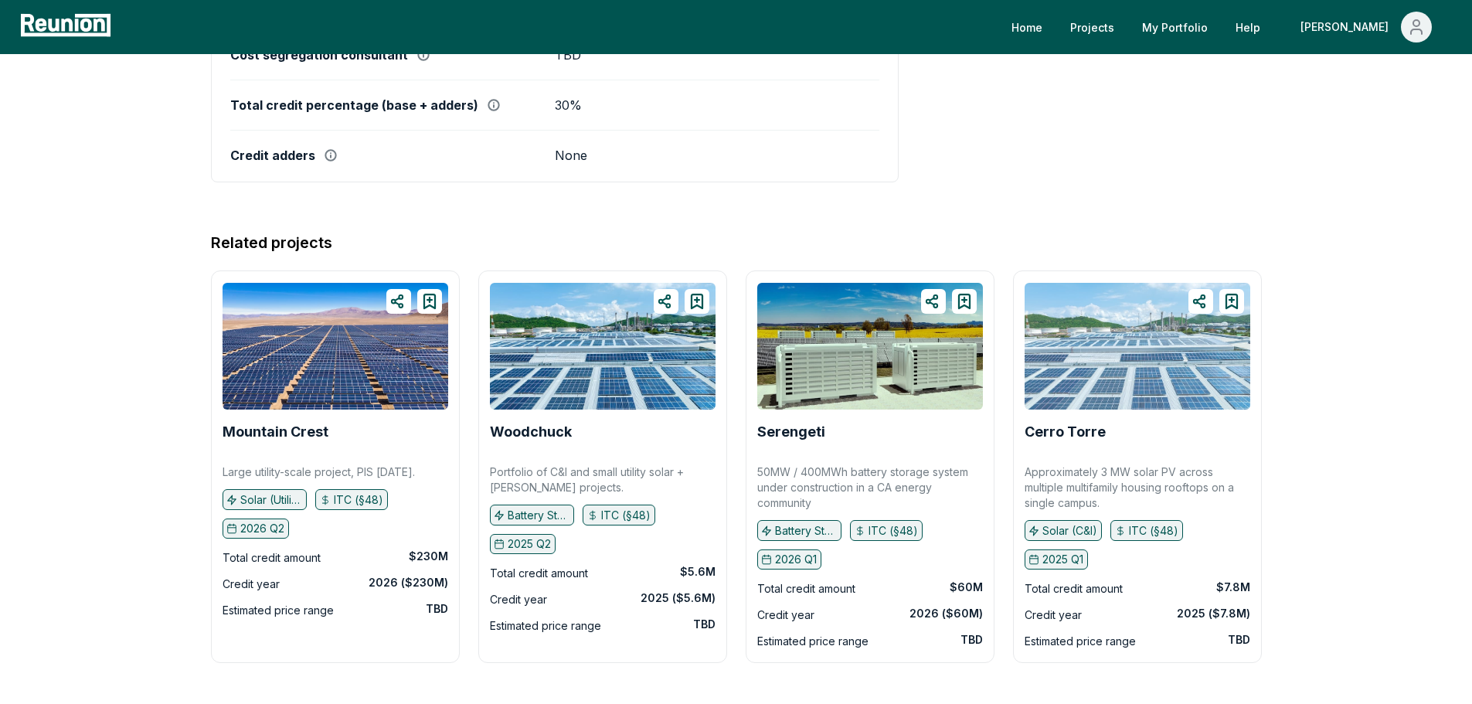
click at [1183, 352] on img at bounding box center [1138, 346] width 226 height 127
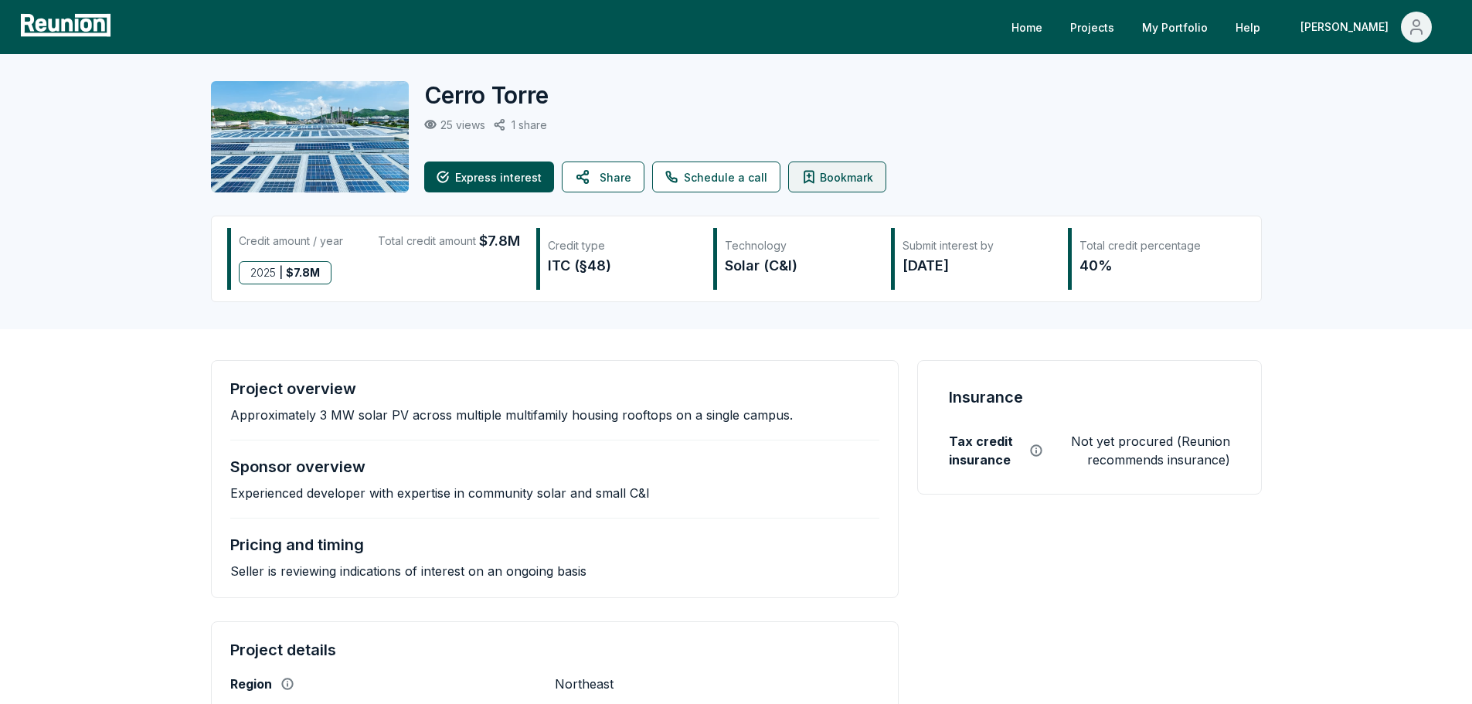
click at [817, 175] on button "Bookmark" at bounding box center [837, 177] width 98 height 31
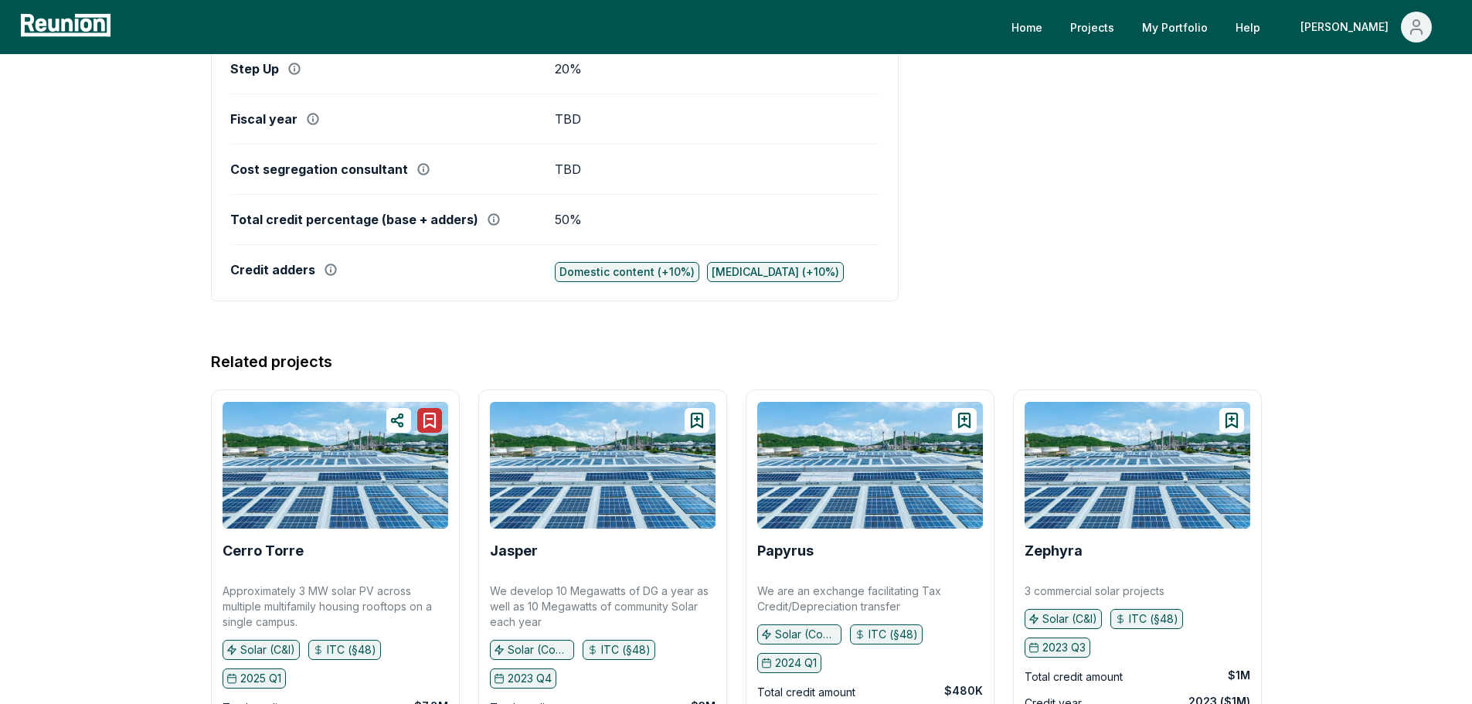
scroll to position [1082, 0]
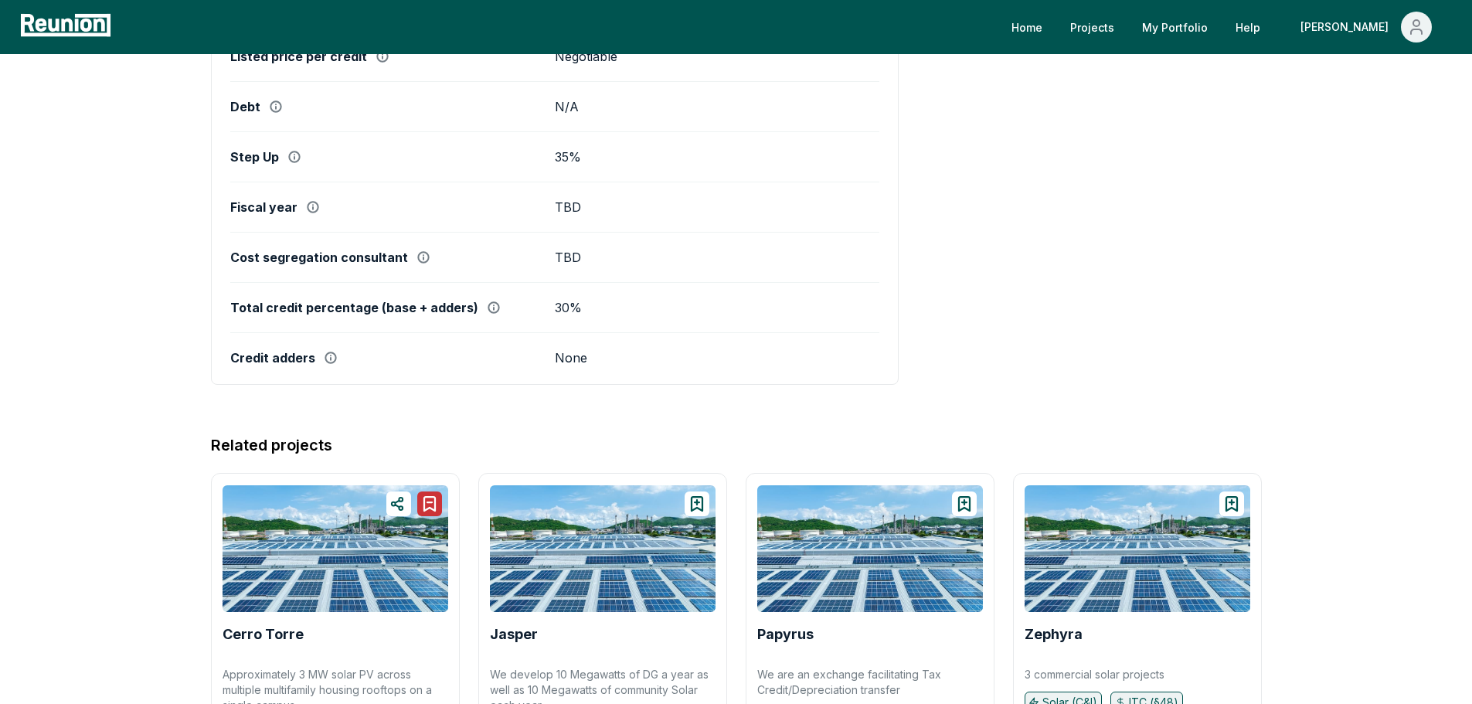
scroll to position [1159, 0]
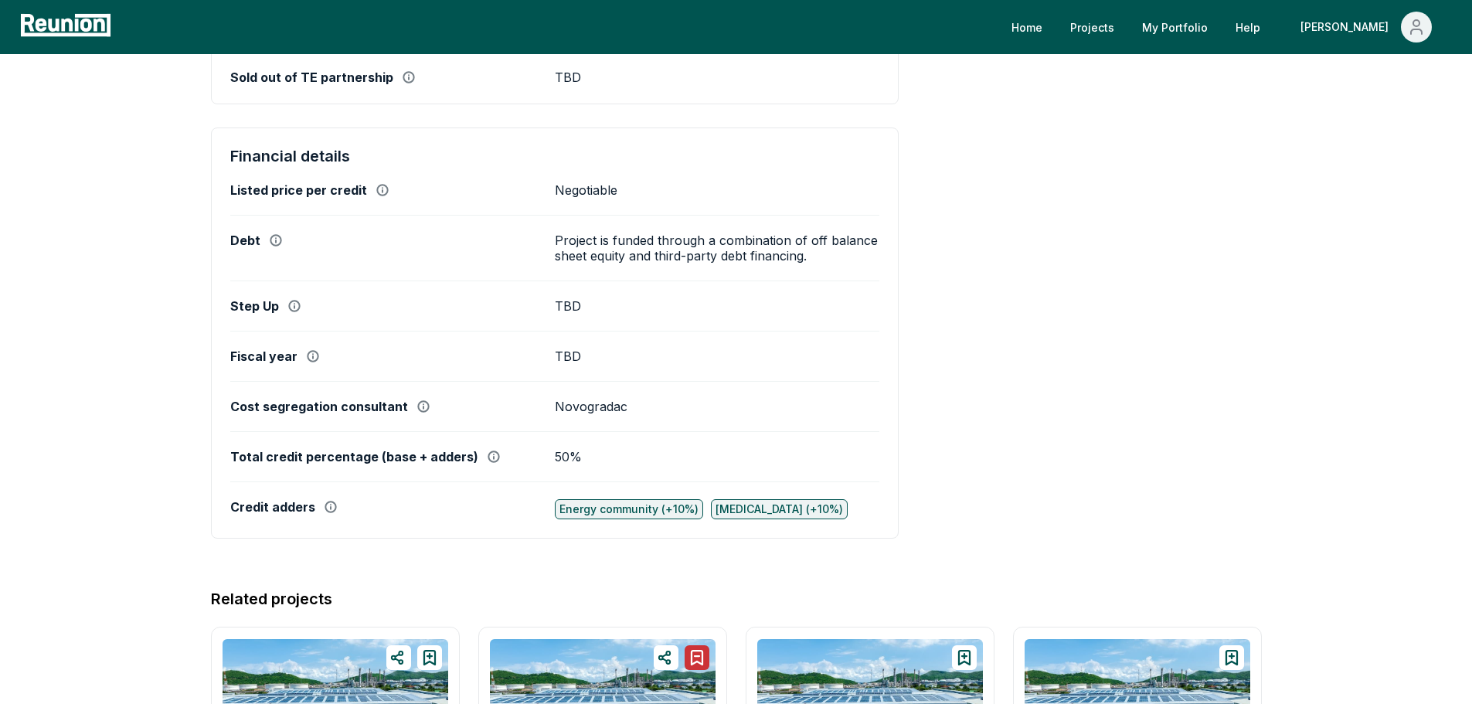
scroll to position [850, 0]
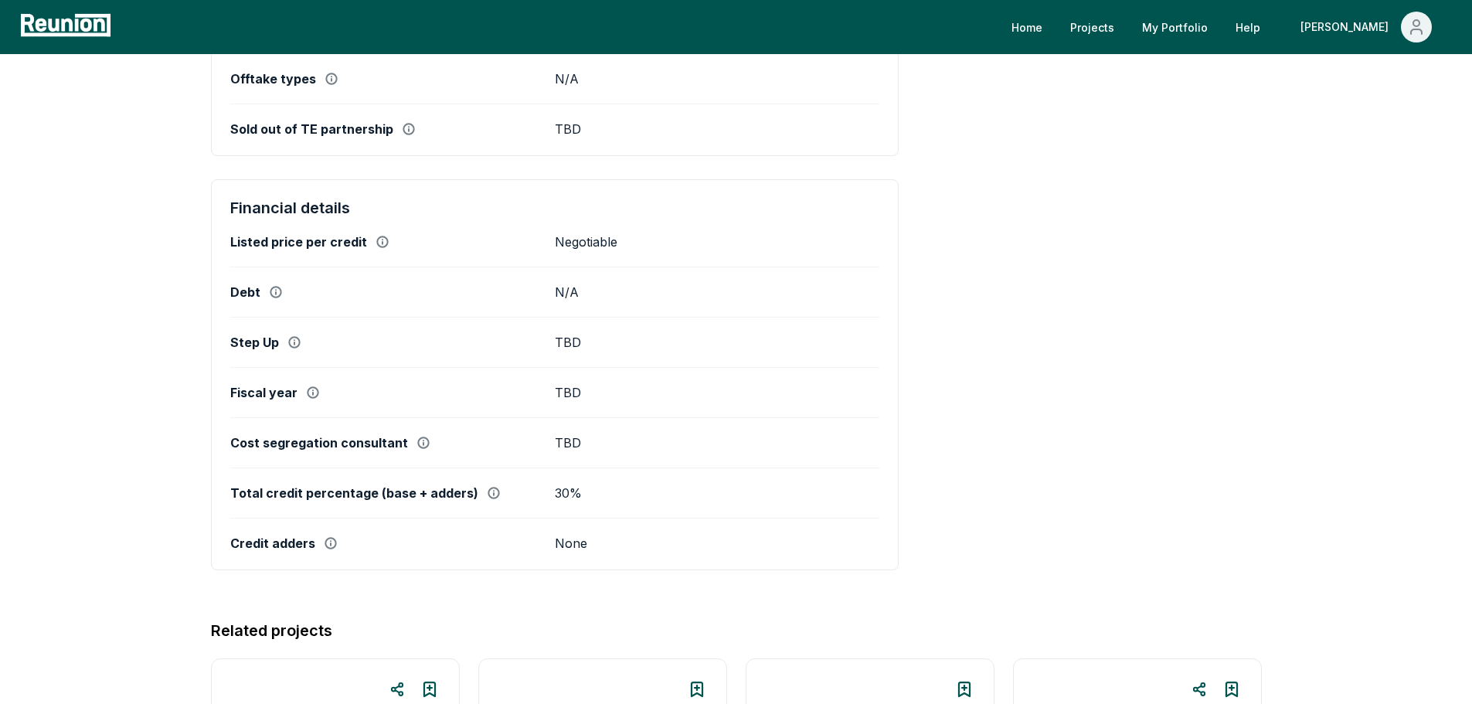
scroll to position [541, 0]
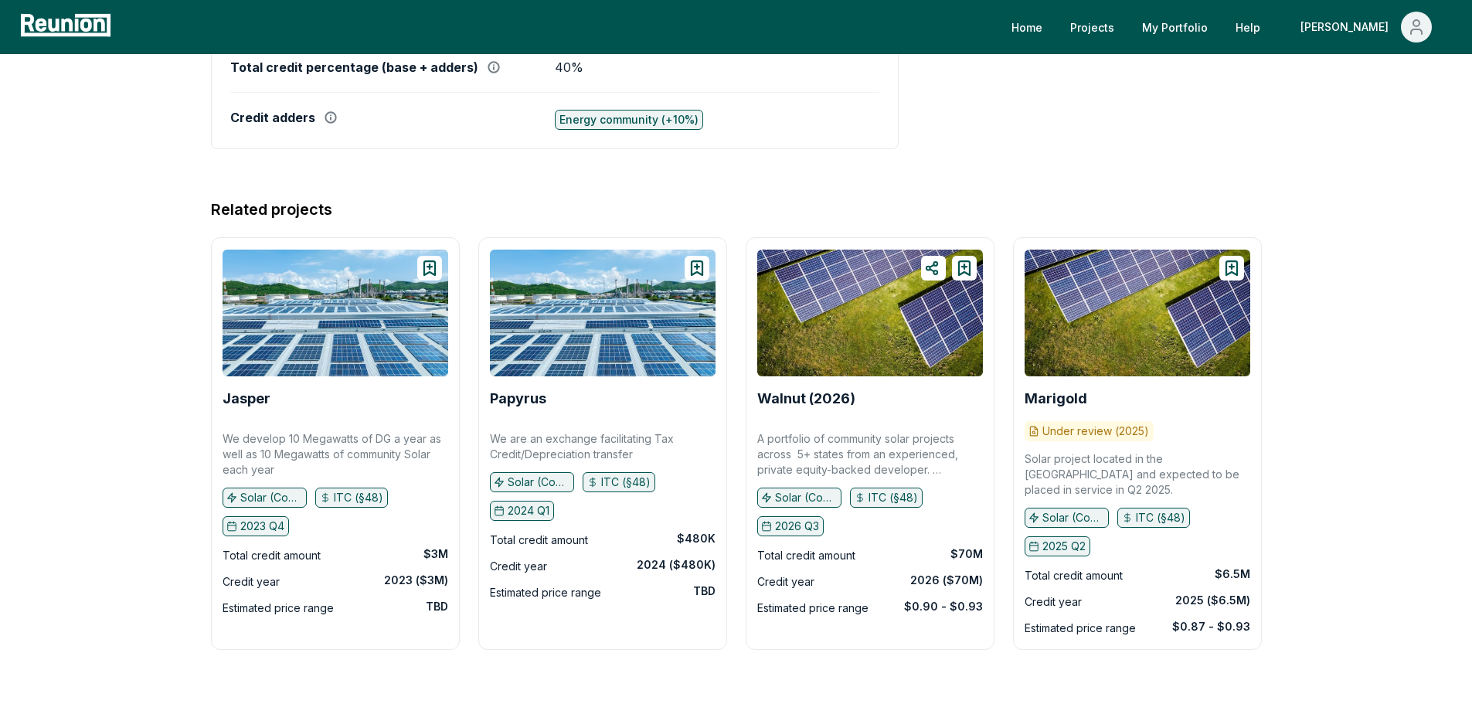
scroll to position [1183, 0]
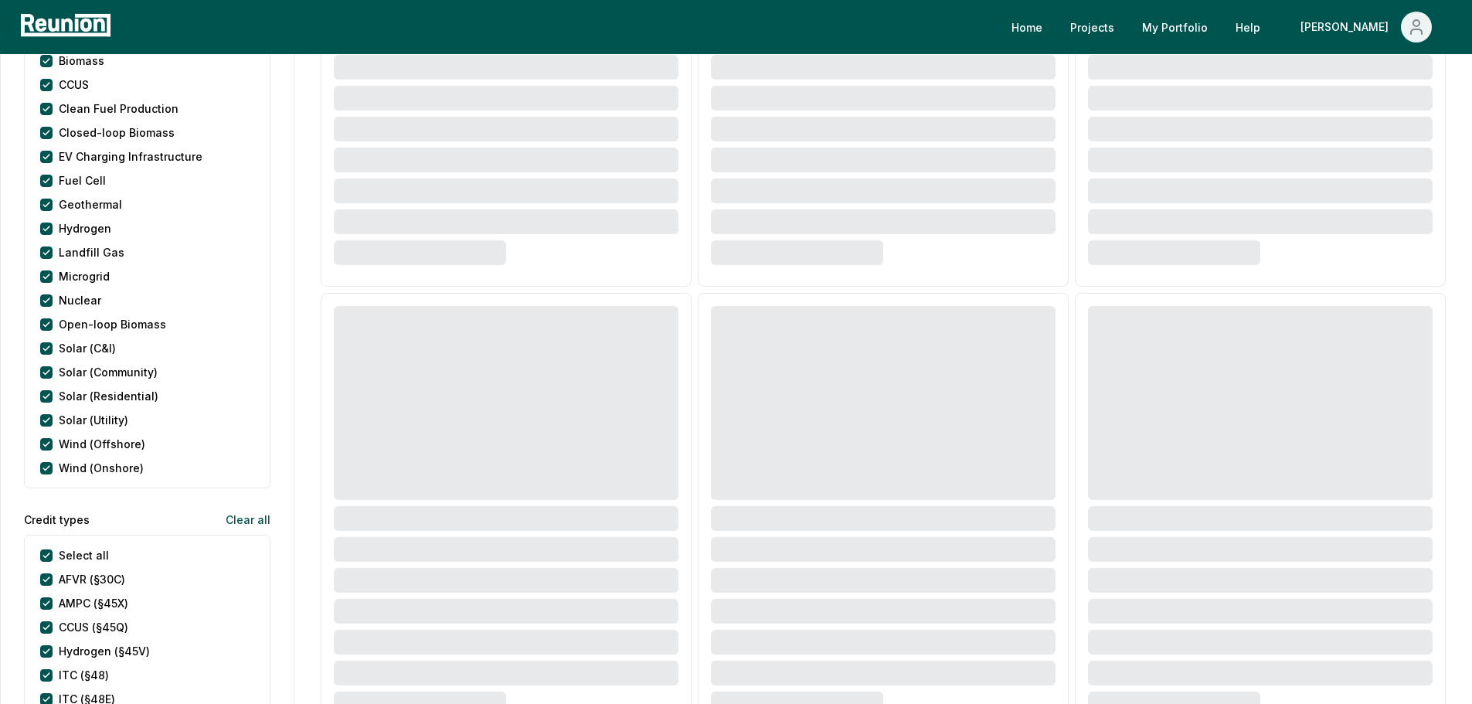
scroll to position [155, 0]
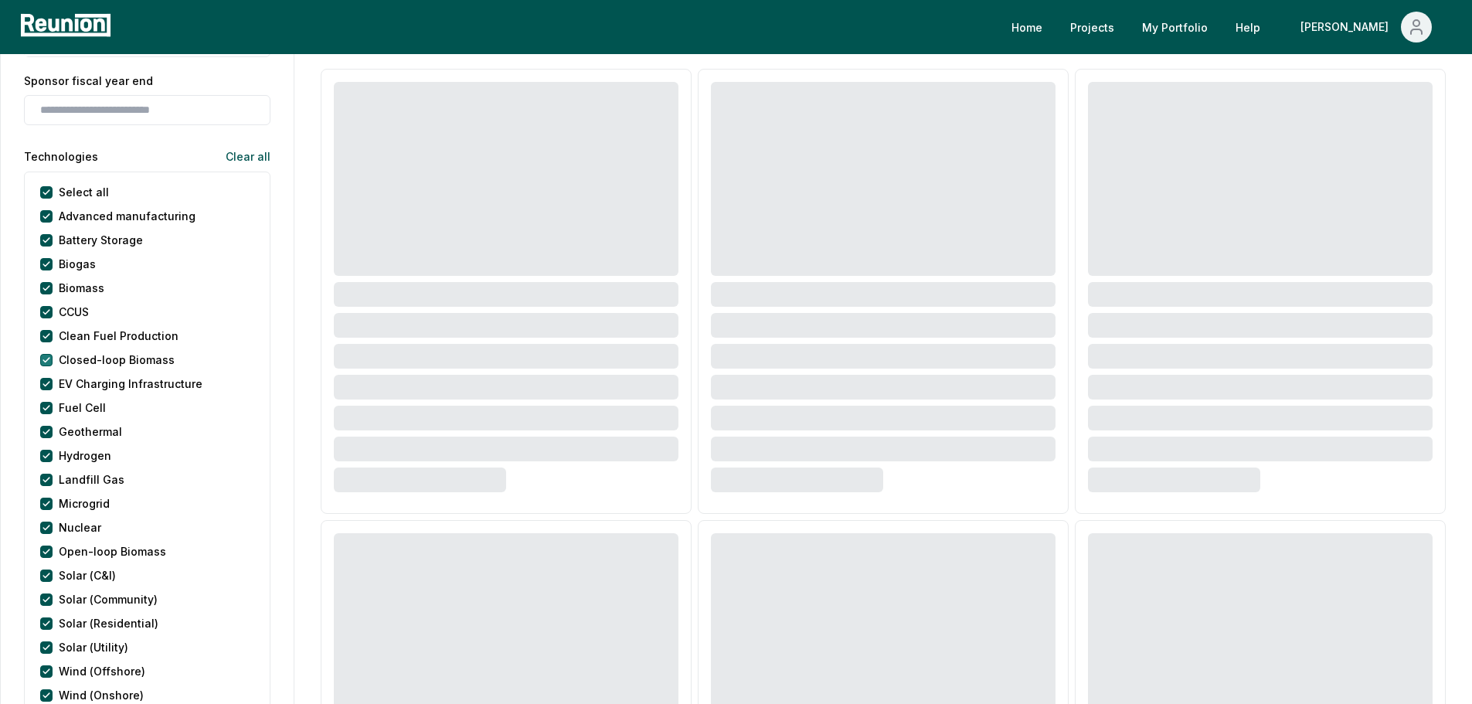
click at [251, 155] on button "Clear all" at bounding box center [241, 156] width 57 height 31
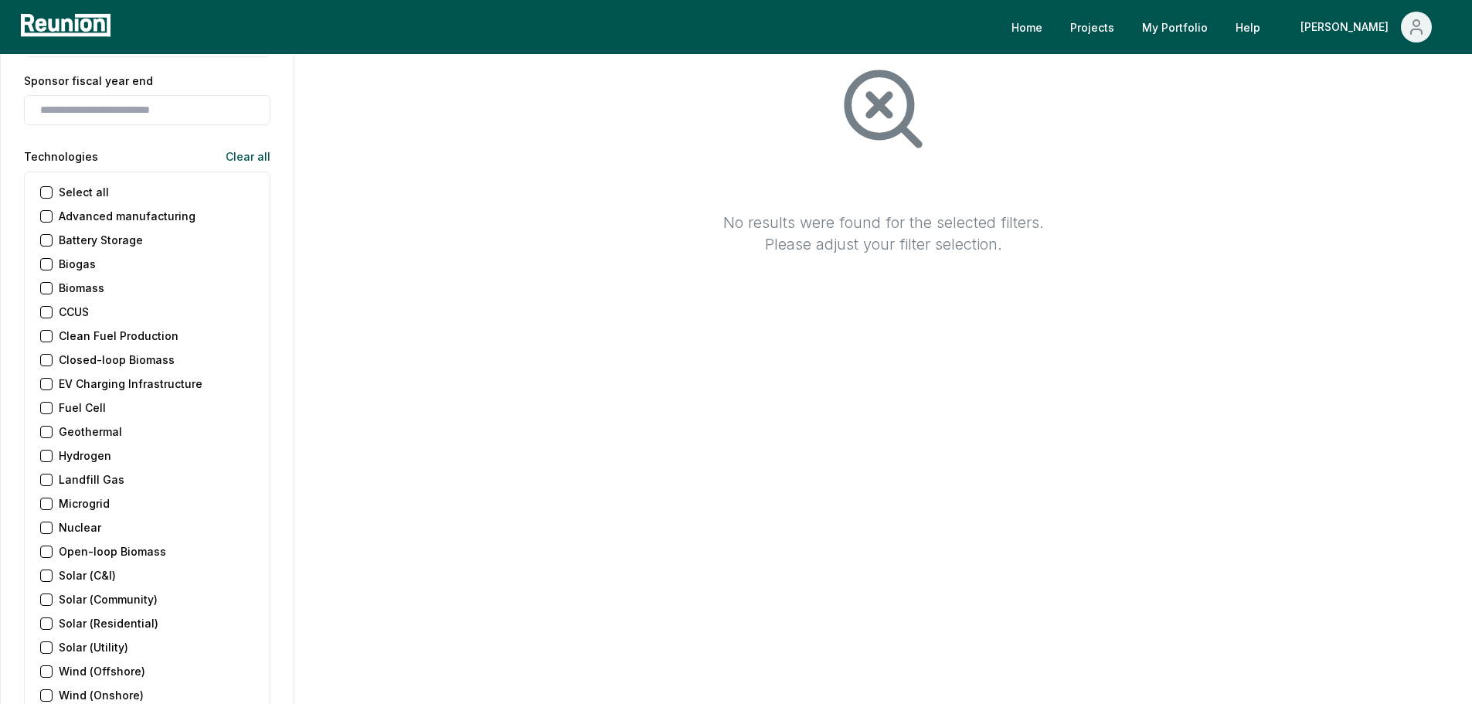
click at [41, 432] on button "Geothermal" at bounding box center [46, 432] width 12 height 12
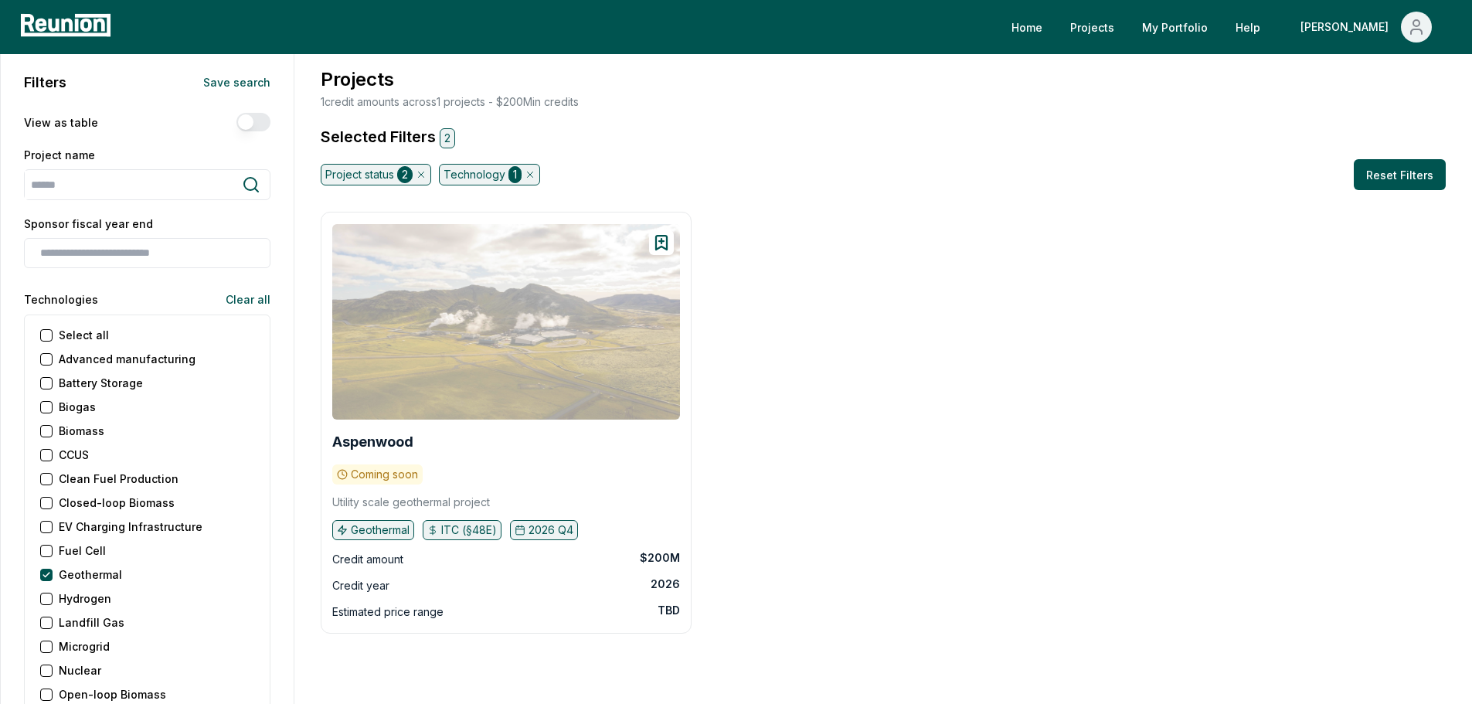
scroll to position [0, 0]
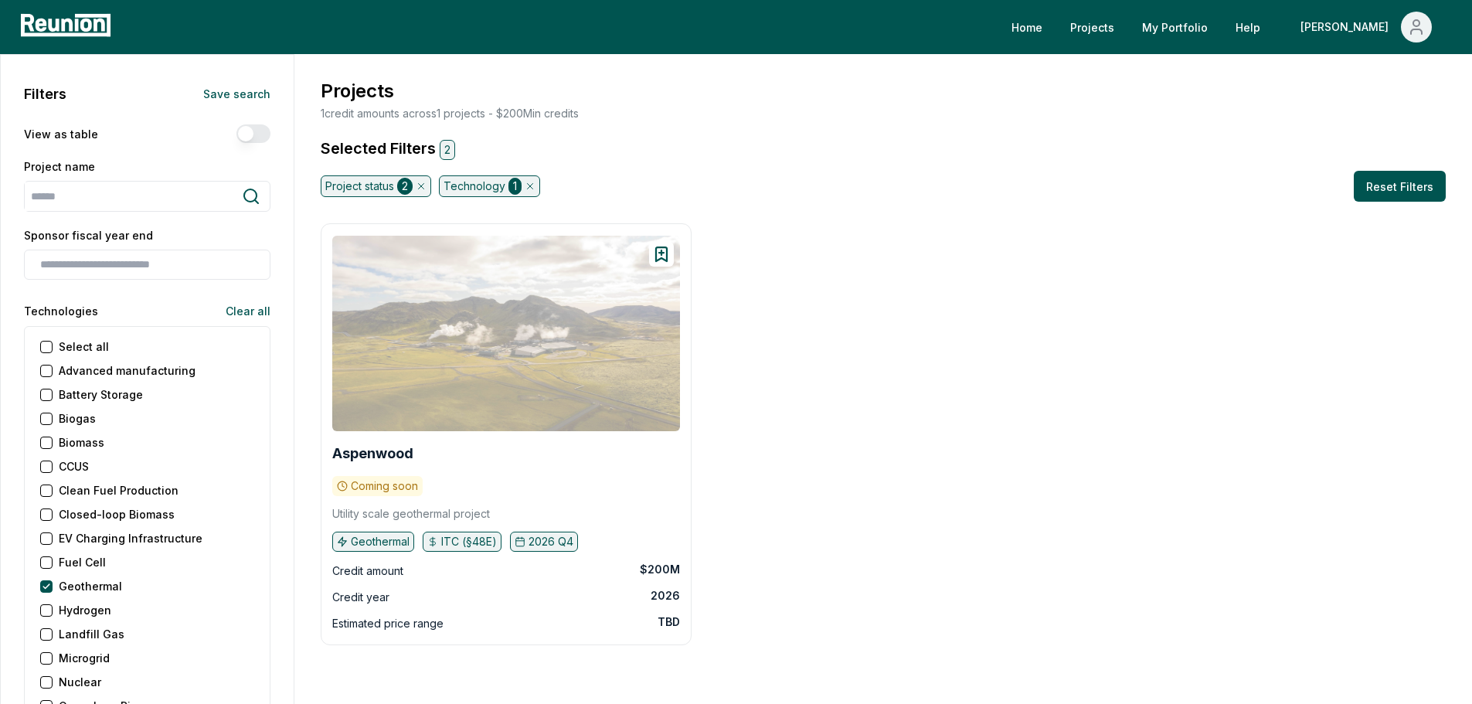
click at [517, 325] on div at bounding box center [506, 334] width 348 height 196
click at [376, 512] on p "Utility scale geothermal project" at bounding box center [411, 513] width 158 height 15
click at [372, 458] on div "Aspenwood" at bounding box center [506, 453] width 348 height 25
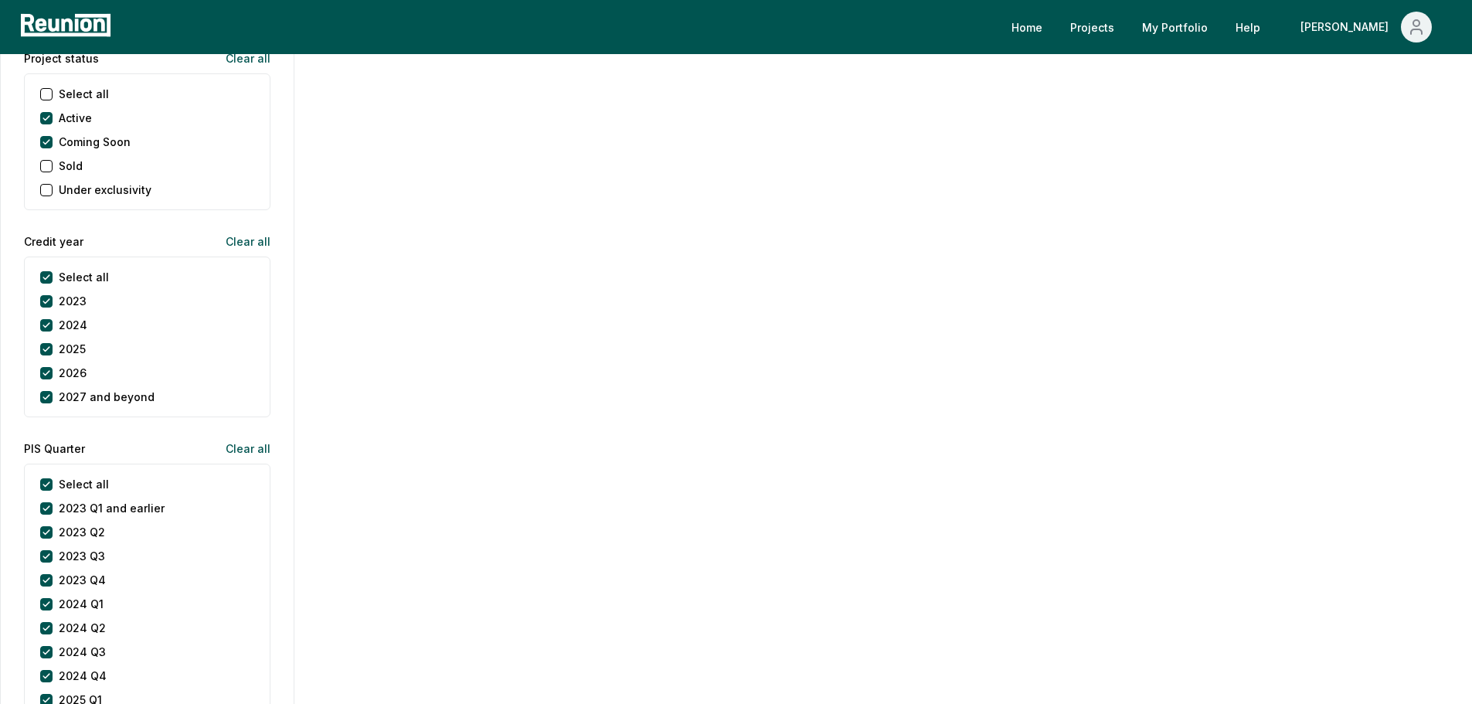
scroll to position [1623, 0]
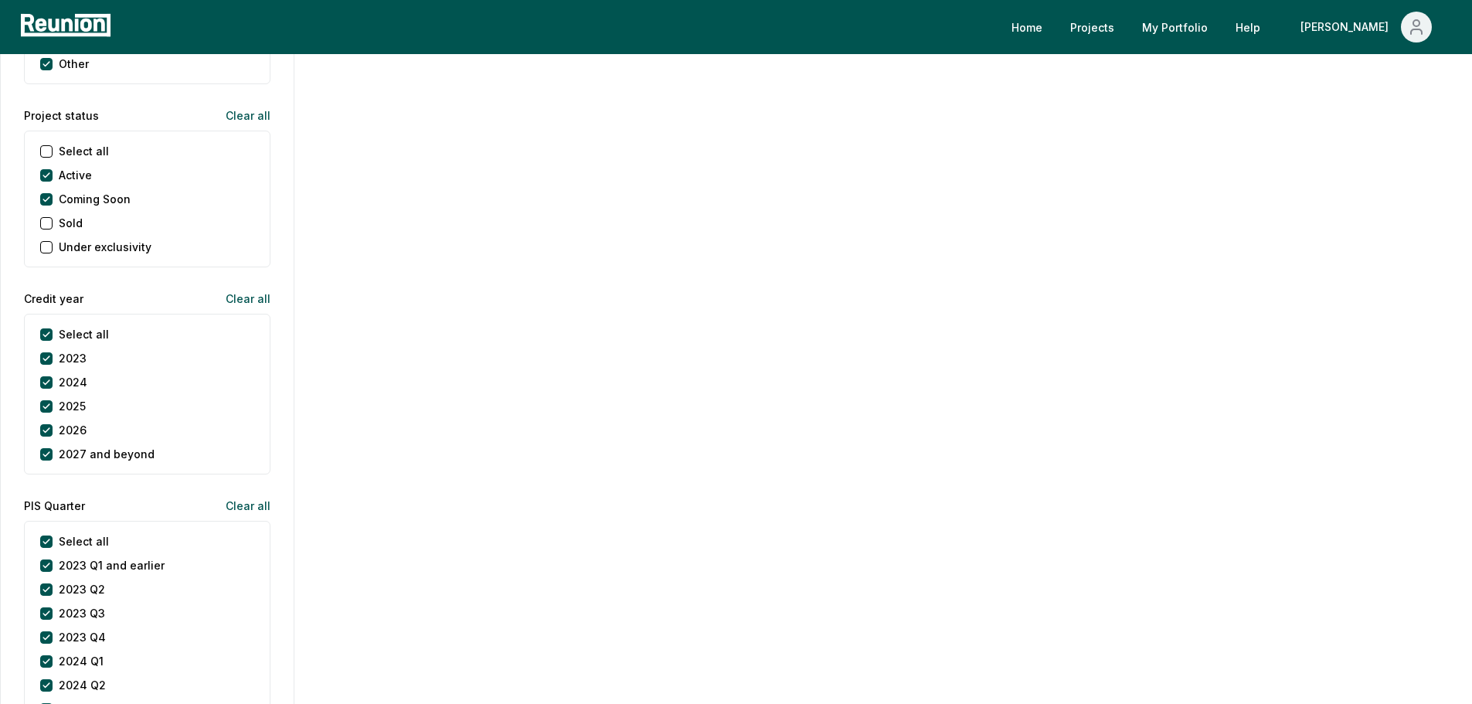
click at [48, 230] on div "Sold" at bounding box center [61, 223] width 43 height 16
click at [40, 223] on button "Sold" at bounding box center [46, 223] width 12 height 12
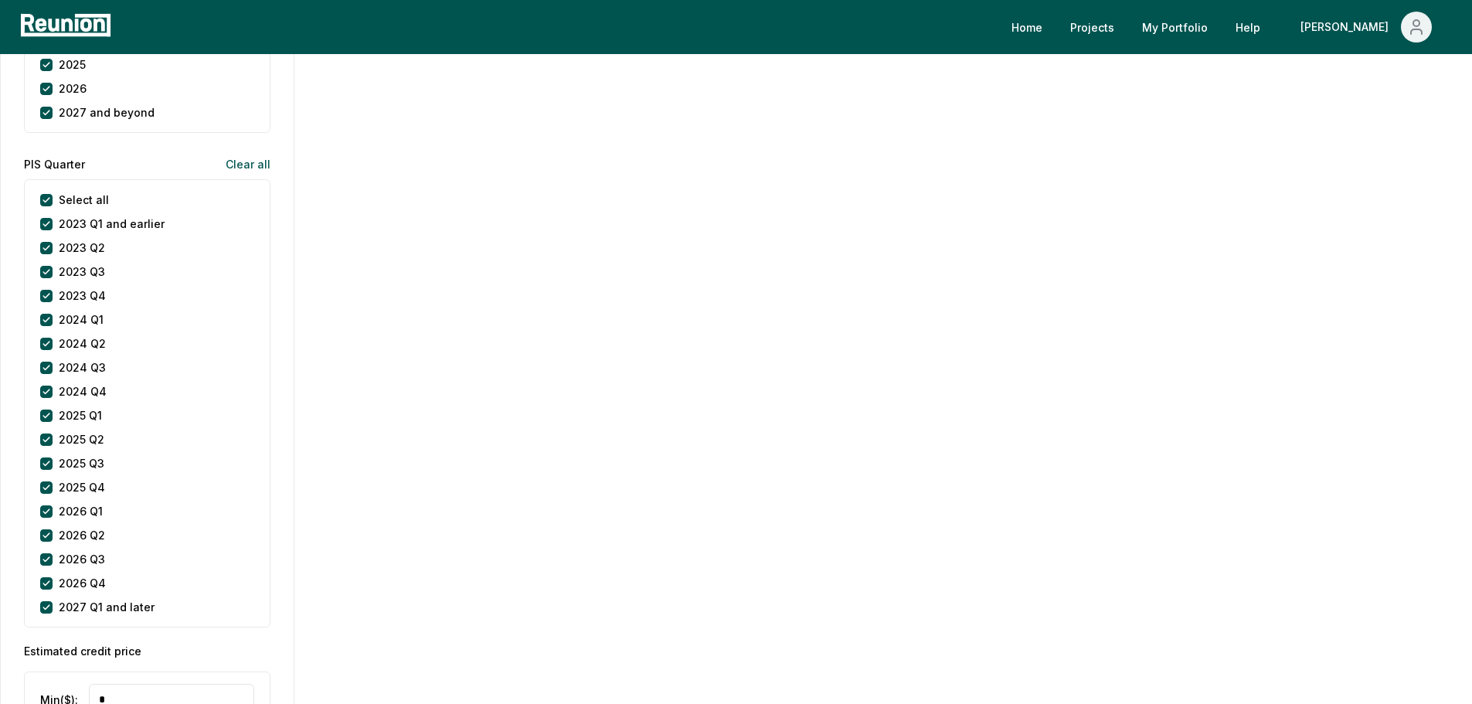
scroll to position [2396, 0]
